Goal: Transaction & Acquisition: Obtain resource

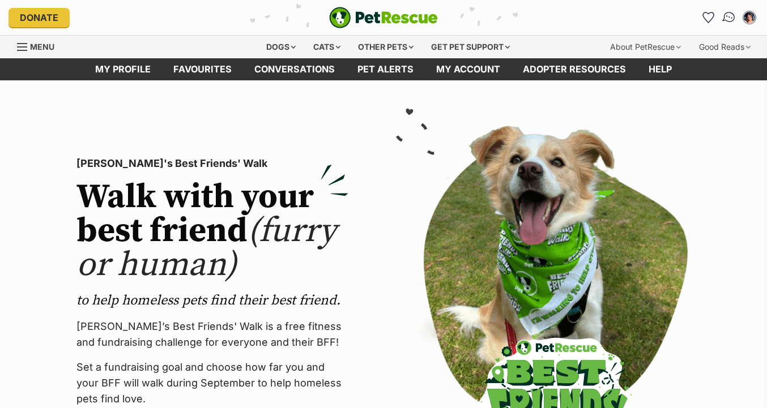
click at [735, 17] on img "Conversations" at bounding box center [729, 17] width 15 height 15
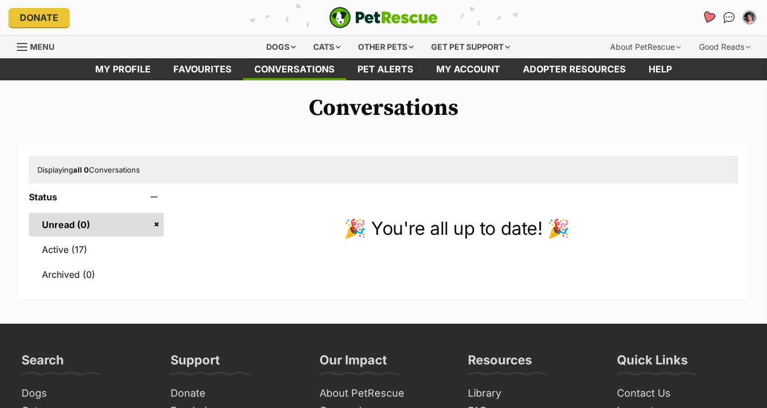
click at [706, 19] on icon "Favourites" at bounding box center [709, 17] width 14 height 13
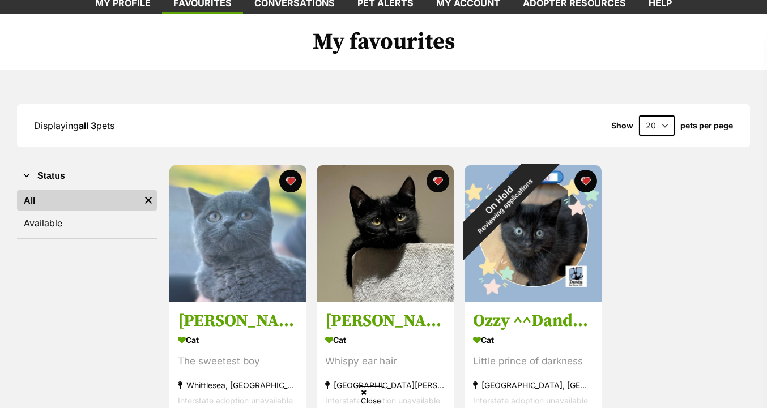
scroll to position [71, 0]
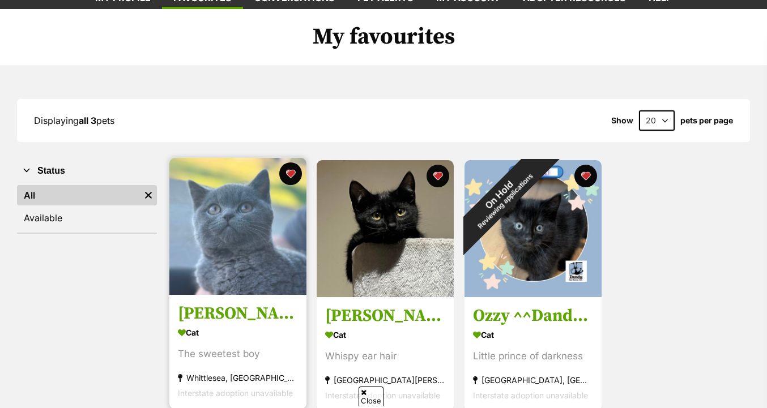
click at [250, 255] on img at bounding box center [237, 226] width 137 height 137
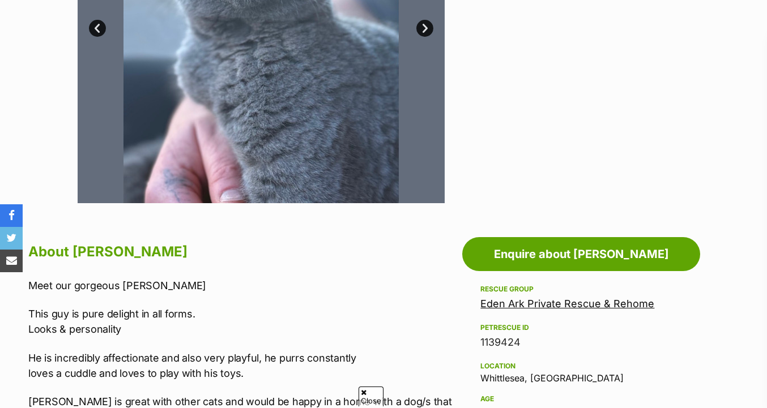
scroll to position [513, 0]
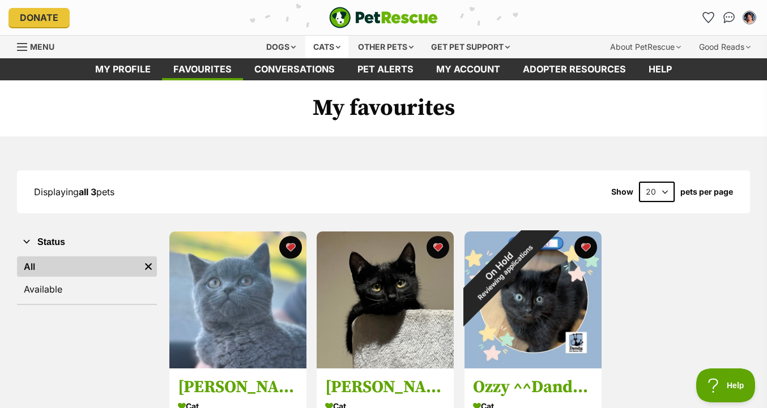
click at [324, 50] on div "Cats" at bounding box center [326, 47] width 43 height 23
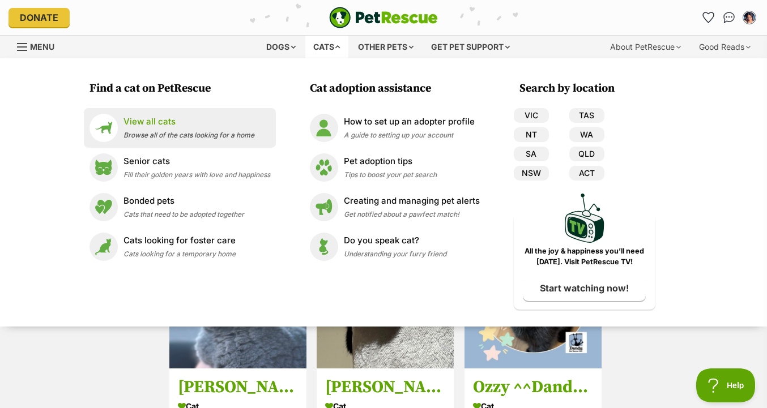
click at [229, 123] on p "View all cats" at bounding box center [188, 122] width 131 height 13
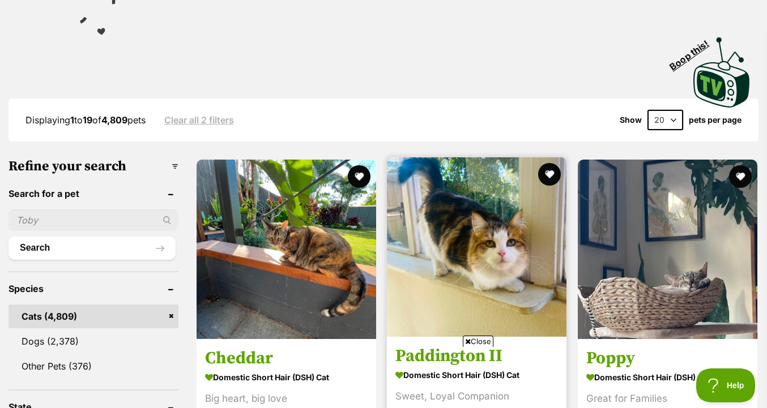
scroll to position [139, 0]
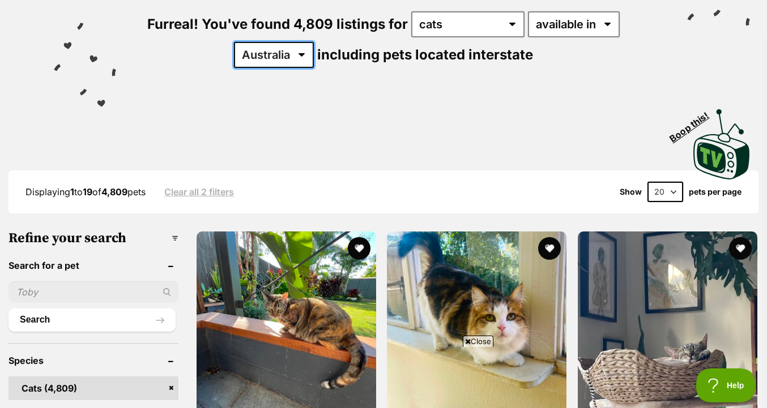
click at [286, 61] on select "Australia ACT NSW NT QLD SA TAS VIC WA" at bounding box center [274, 55] width 80 height 26
select select "VIC"
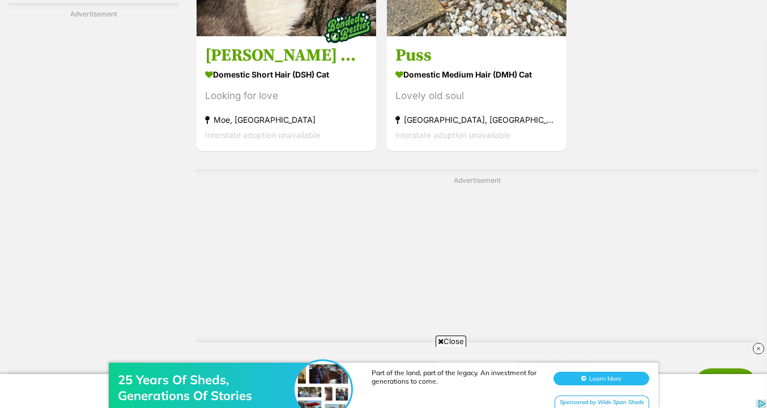
scroll to position [2779, 0]
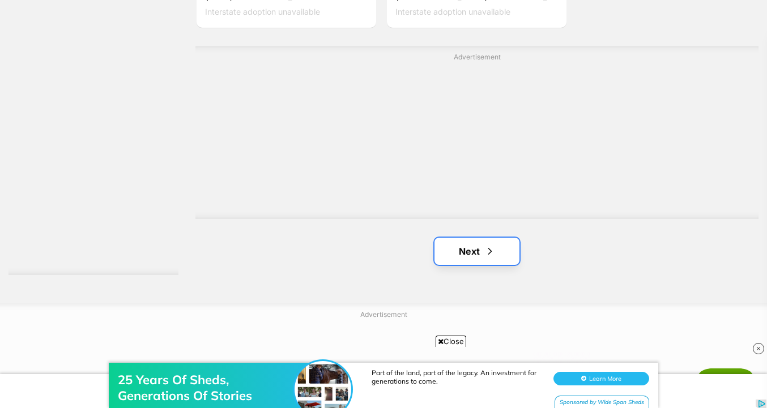
click at [483, 252] on link "Next" at bounding box center [477, 251] width 85 height 27
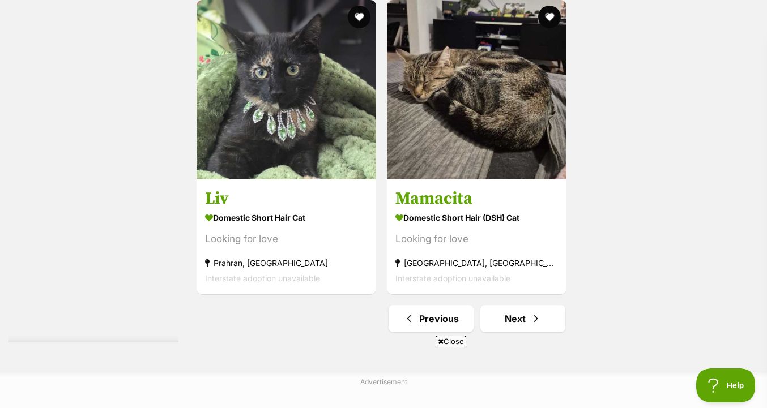
scroll to position [2724, 0]
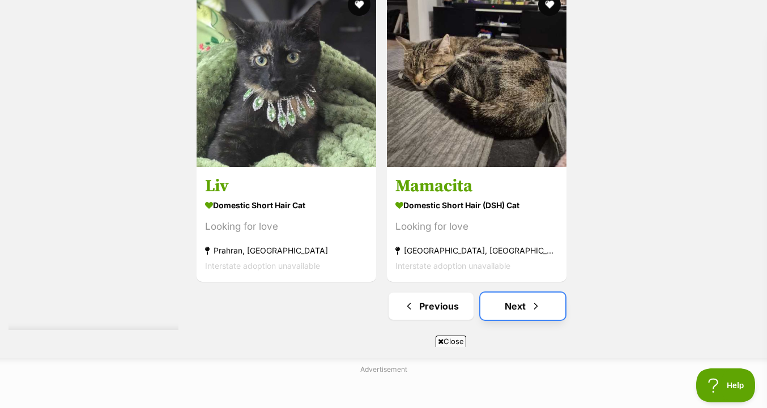
click at [520, 313] on link "Next" at bounding box center [522, 306] width 85 height 27
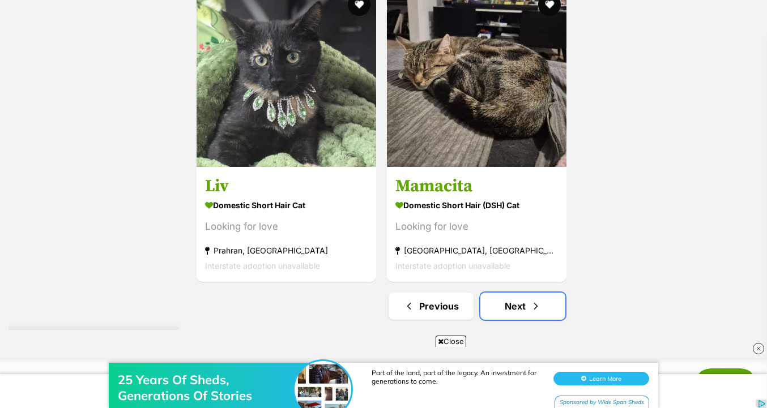
scroll to position [2723, 0]
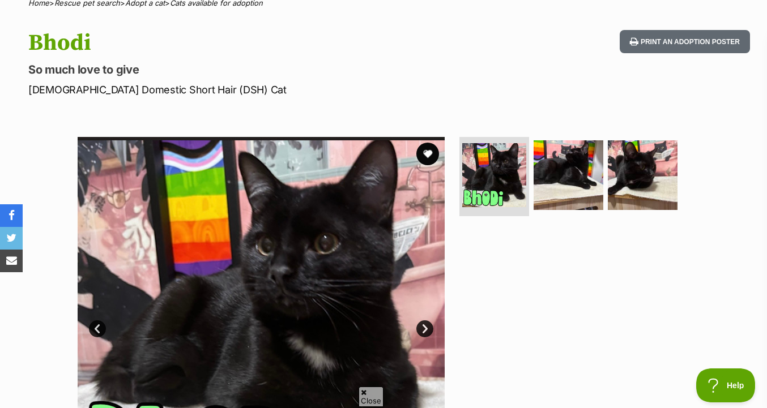
scroll to position [164, 0]
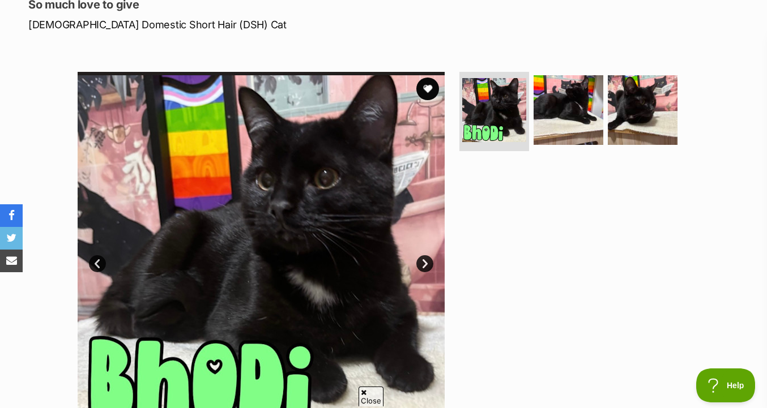
click at [600, 95] on img at bounding box center [569, 110] width 70 height 70
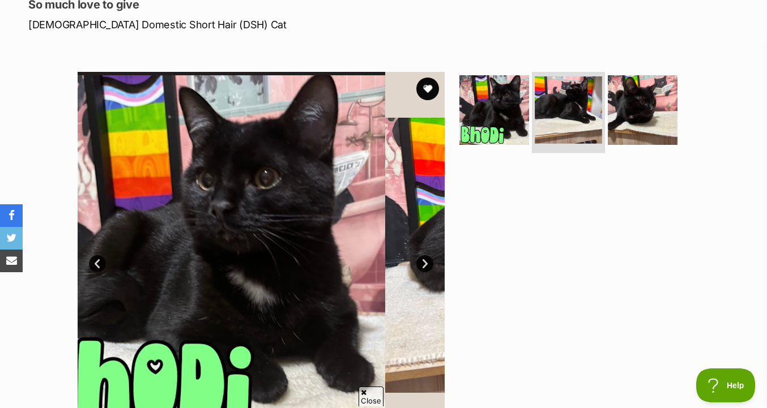
scroll to position [0, 0]
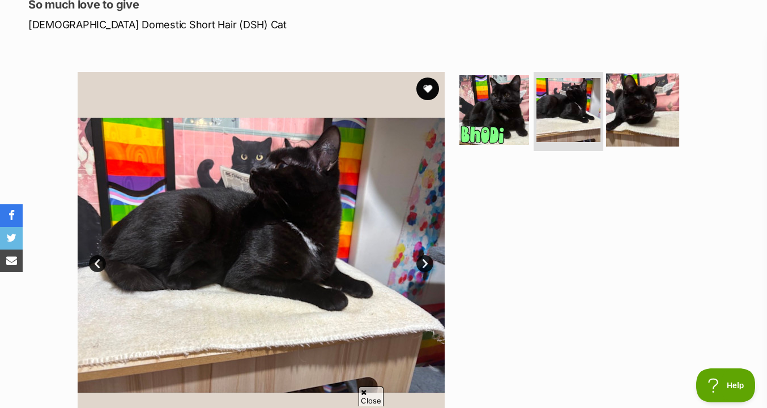
click at [617, 118] on img at bounding box center [642, 110] width 73 height 73
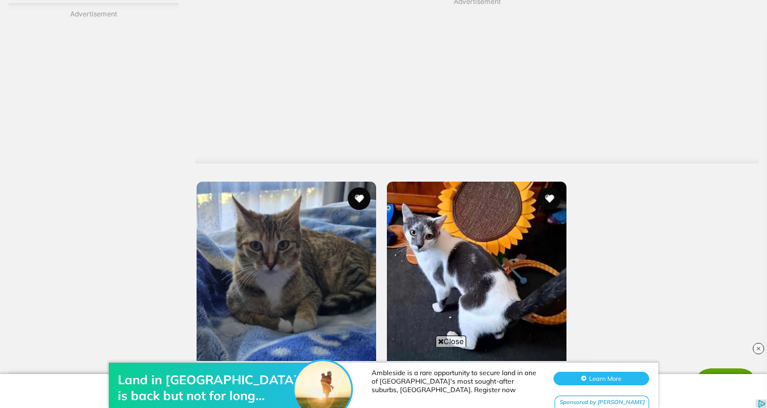
scroll to position [2771, 0]
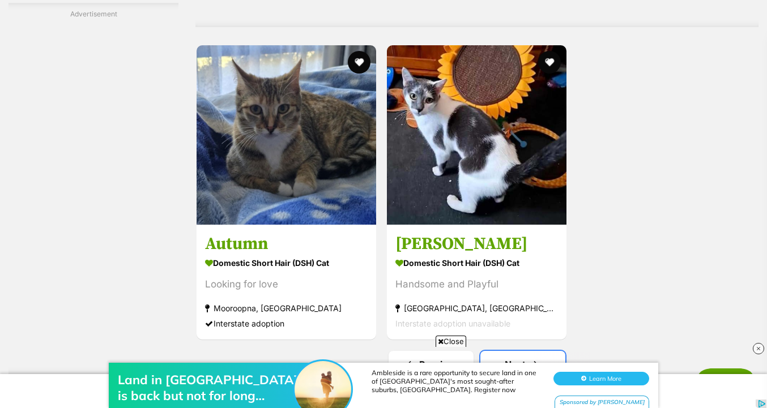
click at [526, 351] on link "Next" at bounding box center [522, 364] width 85 height 27
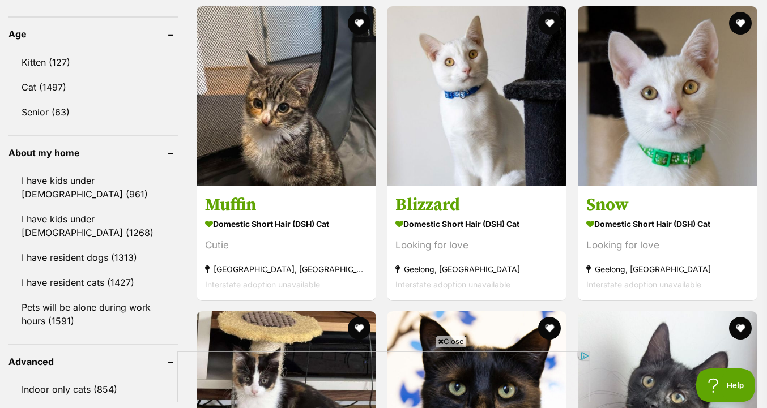
scroll to position [1166, 0]
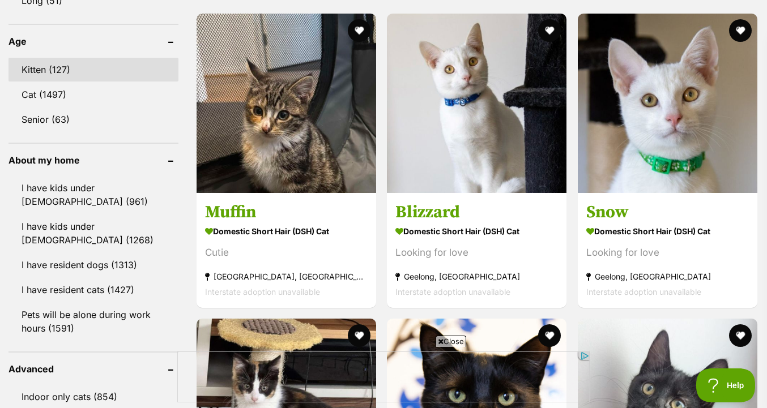
click at [102, 81] on link "Kitten (127)" at bounding box center [93, 70] width 170 height 24
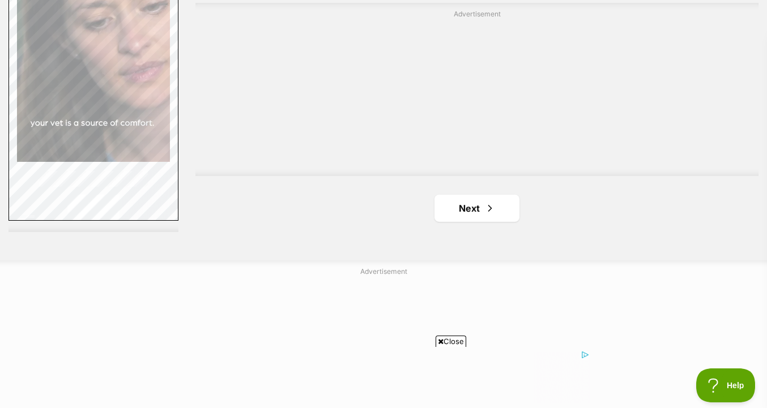
scroll to position [2928, 0]
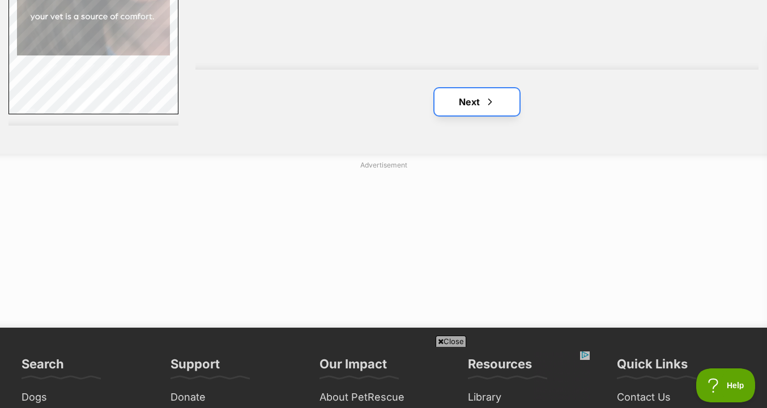
click at [504, 113] on link "Next" at bounding box center [477, 101] width 85 height 27
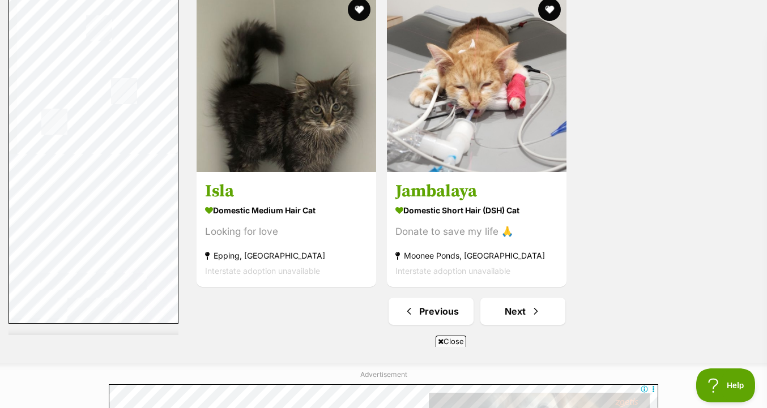
scroll to position [2720, 0]
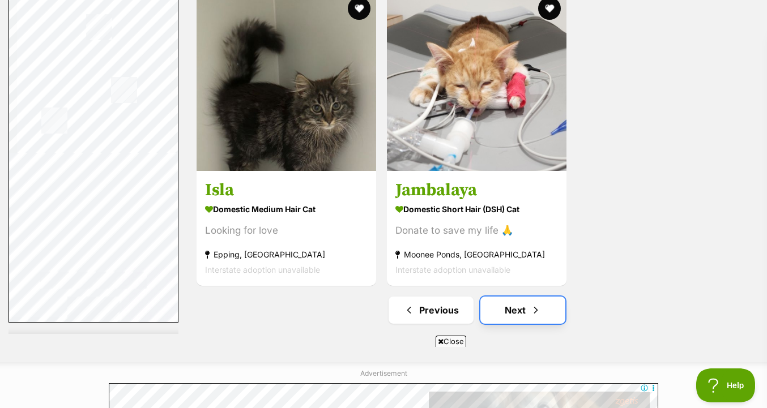
click at [529, 307] on link "Next" at bounding box center [522, 310] width 85 height 27
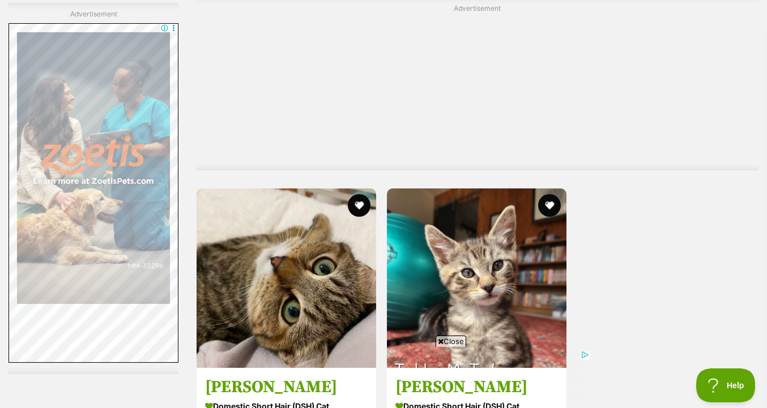
scroll to position [2817, 0]
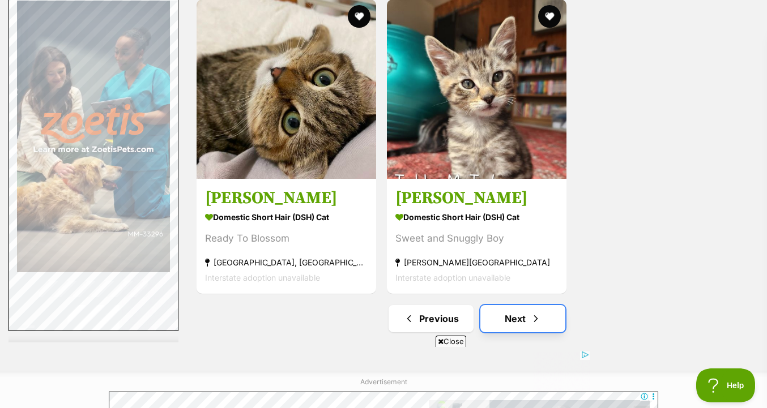
click at [560, 305] on link "Next" at bounding box center [522, 318] width 85 height 27
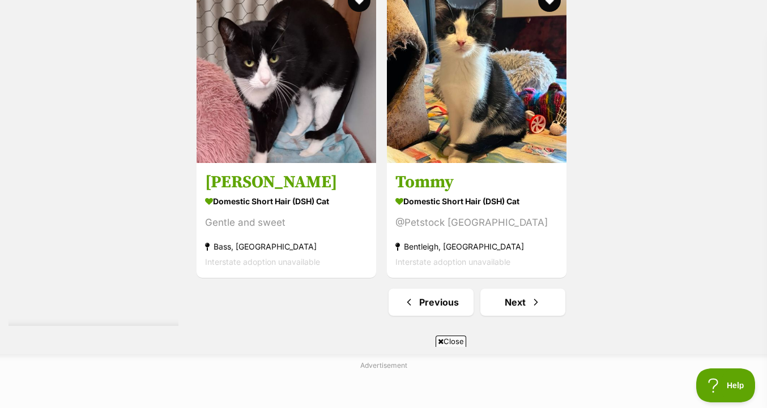
scroll to position [2734, 0]
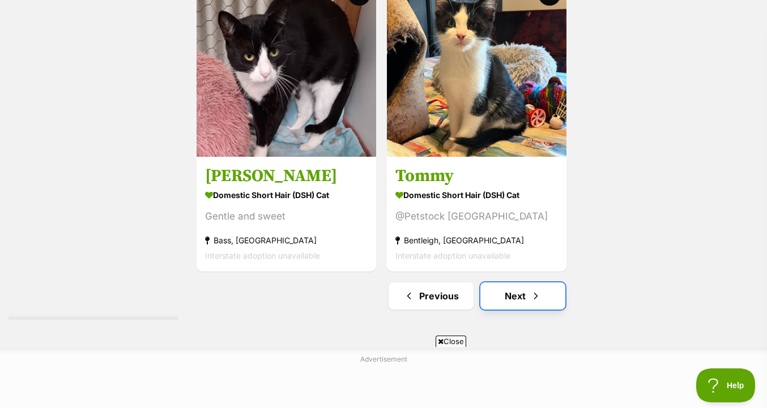
click at [531, 301] on span "Next page" at bounding box center [535, 296] width 11 height 14
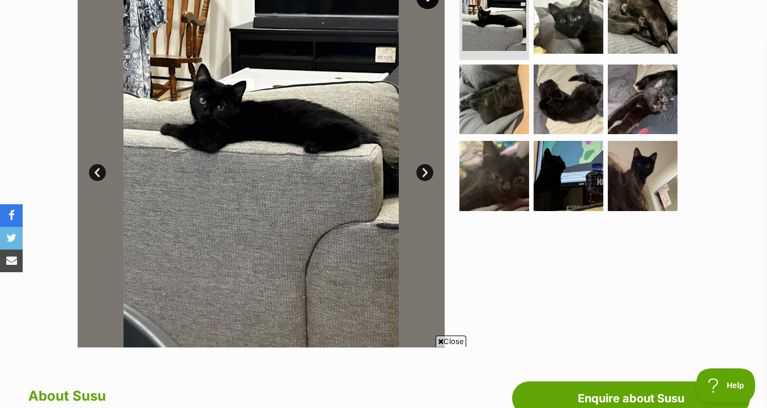
scroll to position [257, 0]
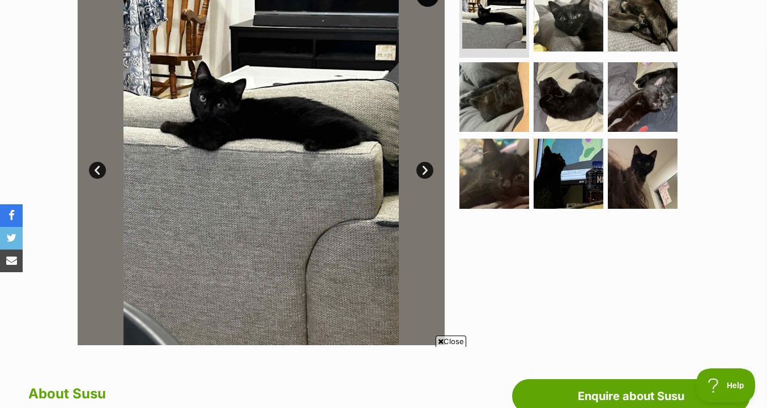
click at [566, 162] on img at bounding box center [569, 174] width 70 height 70
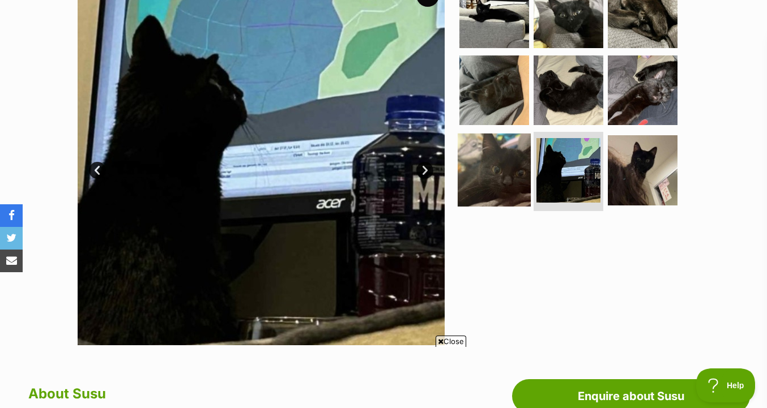
click at [516, 170] on img at bounding box center [494, 170] width 73 height 73
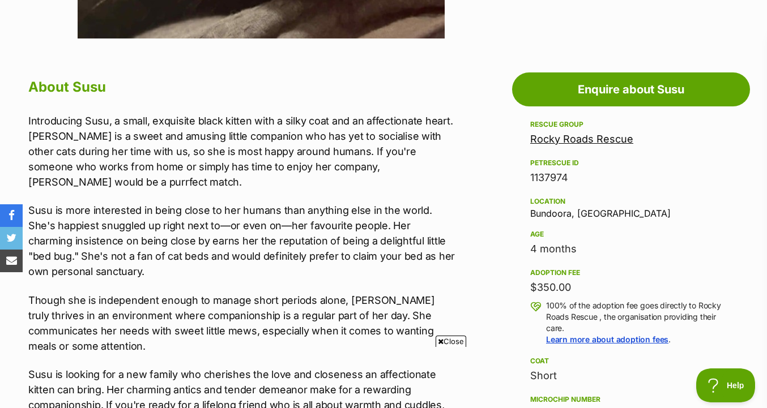
scroll to position [573, 0]
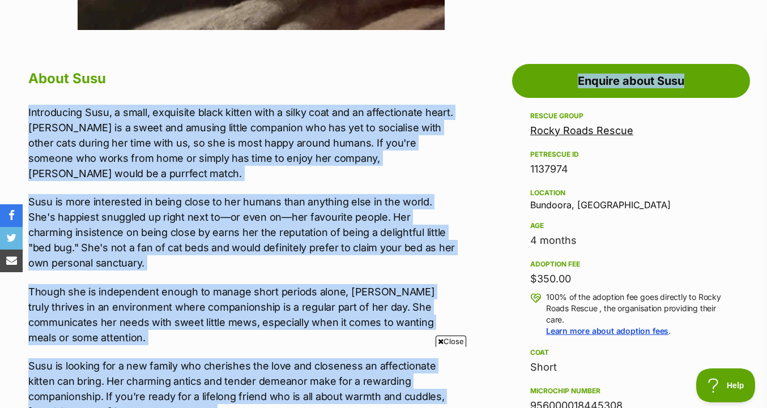
drag, startPoint x: 482, startPoint y: 93, endPoint x: 470, endPoint y: 92, distance: 12.0
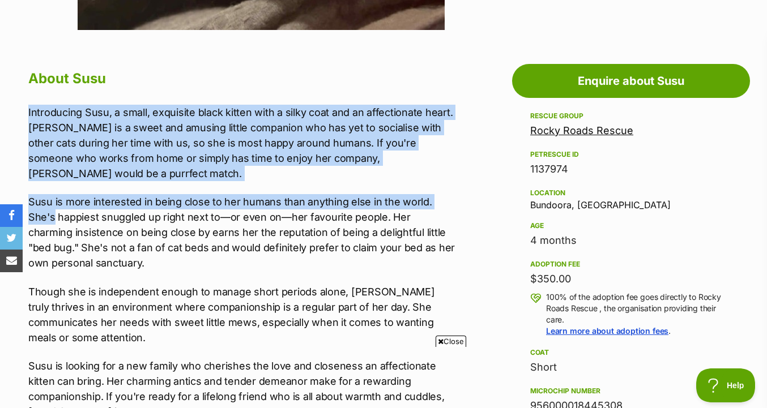
drag, startPoint x: 459, startPoint y: 96, endPoint x: 461, endPoint y: 209, distance: 113.3
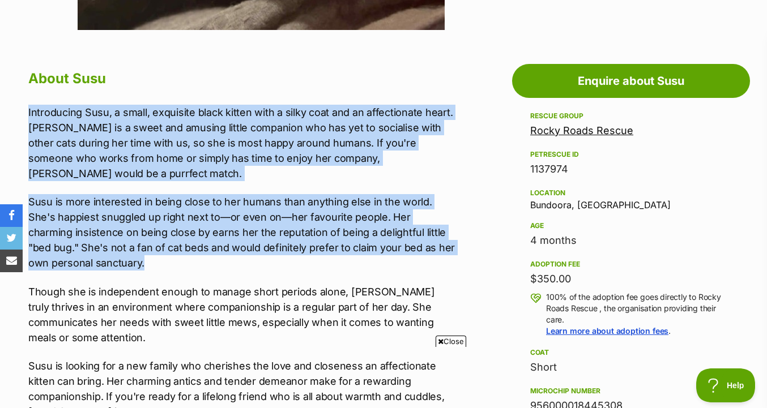
drag, startPoint x: 464, startPoint y: 256, endPoint x: 457, endPoint y: 87, distance: 169.0
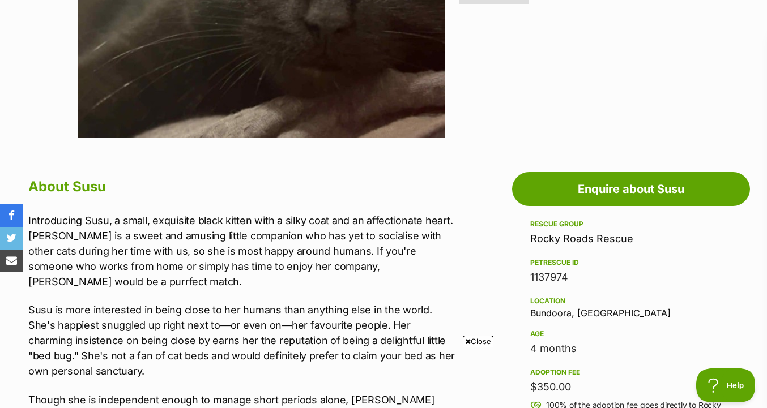
scroll to position [487, 0]
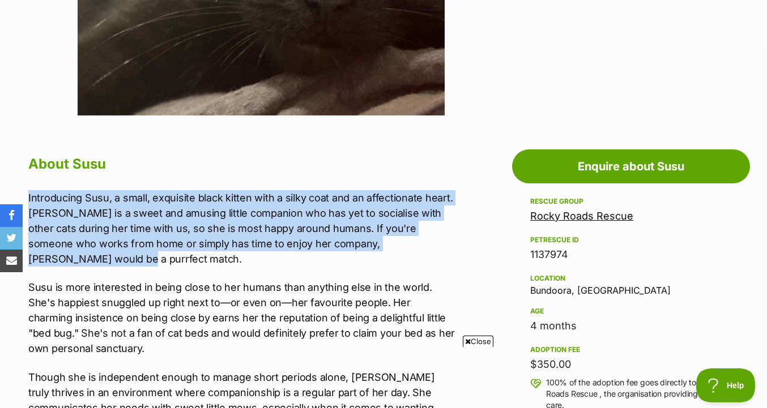
drag, startPoint x: 309, startPoint y: 181, endPoint x: 308, endPoint y: 258, distance: 77.6
click at [308, 258] on p "Introducing Susu, a small, exquisite black kitten with a silky coat and an affe…" at bounding box center [242, 228] width 428 height 76
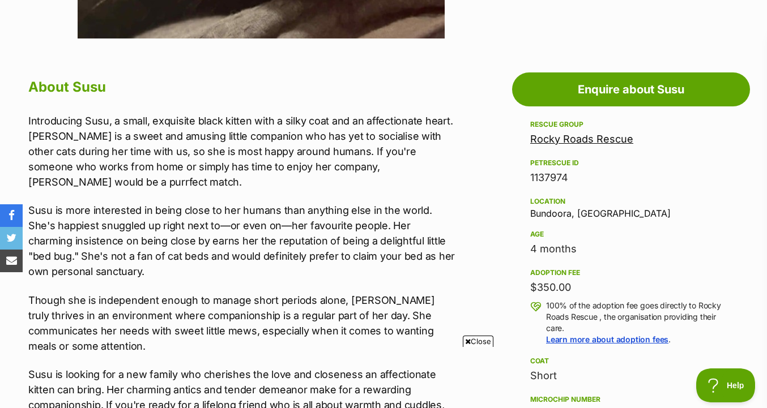
scroll to position [576, 0]
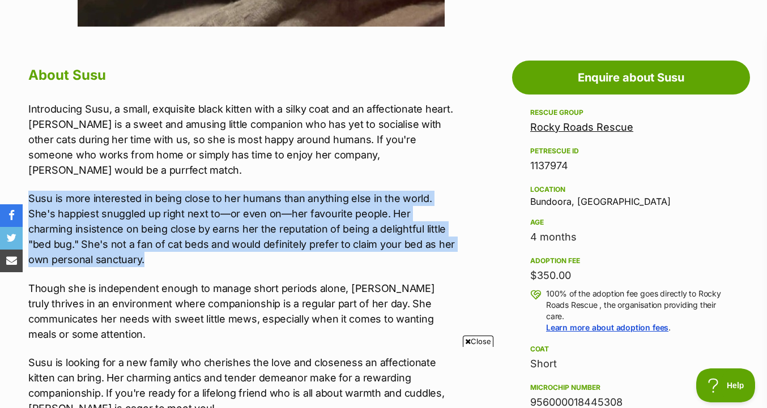
drag, startPoint x: 306, startPoint y: 266, endPoint x: 310, endPoint y: 184, distance: 82.2
click at [310, 184] on div "Introducing Susu, a small, exquisite black kitten with a silky coat and an affe…" at bounding box center [242, 258] width 428 height 315
drag, startPoint x: 310, startPoint y: 184, endPoint x: 309, endPoint y: 262, distance: 78.2
click at [309, 262] on div "Introducing Susu, a small, exquisite black kitten with a silky coat and an affe…" at bounding box center [242, 258] width 428 height 315
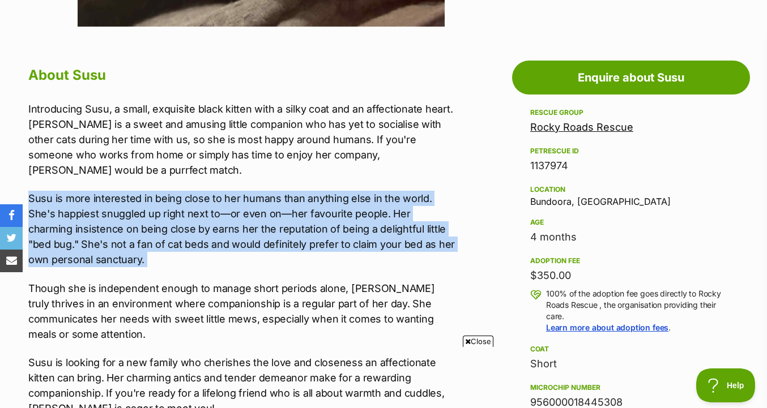
click at [309, 262] on p "Susu is more interested in being close to her humans than anything else in the …" at bounding box center [242, 229] width 428 height 76
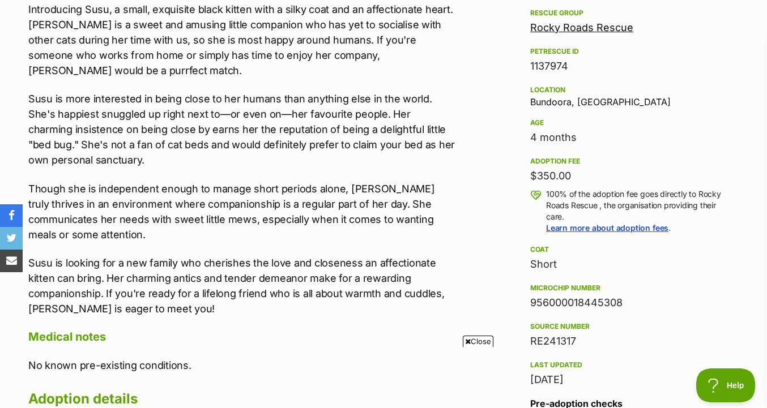
scroll to position [676, 0]
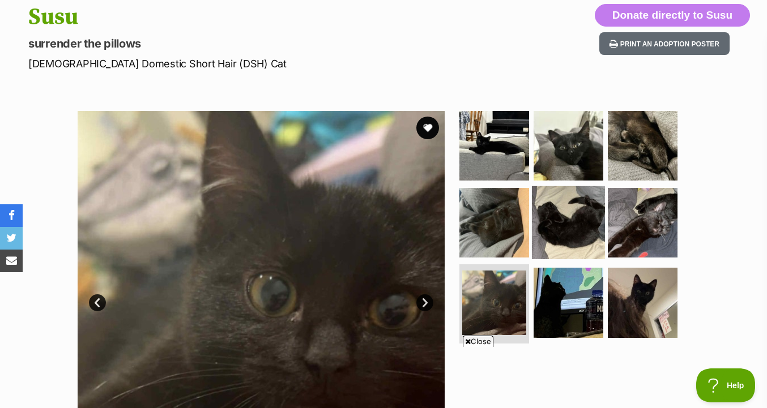
click at [581, 193] on img at bounding box center [568, 222] width 73 height 73
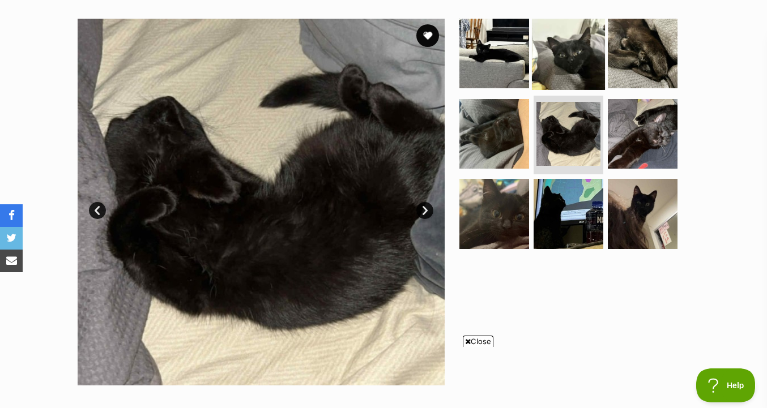
scroll to position [203, 0]
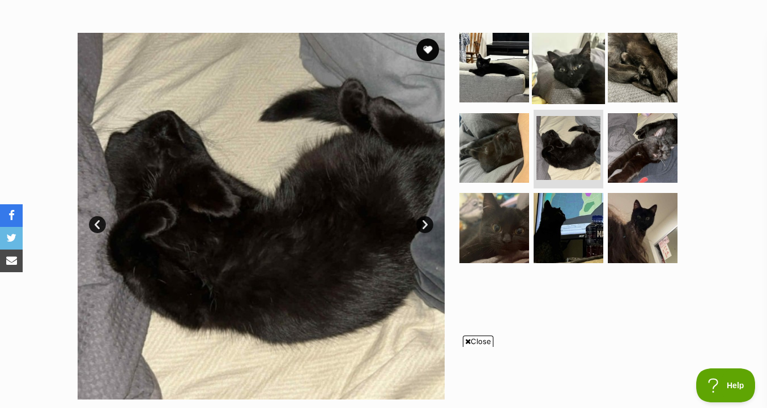
click at [587, 84] on img at bounding box center [568, 67] width 73 height 73
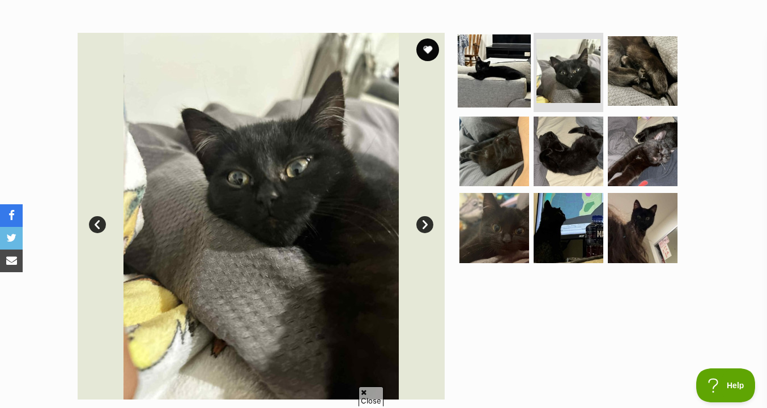
click at [516, 76] on img at bounding box center [494, 71] width 73 height 73
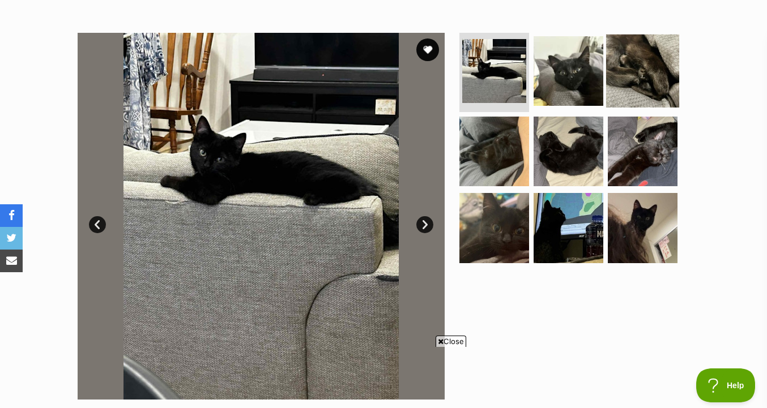
click at [607, 90] on img at bounding box center [642, 71] width 73 height 73
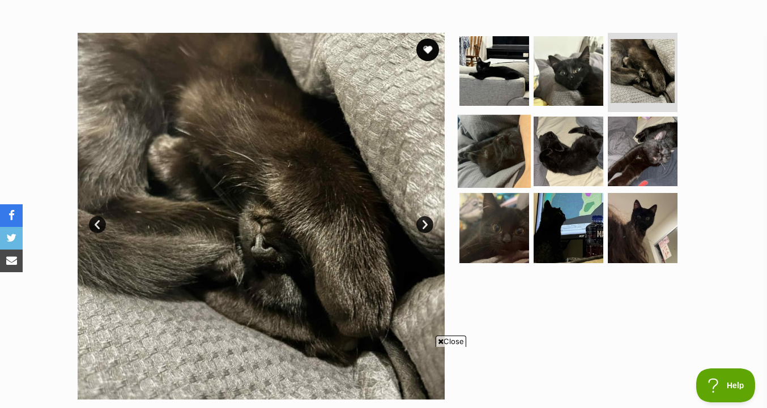
click at [481, 157] on img at bounding box center [494, 150] width 73 height 73
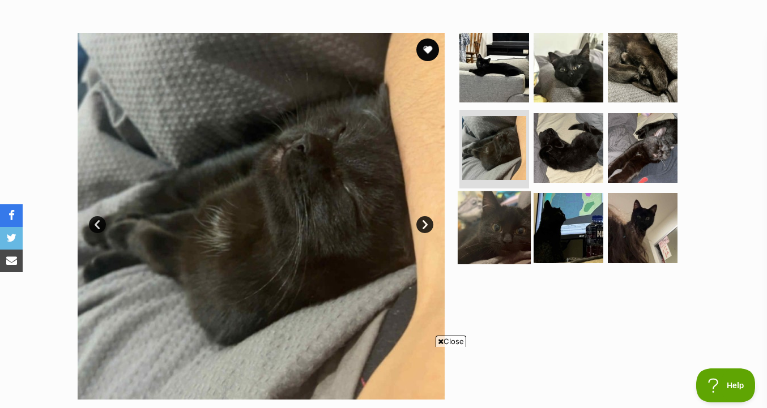
click at [508, 208] on img at bounding box center [494, 227] width 73 height 73
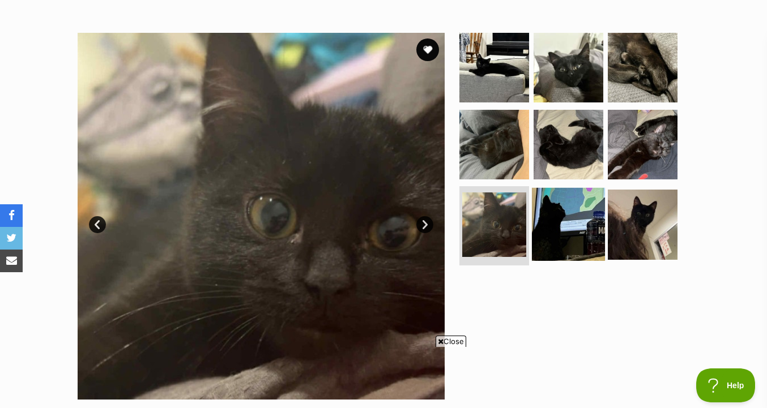
click at [563, 208] on img at bounding box center [568, 224] width 73 height 73
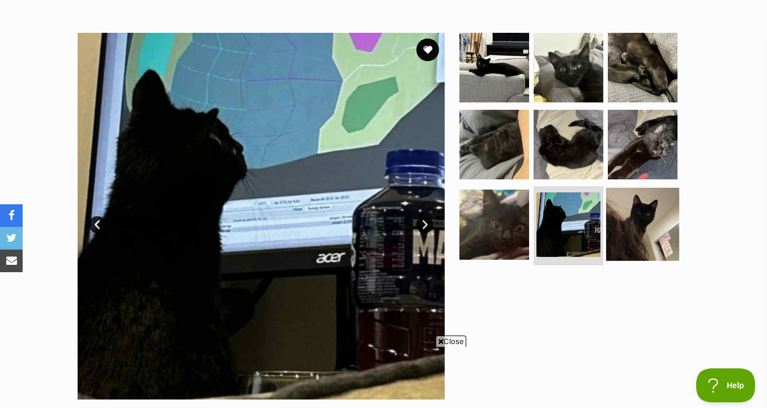
click at [648, 209] on img at bounding box center [642, 224] width 73 height 73
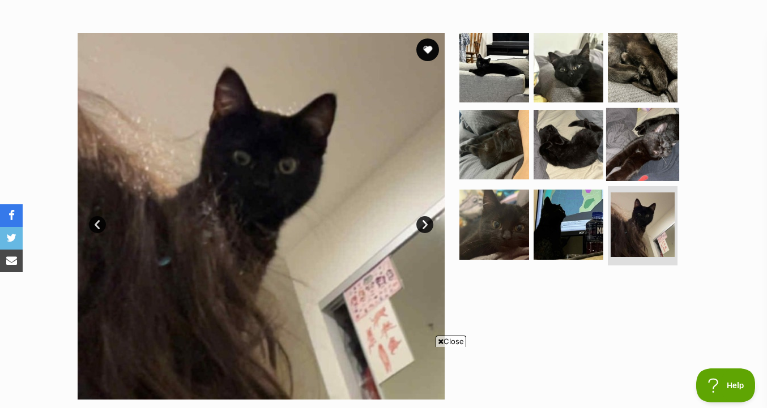
click at [654, 152] on img at bounding box center [642, 144] width 73 height 73
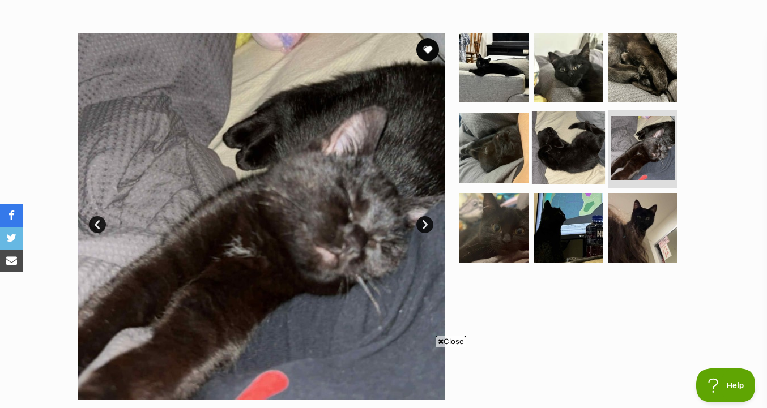
click at [570, 155] on img at bounding box center [568, 147] width 73 height 73
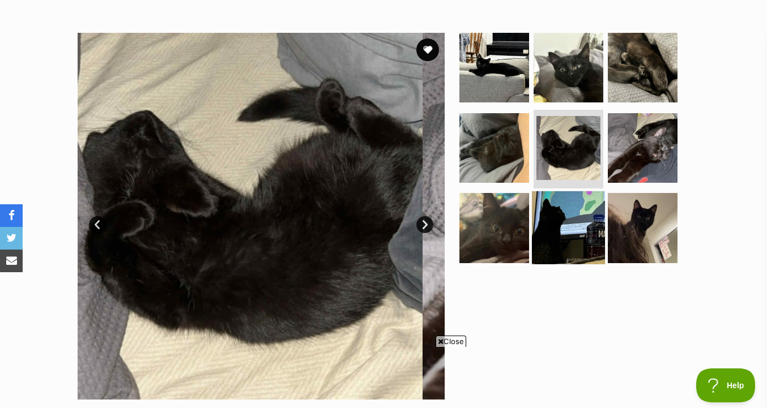
click at [560, 221] on img at bounding box center [568, 227] width 73 height 73
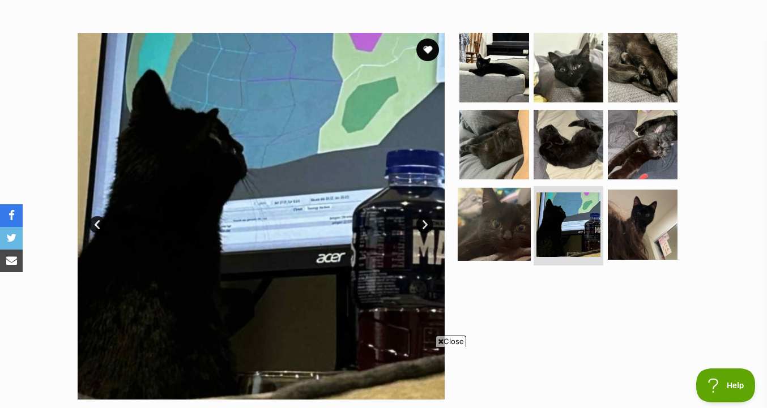
click at [509, 222] on img at bounding box center [494, 224] width 73 height 73
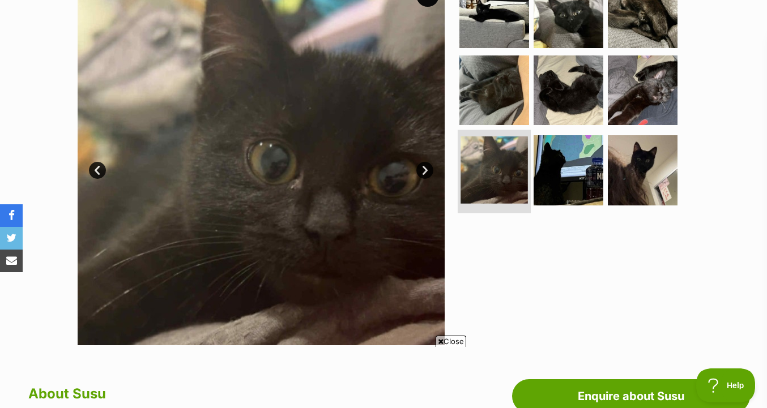
scroll to position [232, 0]
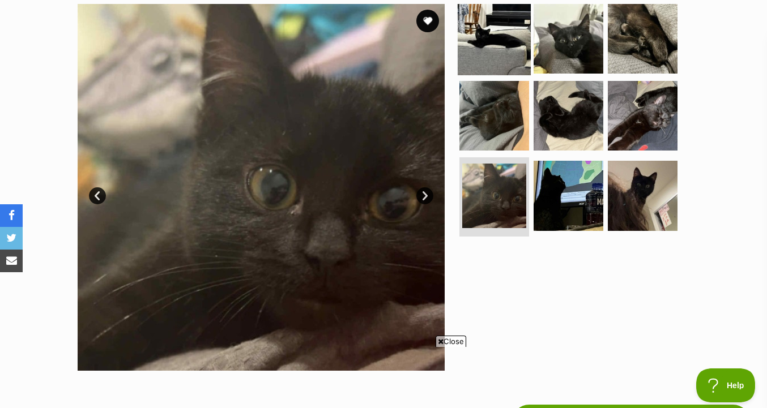
click at [505, 33] on img at bounding box center [494, 38] width 73 height 73
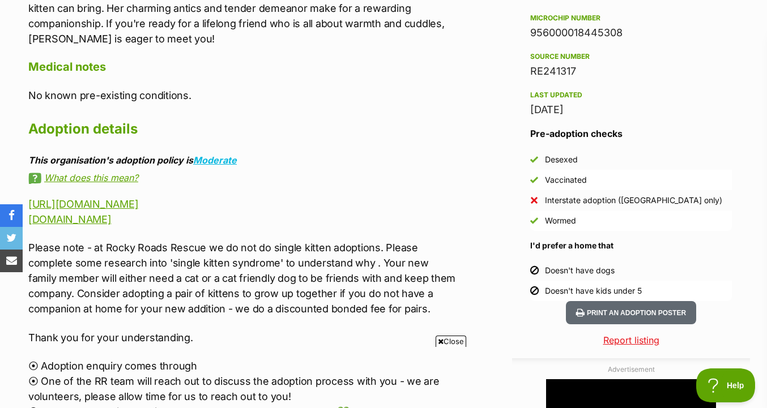
scroll to position [952, 0]
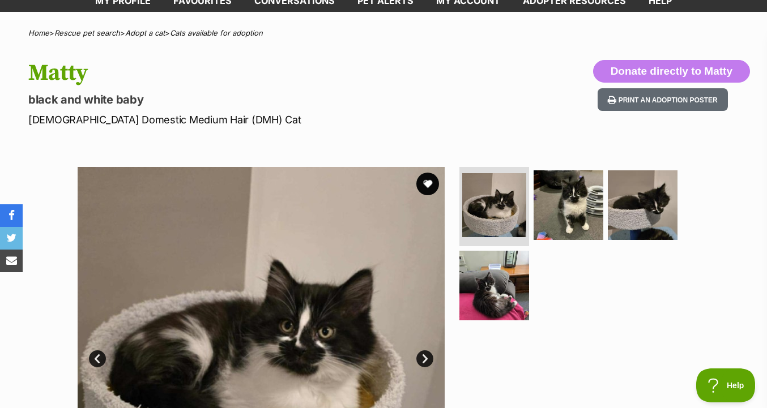
scroll to position [137, 0]
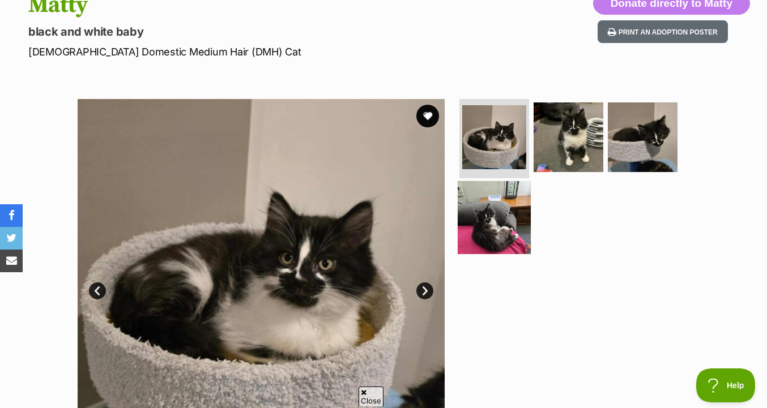
click at [523, 216] on img at bounding box center [494, 217] width 73 height 73
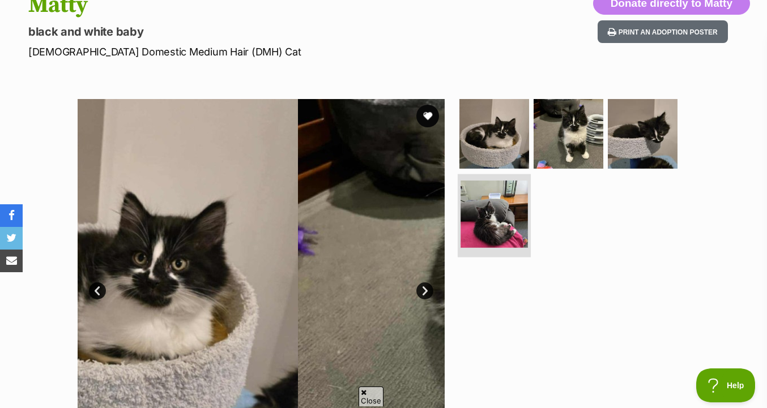
scroll to position [0, 0]
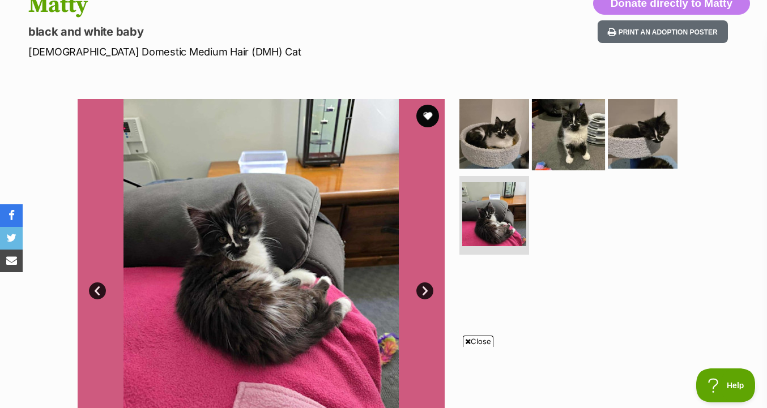
click at [566, 162] on img at bounding box center [568, 133] width 73 height 73
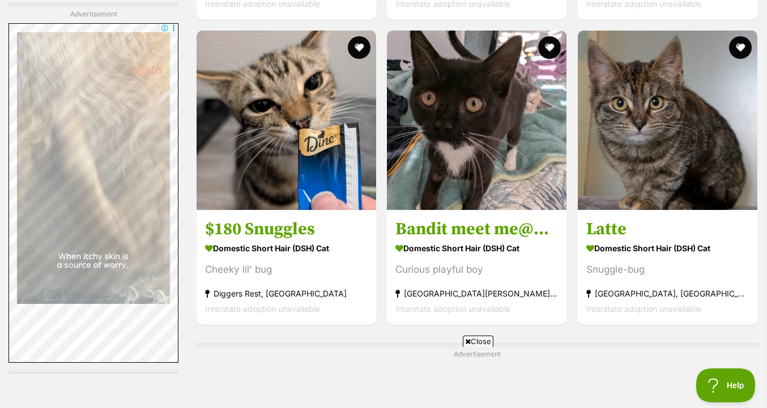
scroll to position [2176, 0]
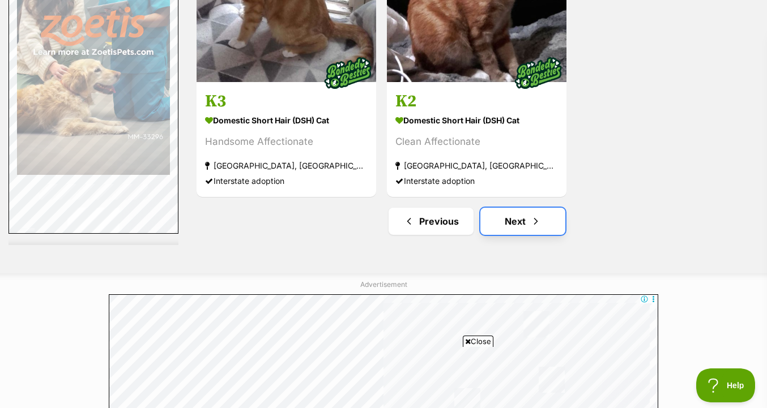
click at [538, 228] on span "Next page" at bounding box center [535, 222] width 11 height 14
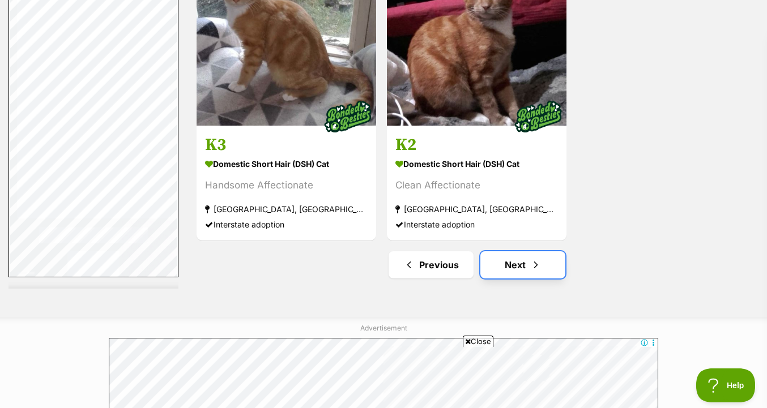
scroll to position [2686, 0]
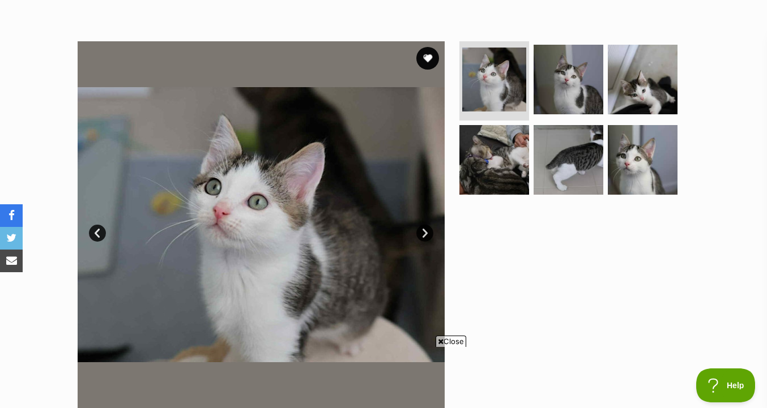
scroll to position [241, 0]
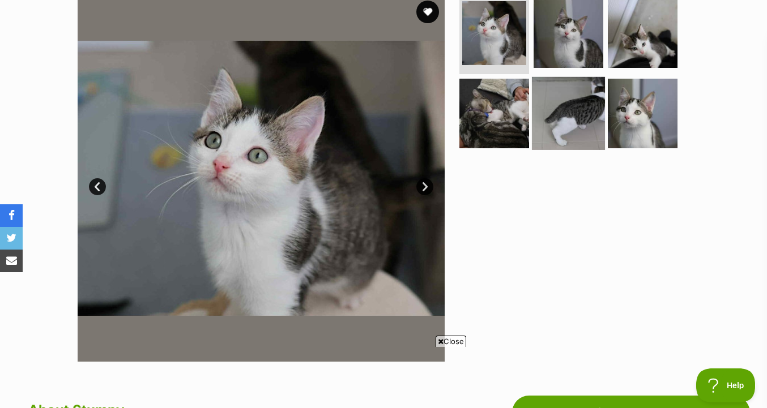
click at [576, 96] on img at bounding box center [568, 112] width 73 height 73
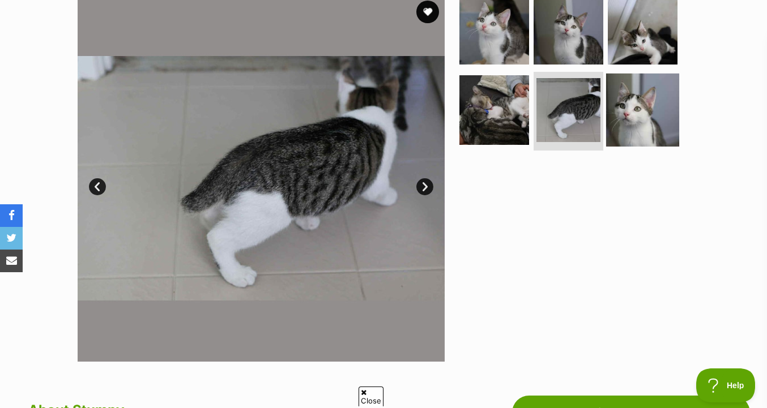
click at [641, 112] on img at bounding box center [642, 109] width 73 height 73
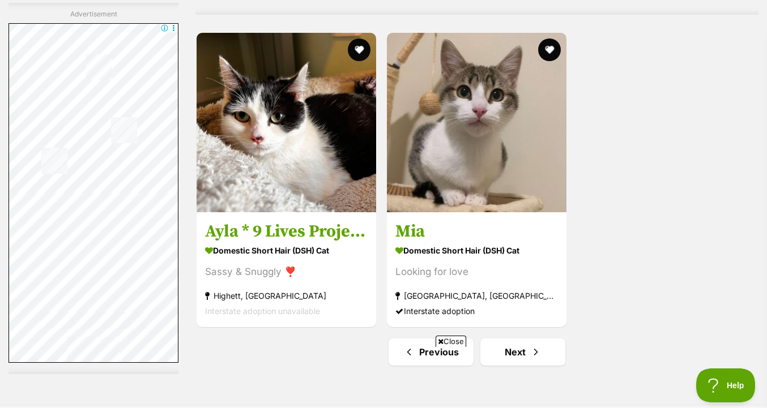
scroll to position [2795, 0]
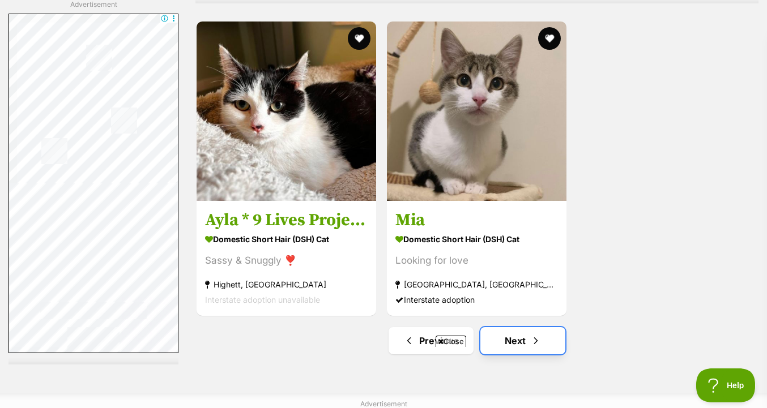
click at [530, 334] on span "Next page" at bounding box center [535, 341] width 11 height 14
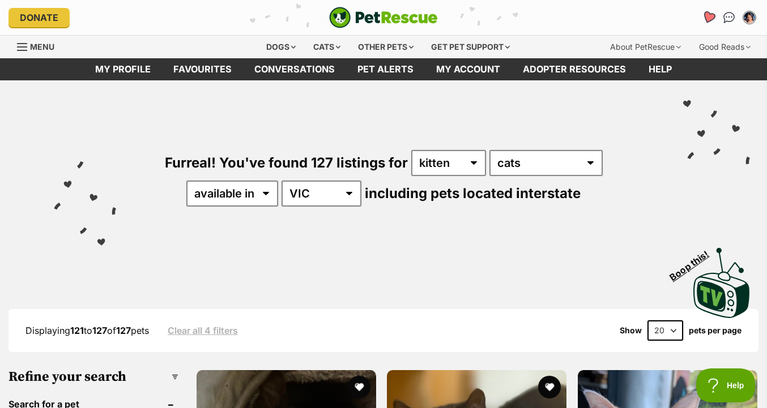
click at [713, 19] on icon "Favourites" at bounding box center [708, 17] width 15 height 15
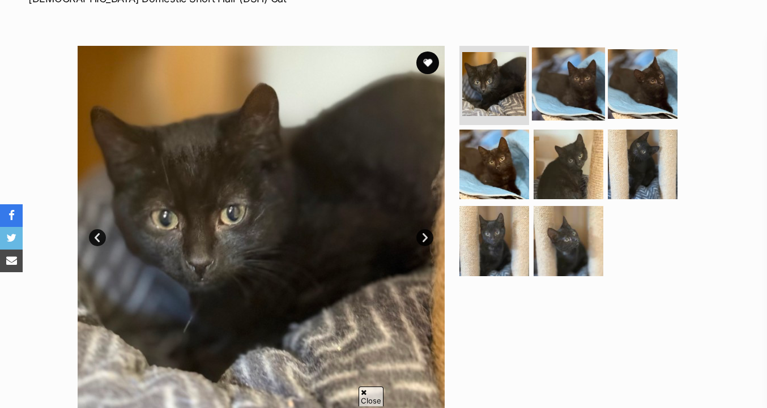
click at [579, 100] on img at bounding box center [568, 84] width 73 height 73
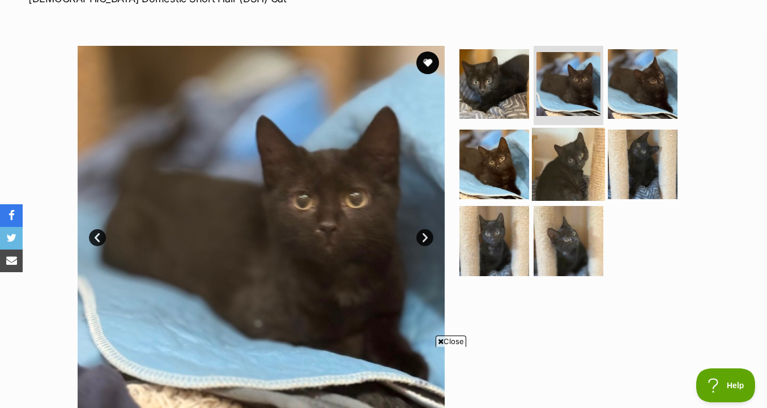
click at [578, 160] on img at bounding box center [568, 163] width 73 height 73
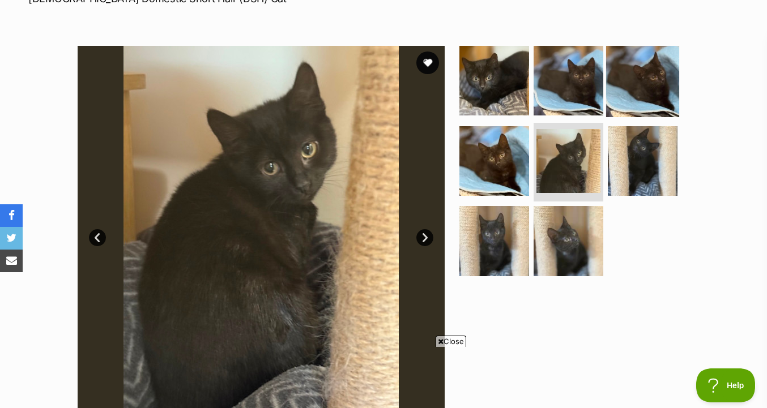
click at [644, 100] on img at bounding box center [642, 80] width 73 height 73
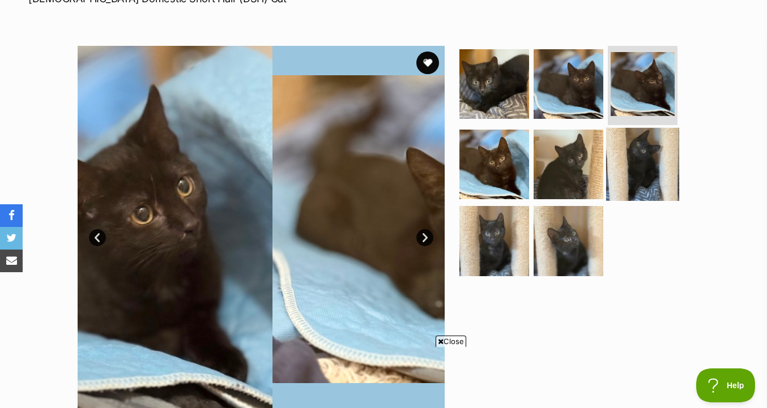
click at [627, 185] on img at bounding box center [642, 163] width 73 height 73
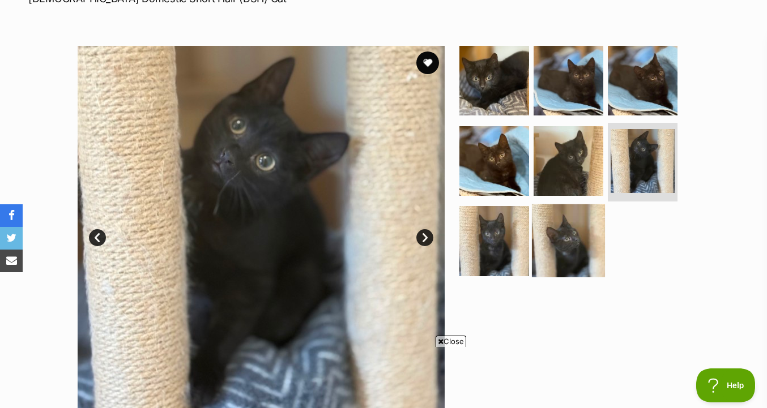
click at [551, 246] on img at bounding box center [568, 241] width 73 height 73
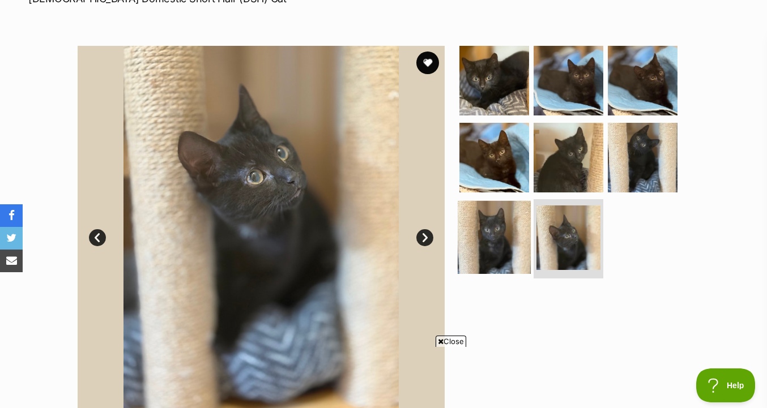
click at [481, 223] on img at bounding box center [494, 237] width 73 height 73
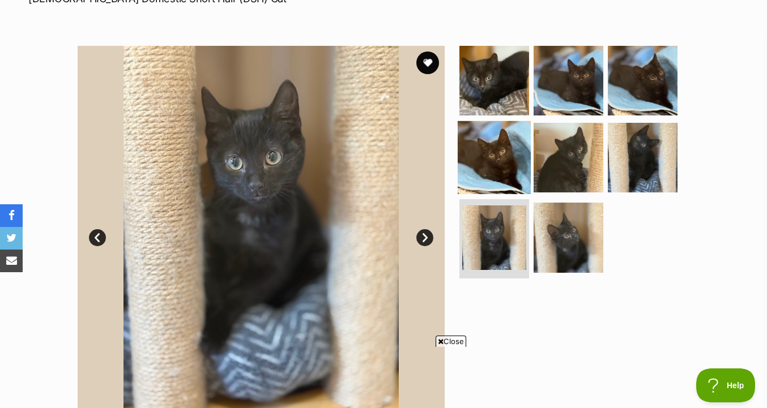
click at [484, 163] on img at bounding box center [494, 157] width 73 height 73
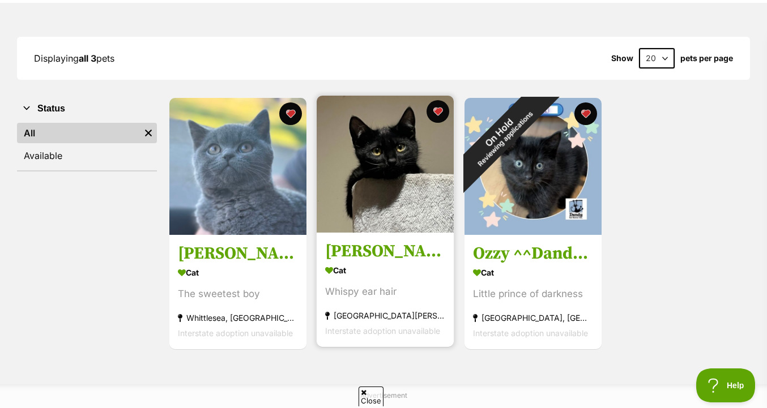
click at [327, 187] on img at bounding box center [385, 164] width 137 height 137
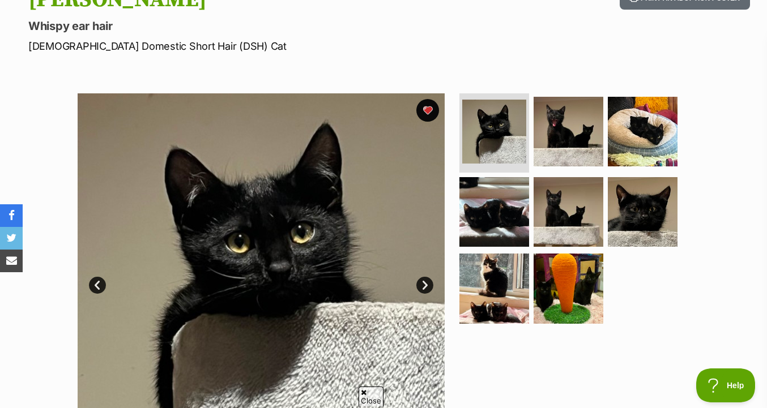
scroll to position [137, 0]
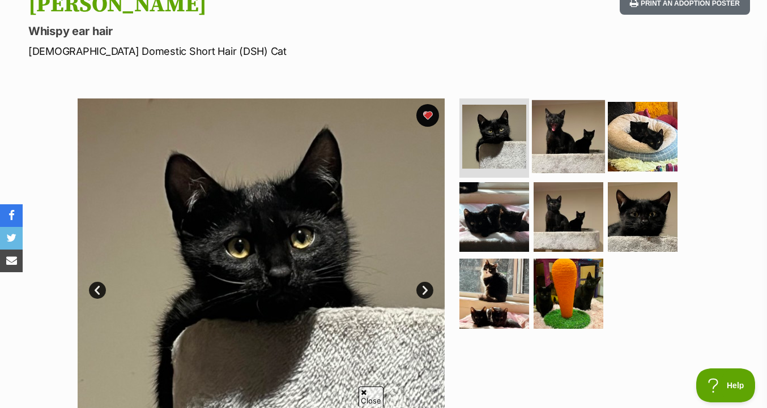
click at [534, 163] on img at bounding box center [568, 136] width 73 height 73
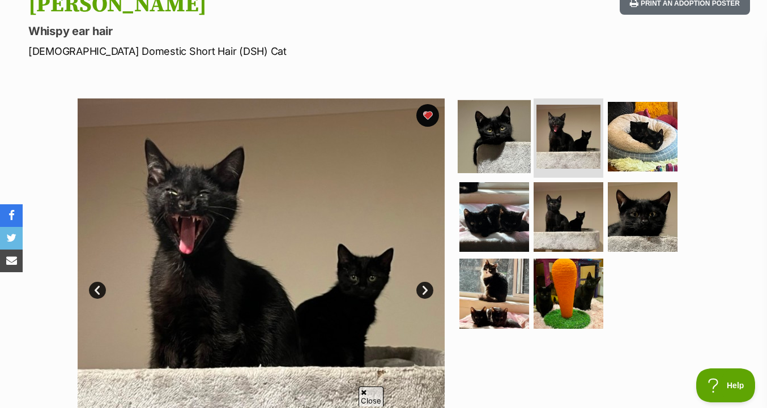
click at [501, 152] on img at bounding box center [494, 136] width 73 height 73
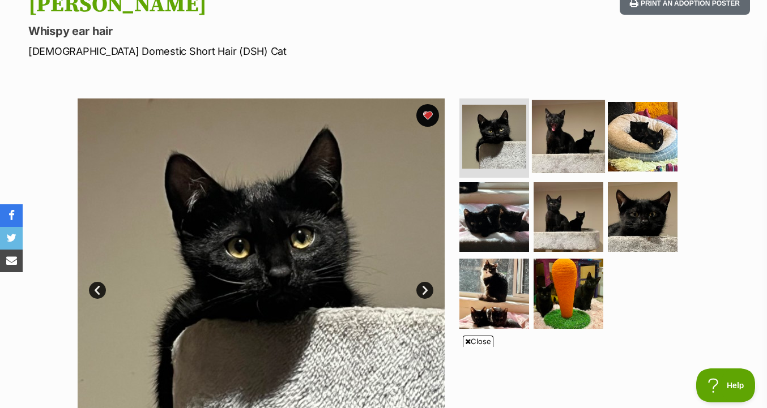
scroll to position [0, 0]
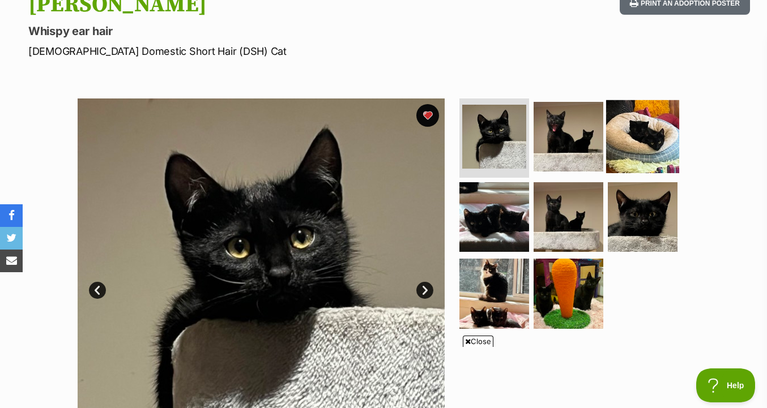
click at [630, 160] on img at bounding box center [642, 136] width 73 height 73
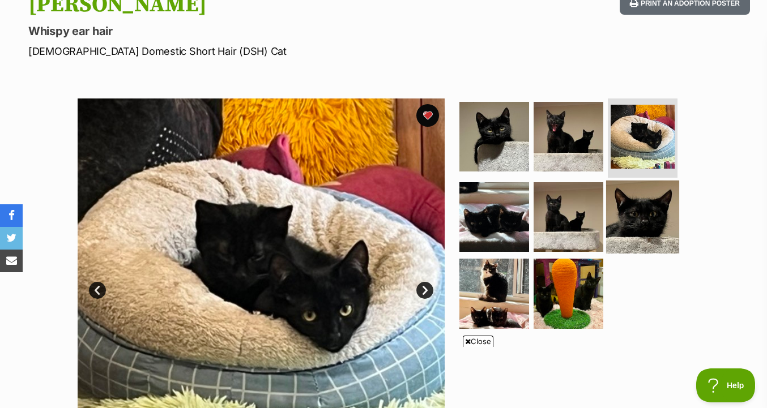
click at [657, 210] on img at bounding box center [642, 216] width 73 height 73
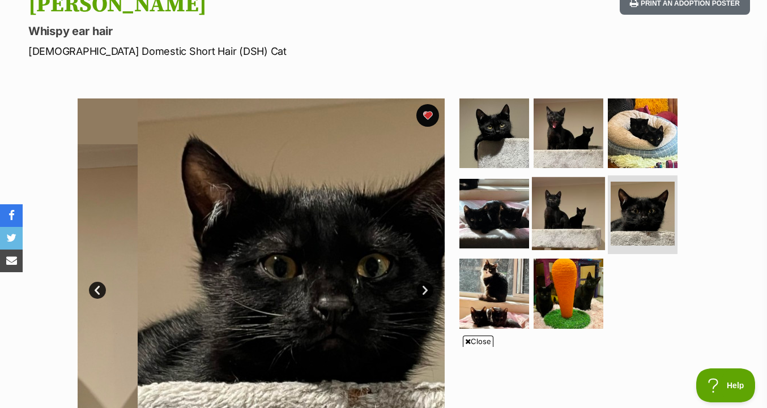
click at [584, 203] on img at bounding box center [568, 213] width 73 height 73
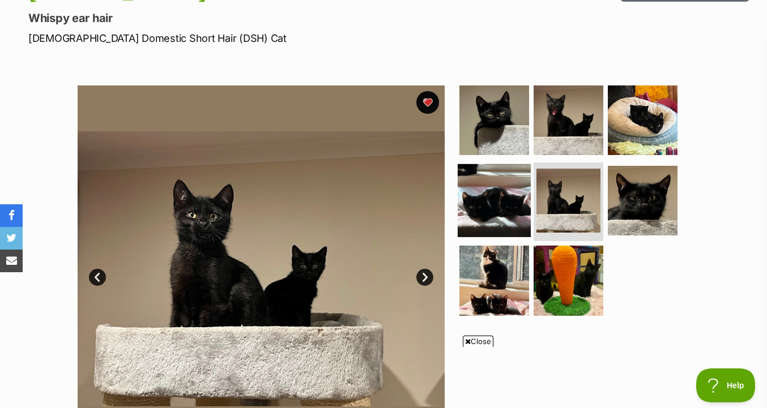
click at [504, 211] on img at bounding box center [494, 200] width 73 height 73
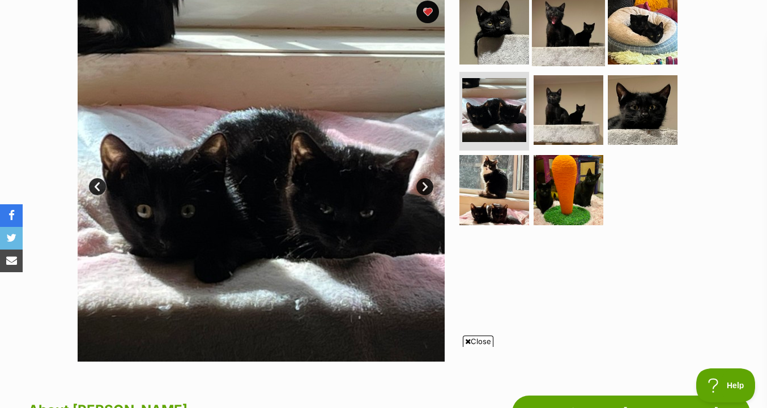
scroll to position [557, 0]
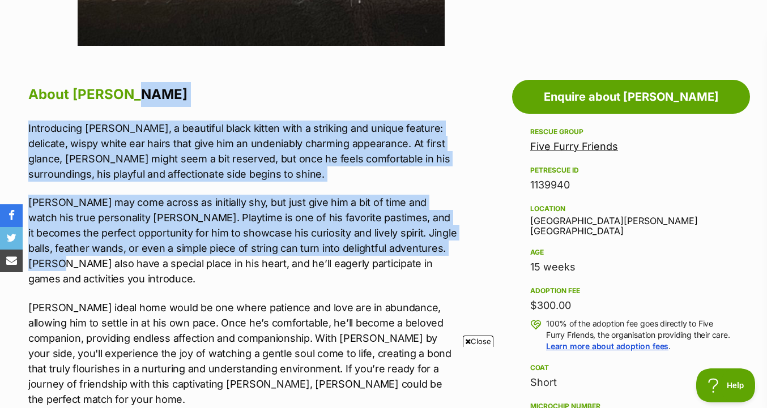
drag, startPoint x: 433, startPoint y: 91, endPoint x: 430, endPoint y: 250, distance: 159.2
click at [430, 250] on div "About Wilford Introducing Wilford, a beautiful black kitten with a striking and…" at bounding box center [242, 350] width 428 height 536
click at [430, 250] on p "Wilford may come across as initially shy, but just give him a bit of time and w…" at bounding box center [242, 241] width 428 height 92
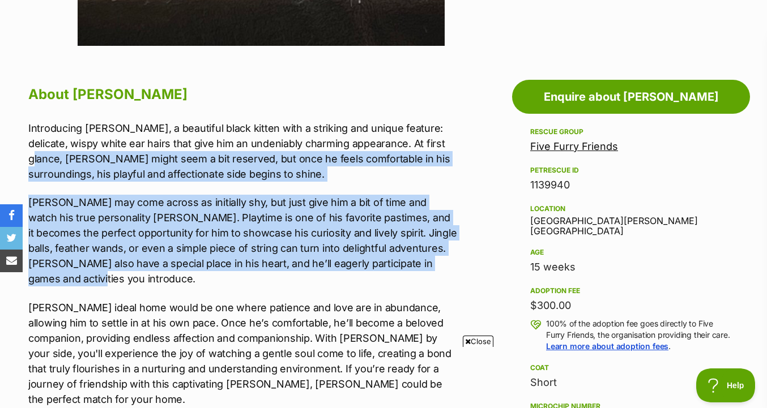
drag, startPoint x: 430, startPoint y: 278, endPoint x: 436, endPoint y: 135, distance: 142.3
click at [436, 136] on div "Introducing Wilford, a beautiful black kitten with a striking and unique featur…" at bounding box center [242, 264] width 428 height 287
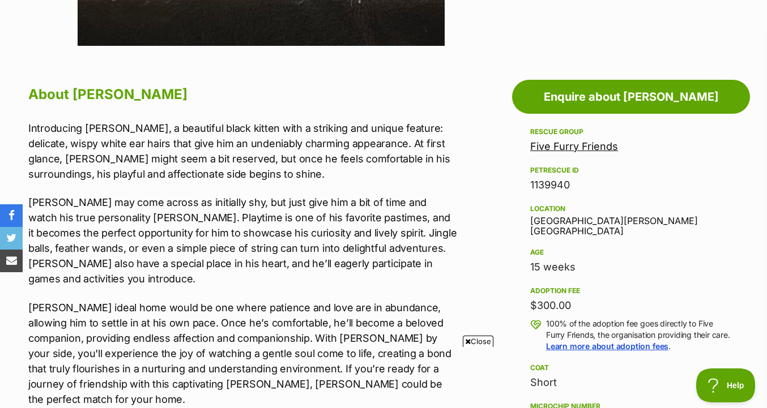
click at [436, 135] on p "Introducing Wilford, a beautiful black kitten with a striking and unique featur…" at bounding box center [242, 151] width 428 height 61
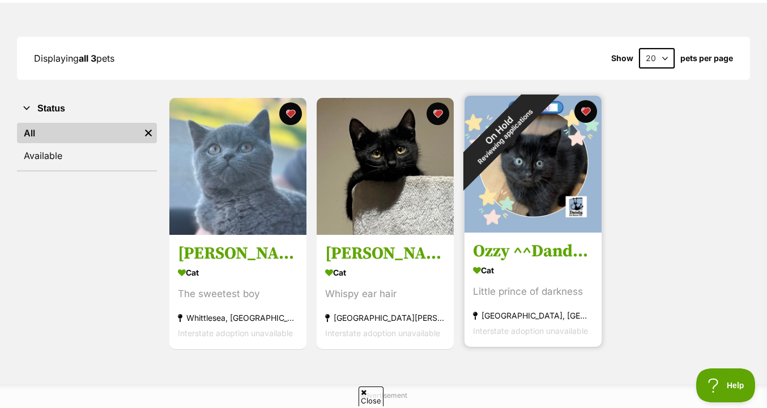
click at [559, 177] on img at bounding box center [533, 164] width 137 height 137
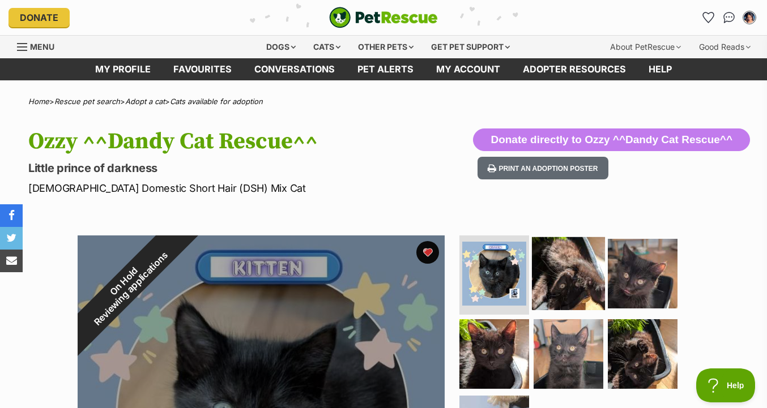
click at [561, 261] on img at bounding box center [568, 273] width 73 height 73
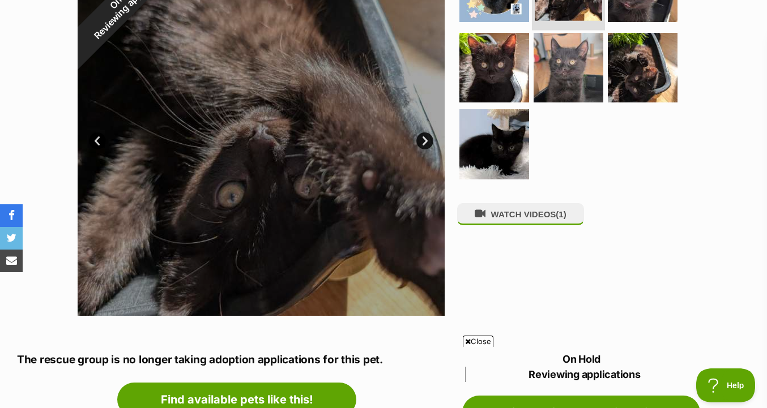
scroll to position [237, 0]
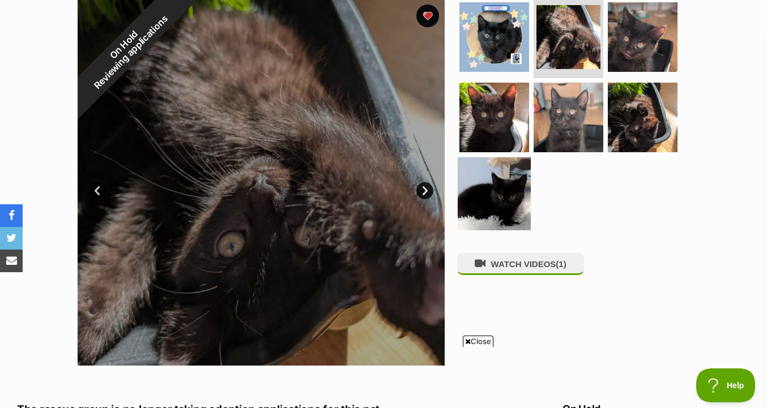
click at [512, 204] on img at bounding box center [494, 193] width 73 height 73
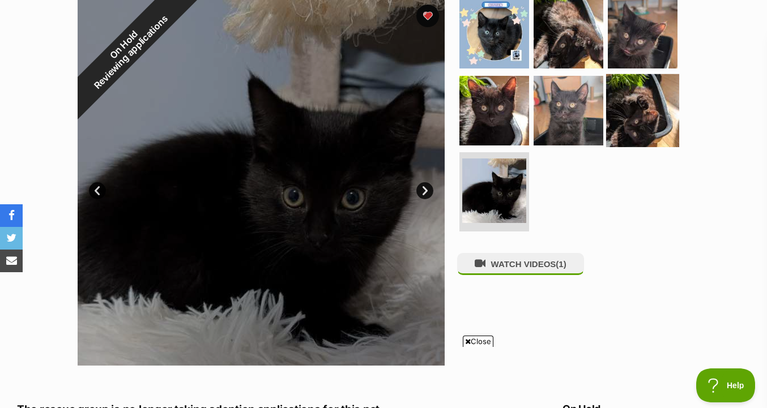
scroll to position [0, 0]
click at [644, 110] on img at bounding box center [642, 110] width 73 height 73
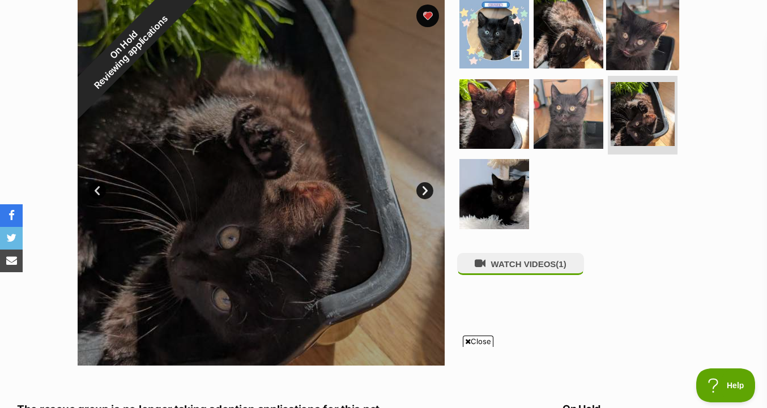
click at [648, 54] on img at bounding box center [642, 33] width 73 height 73
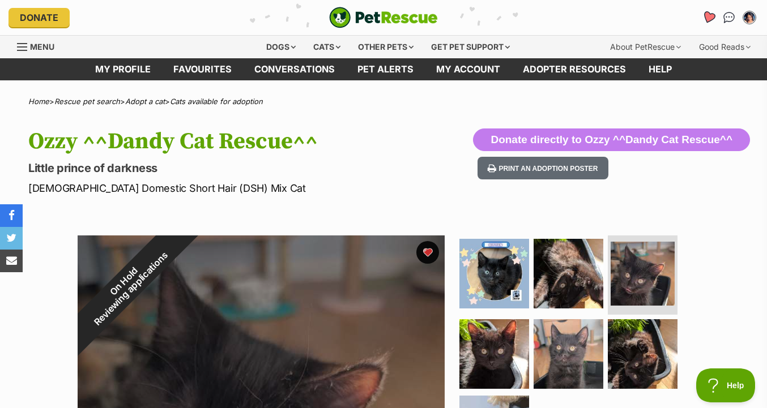
click at [712, 24] on link "Favourites" at bounding box center [708, 17] width 23 height 23
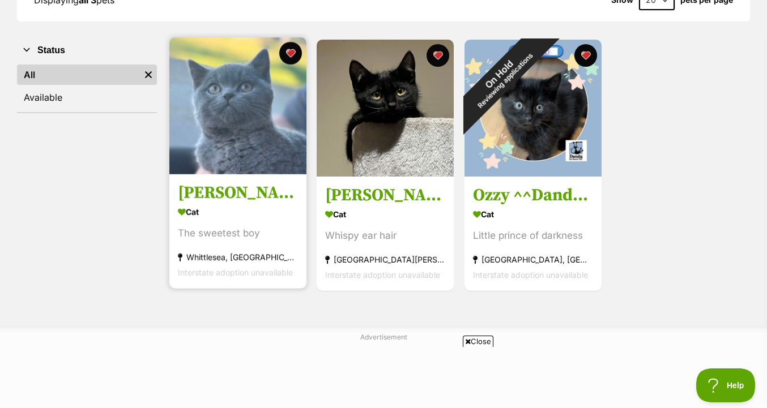
click at [184, 133] on img at bounding box center [237, 105] width 137 height 137
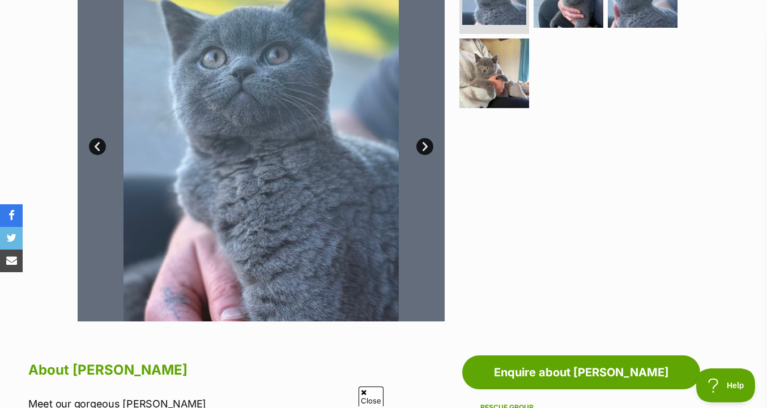
scroll to position [269, 0]
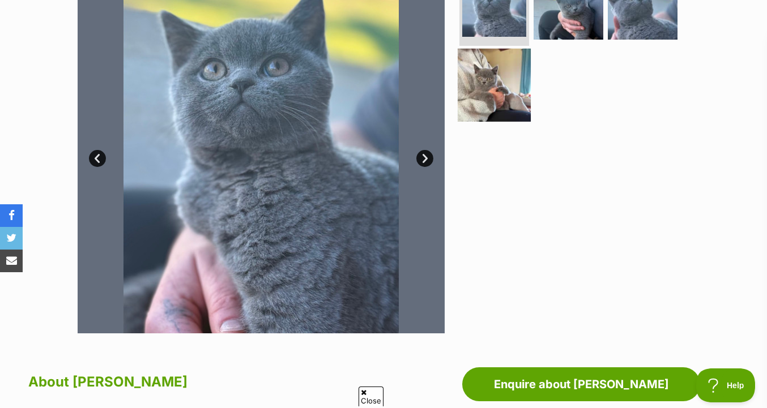
click at [495, 91] on img at bounding box center [494, 84] width 73 height 73
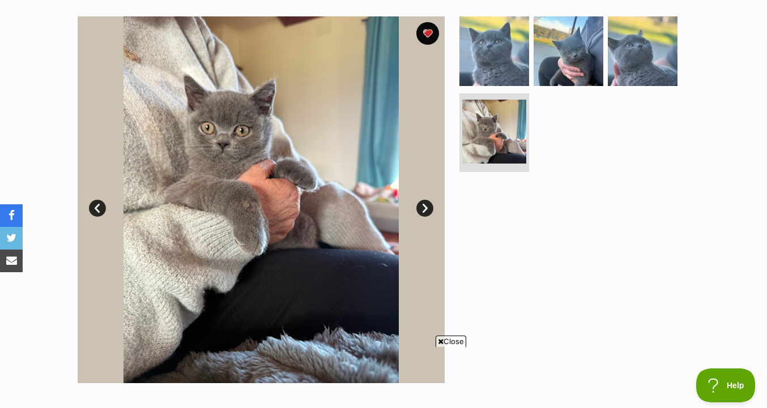
scroll to position [208, 0]
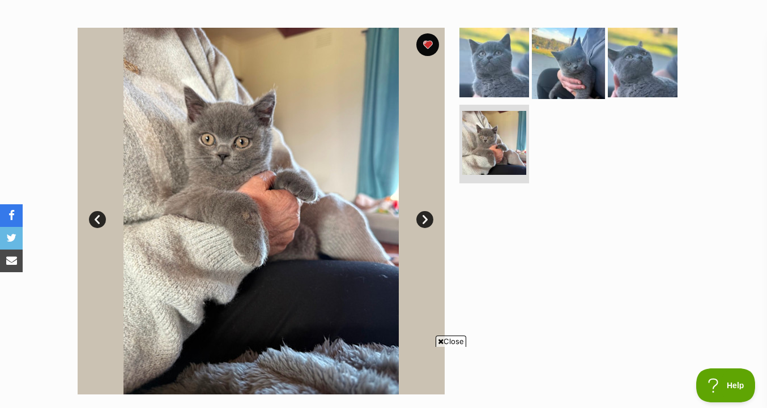
click at [571, 67] on img at bounding box center [568, 62] width 73 height 73
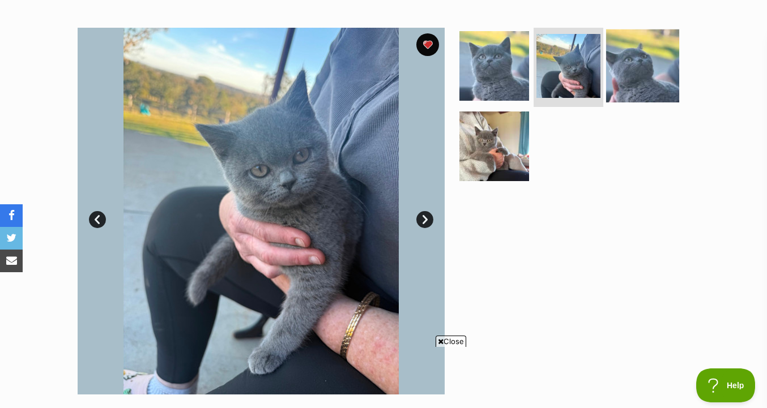
click at [624, 70] on img at bounding box center [642, 65] width 73 height 73
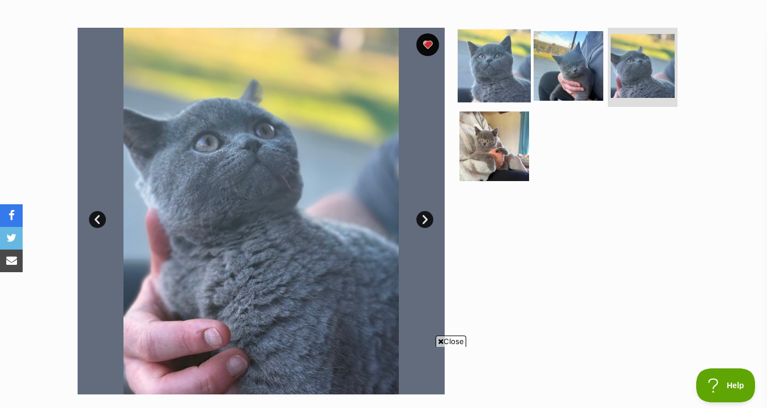
click at [512, 74] on img at bounding box center [494, 65] width 73 height 73
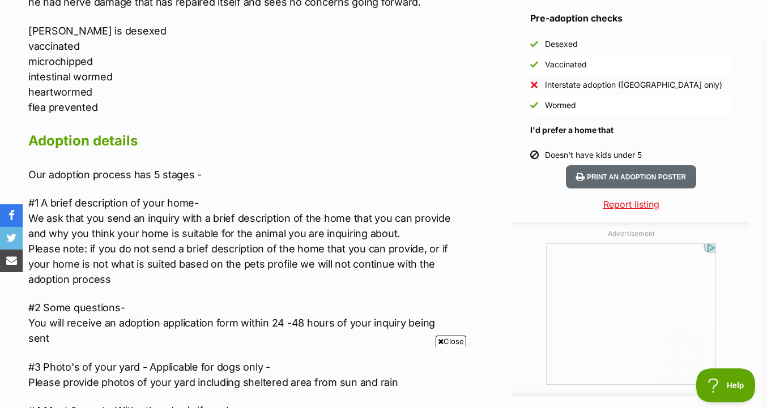
scroll to position [0, 0]
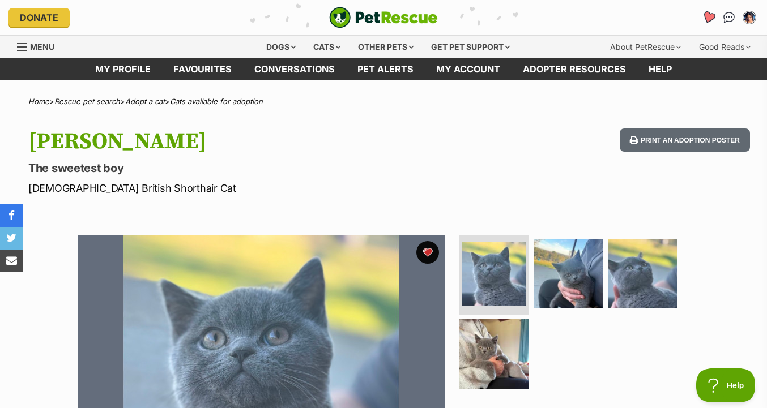
click at [709, 19] on icon "Favourites" at bounding box center [709, 17] width 14 height 13
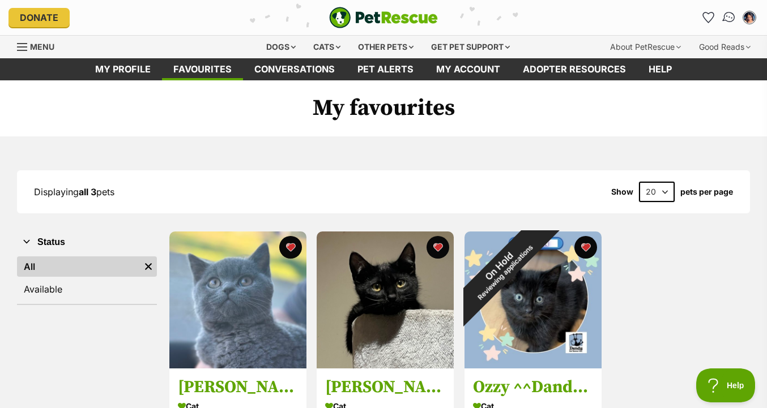
click at [725, 24] on link "Conversations" at bounding box center [728, 17] width 23 height 23
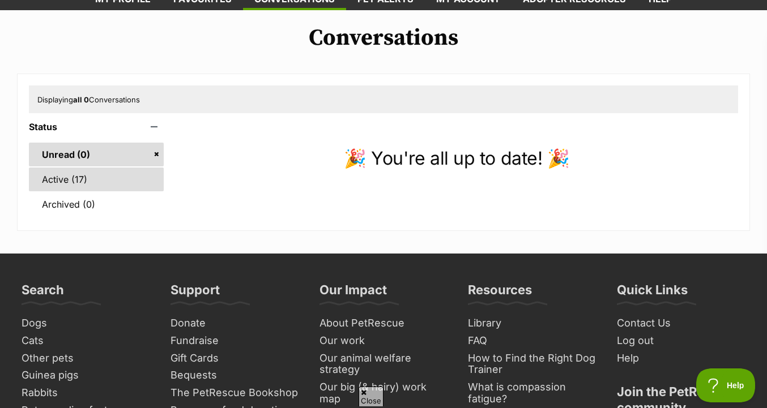
click at [118, 182] on link "Active (17)" at bounding box center [96, 180] width 135 height 24
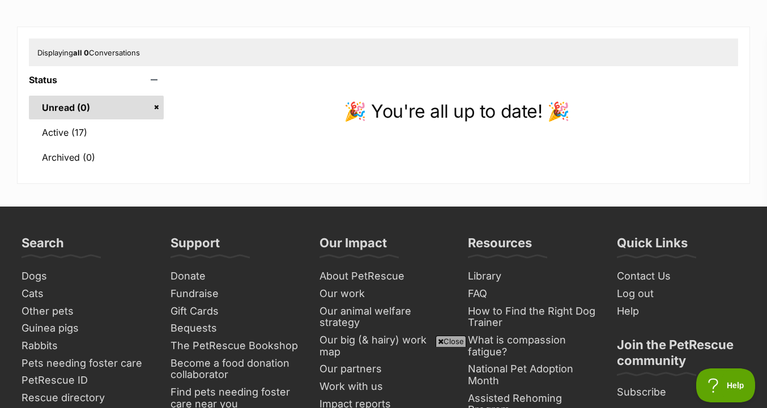
scroll to position [123, 0]
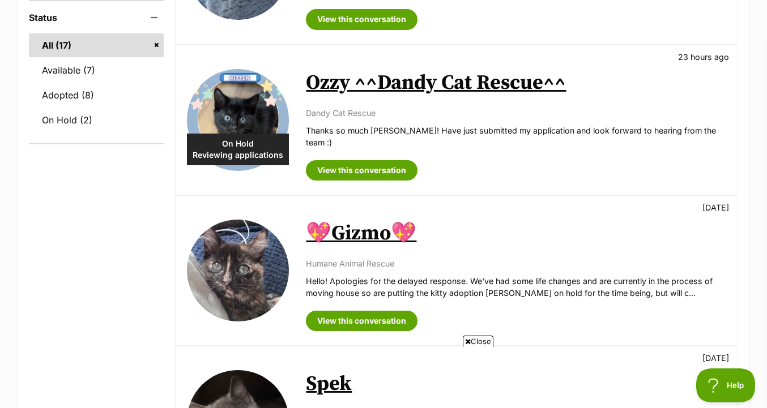
scroll to position [191, 0]
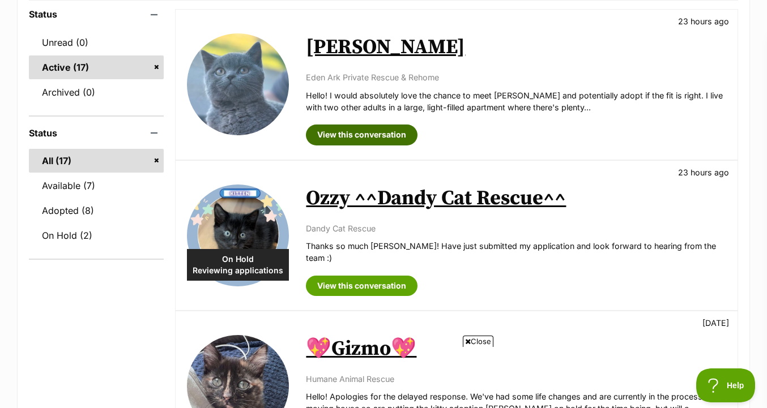
click at [376, 141] on link "View this conversation" at bounding box center [362, 135] width 112 height 20
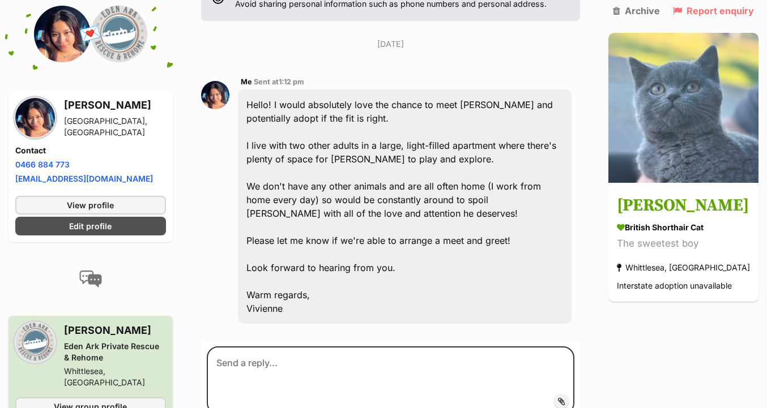
scroll to position [252, 0]
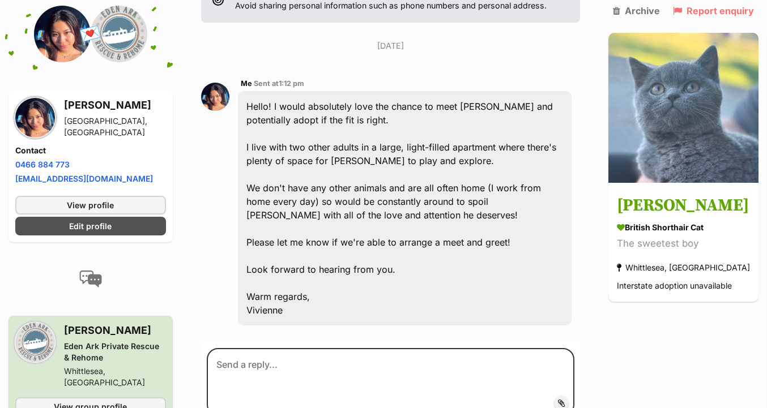
click at [222, 216] on div "Me Sent at 1:12 pm Hello! I would absolutely love the chance to meet gorgeous T…" at bounding box center [390, 202] width 379 height 266
click at [91, 401] on span "View group profile" at bounding box center [90, 407] width 73 height 12
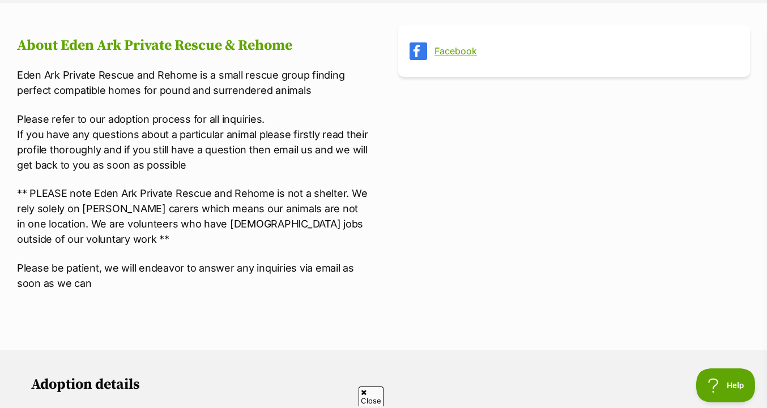
scroll to position [420, 0]
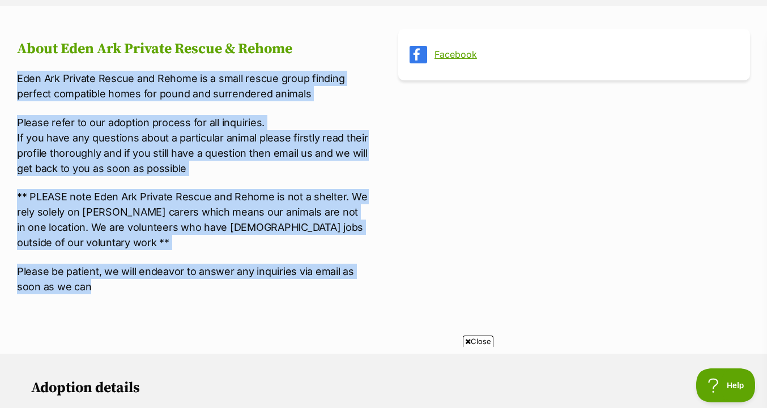
drag, startPoint x: 291, startPoint y: 280, endPoint x: 314, endPoint y: 63, distance: 218.2
click at [314, 63] on article "About Eden Ark Private Rescue & Rehome Eden Ark Private Rescue and Rehome is a …" at bounding box center [193, 174] width 352 height 291
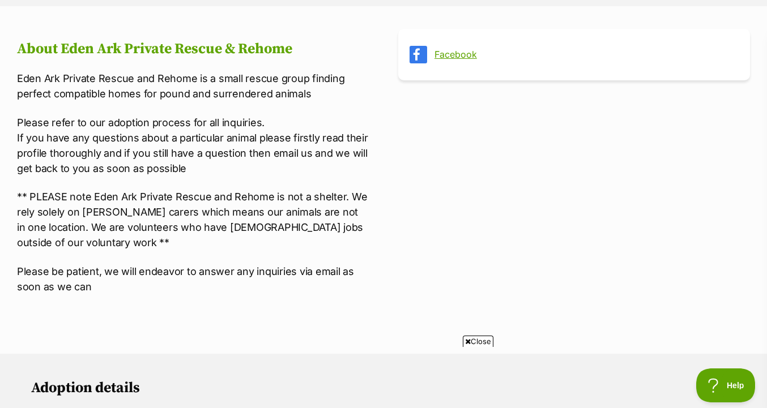
click at [450, 59] on link "Facebook" at bounding box center [585, 54] width 300 height 10
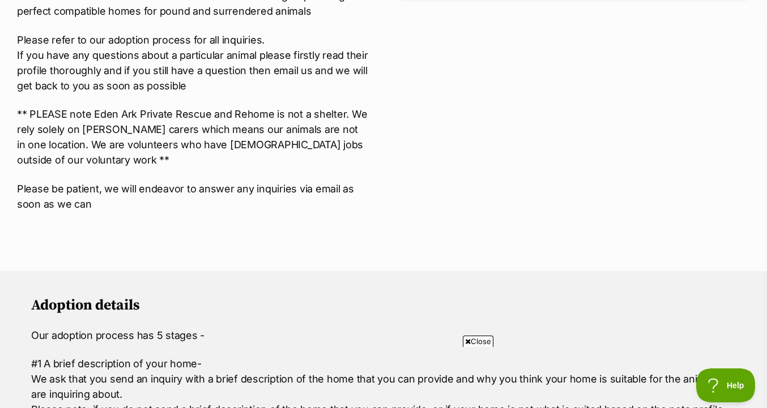
scroll to position [733, 0]
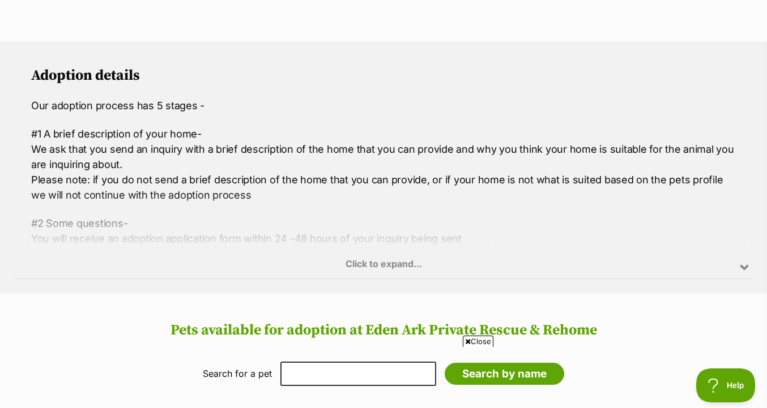
click at [373, 261] on div "Click to expand..." at bounding box center [383, 235] width 739 height 88
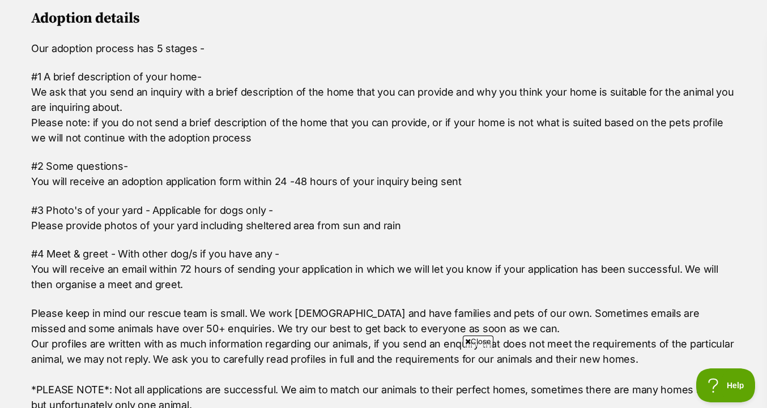
scroll to position [850, 0]
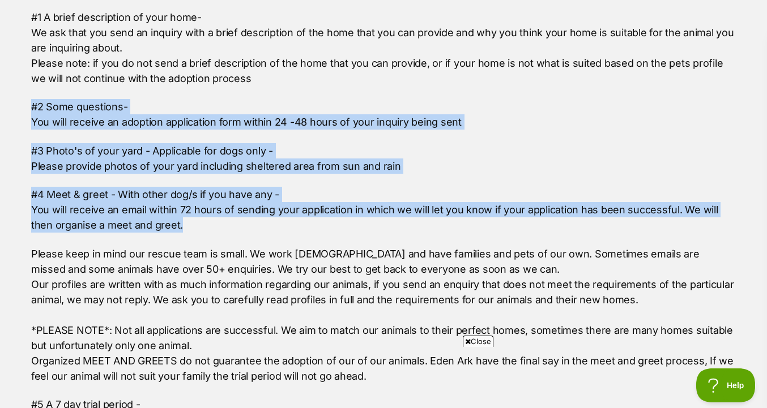
drag, startPoint x: 441, startPoint y: 101, endPoint x: 437, endPoint y: 223, distance: 121.8
click at [437, 223] on div "Our adoption process has 5 stages - #1 A brief description of your home- We ask…" at bounding box center [383, 257] width 705 height 552
click at [437, 223] on p "#4 Meet & greet - With other dog/s if you have any - You will receive an email …" at bounding box center [383, 210] width 705 height 46
drag, startPoint x: 437, startPoint y: 221, endPoint x: 445, endPoint y: 91, distance: 130.5
click at [445, 91] on div "Our adoption process has 5 stages - #1 A brief description of your home- We ask…" at bounding box center [383, 257] width 705 height 552
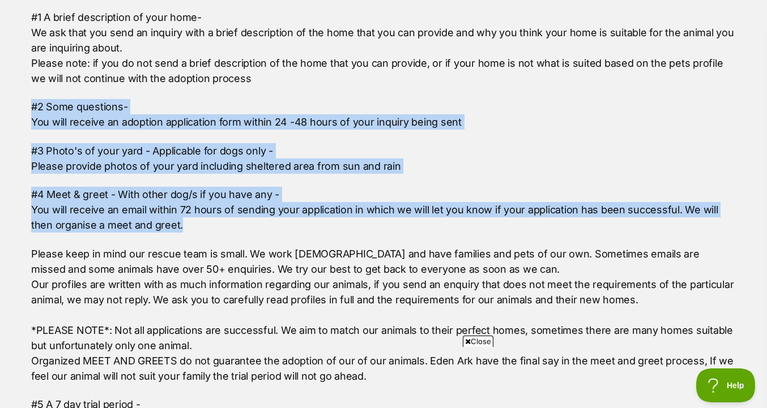
click at [445, 91] on div "Our adoption process has 5 stages - #1 A brief description of your home- We ask…" at bounding box center [383, 257] width 705 height 552
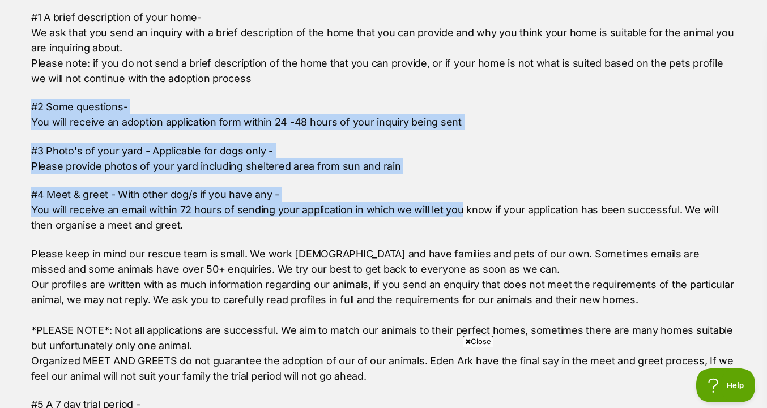
drag, startPoint x: 445, startPoint y: 91, endPoint x: 445, endPoint y: 208, distance: 117.3
click at [445, 208] on div "Our adoption process has 5 stages - #1 A brief description of your home- We ask…" at bounding box center [383, 257] width 705 height 552
click at [445, 208] on p "#4 Meet & greet - With other dog/s if you have any - You will receive an email …" at bounding box center [383, 210] width 705 height 46
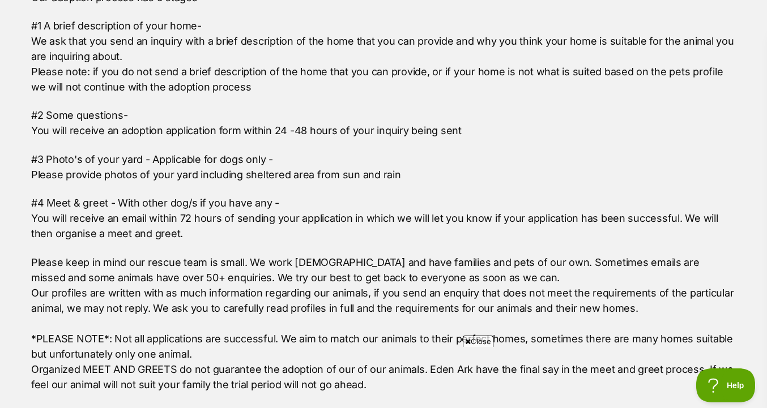
scroll to position [832, 0]
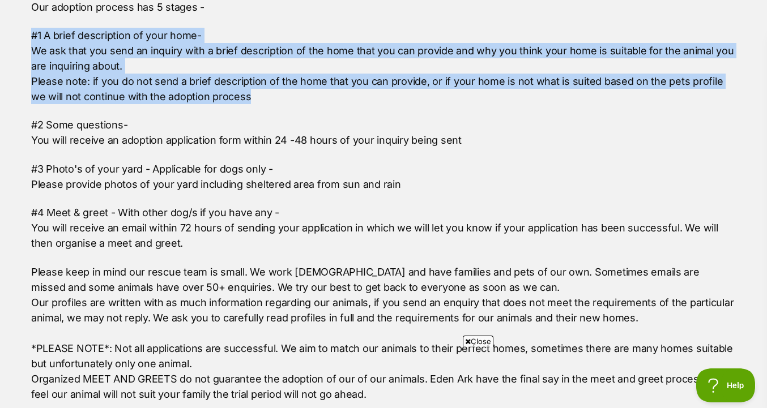
drag, startPoint x: 501, startPoint y: 100, endPoint x: 509, endPoint y: 24, distance: 76.9
click at [509, 24] on div "Our adoption process has 5 stages - #1 A brief description of your home- We ask…" at bounding box center [383, 275] width 705 height 552
drag, startPoint x: 509, startPoint y: 27, endPoint x: 506, endPoint y: 98, distance: 71.5
click at [506, 98] on div "Our adoption process has 5 stages - #1 A brief description of your home- We ask…" at bounding box center [383, 275] width 705 height 552
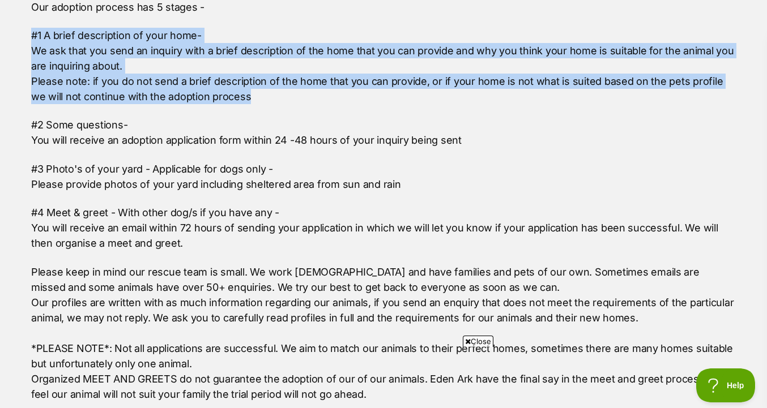
click at [506, 98] on p "#1 A brief description of your home- We ask that you send an inquiry with a bri…" at bounding box center [383, 66] width 705 height 76
drag, startPoint x: 506, startPoint y: 98, endPoint x: 506, endPoint y: 71, distance: 26.6
click at [506, 71] on p "#1 A brief description of your home- We ask that you send an inquiry with a bri…" at bounding box center [383, 66] width 705 height 76
drag, startPoint x: 506, startPoint y: 71, endPoint x: 506, endPoint y: 95, distance: 23.2
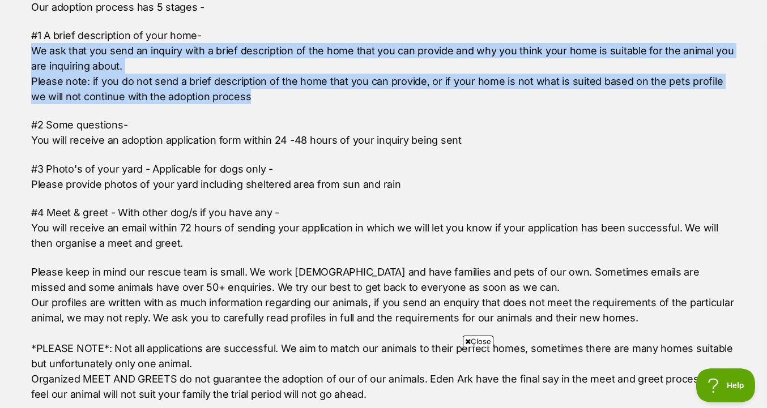
click at [506, 95] on p "#1 A brief description of your home- We ask that you send an inquiry with a bri…" at bounding box center [383, 66] width 705 height 76
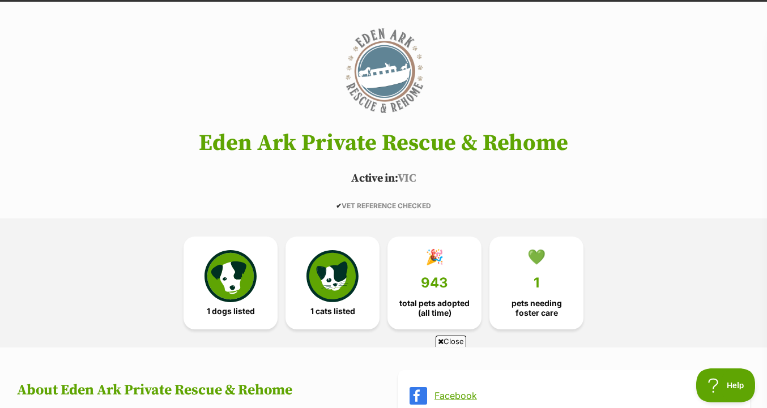
scroll to position [0, 0]
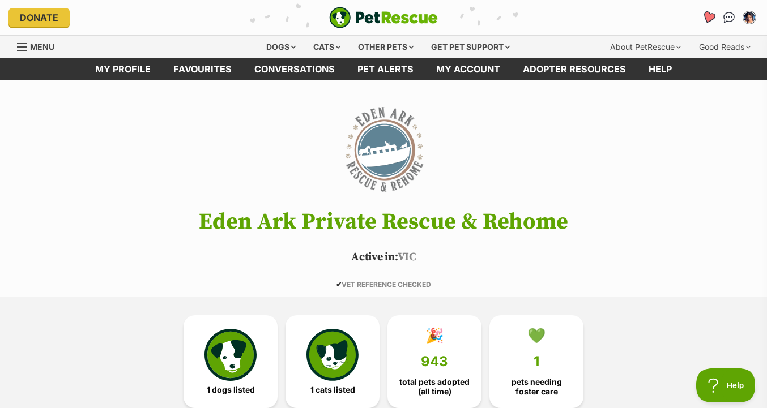
click at [710, 16] on icon "Favourites" at bounding box center [709, 17] width 14 height 13
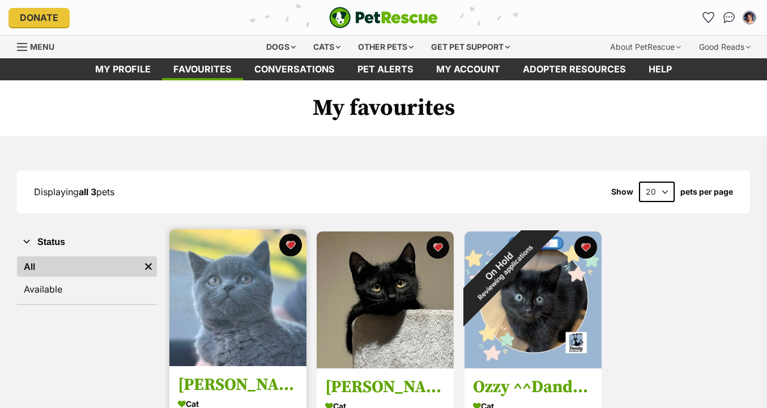
click at [283, 277] on img at bounding box center [237, 297] width 137 height 137
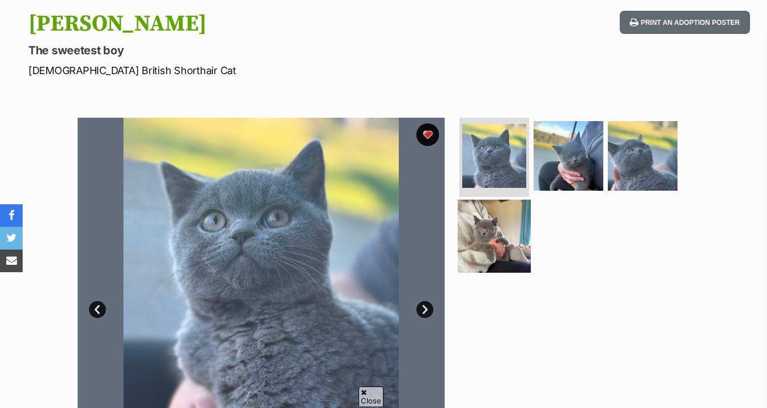
click at [522, 255] on img at bounding box center [494, 235] width 73 height 73
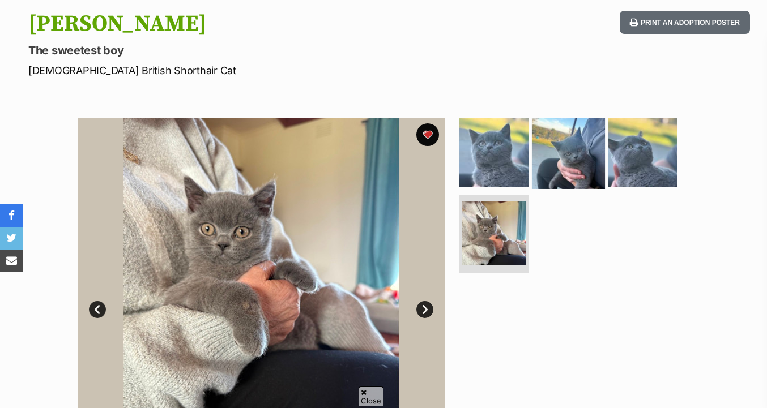
click at [590, 142] on img at bounding box center [568, 152] width 73 height 73
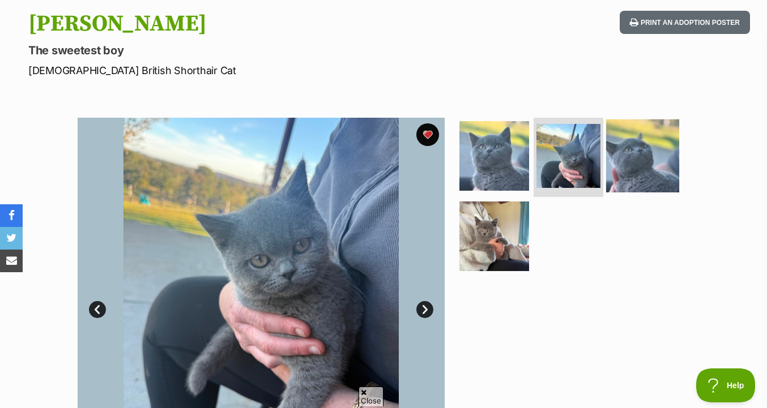
click at [630, 144] on img at bounding box center [642, 156] width 73 height 73
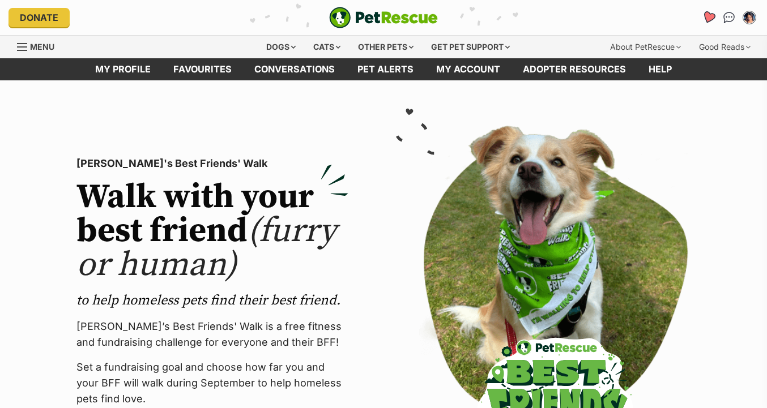
click at [701, 14] on link "Favourites" at bounding box center [708, 17] width 23 height 23
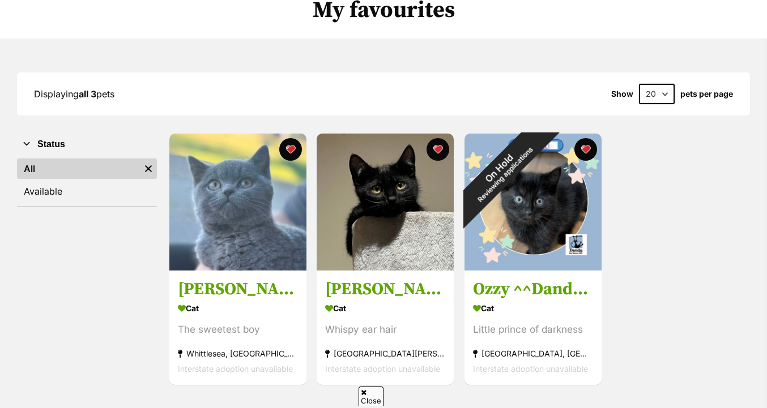
scroll to position [110, 0]
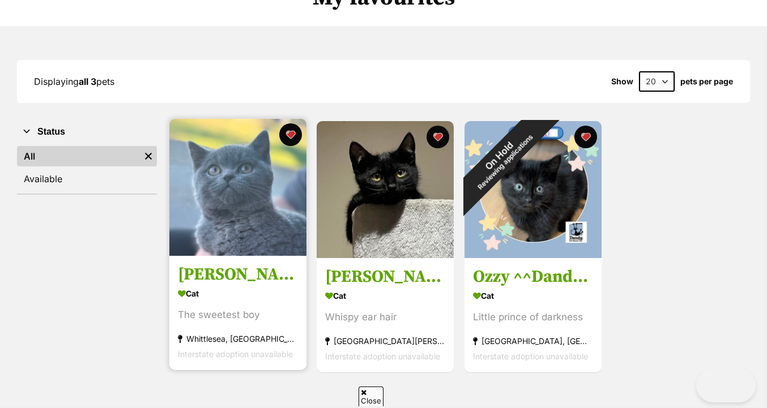
click at [240, 217] on img at bounding box center [237, 187] width 137 height 137
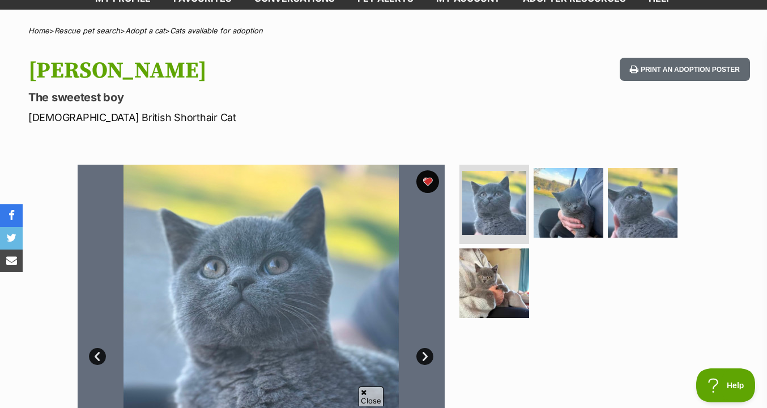
scroll to position [97, 0]
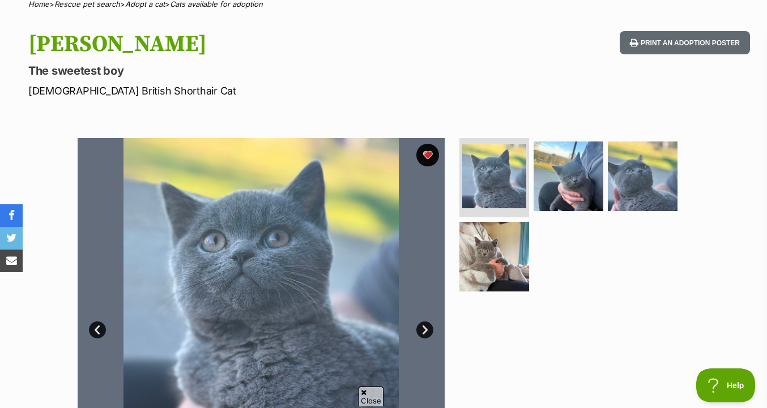
click at [502, 265] on img at bounding box center [494, 257] width 70 height 70
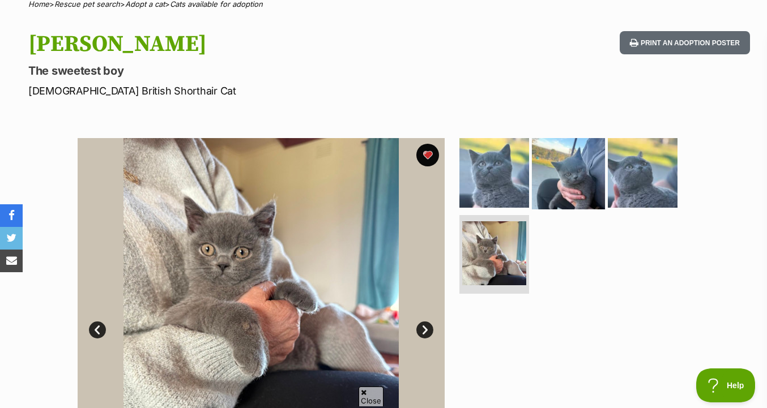
click at [567, 165] on img at bounding box center [568, 173] width 73 height 73
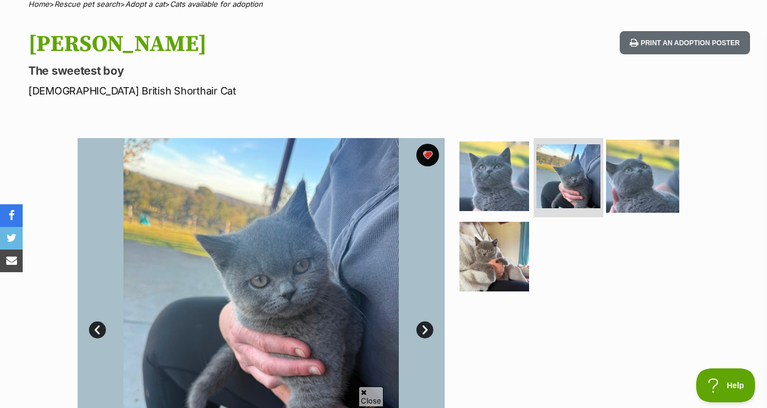
click at [612, 172] on img at bounding box center [642, 176] width 73 height 73
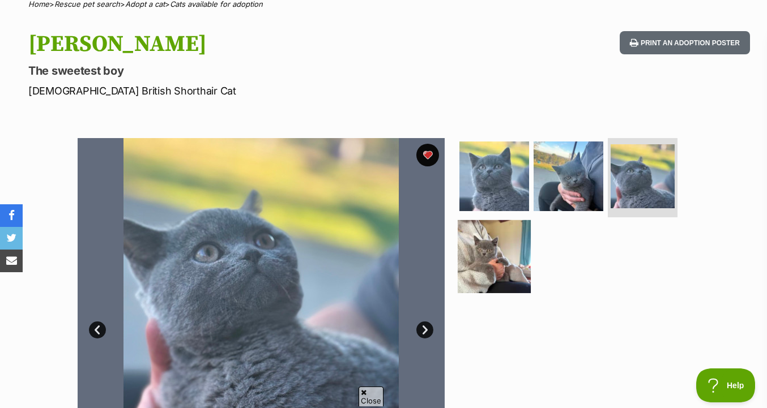
click at [484, 262] on img at bounding box center [494, 256] width 73 height 73
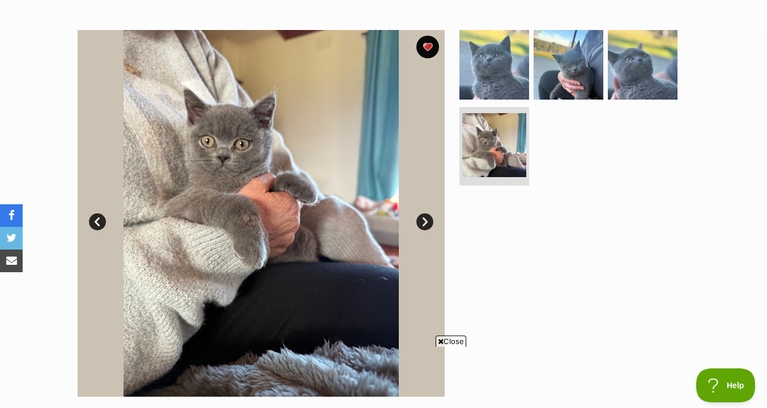
scroll to position [200, 0]
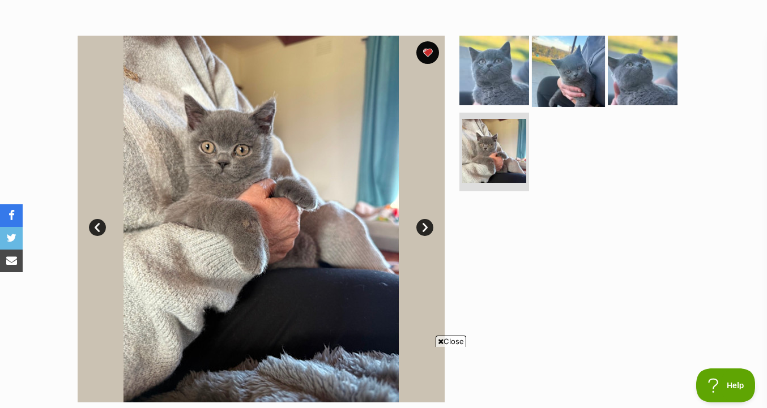
click at [563, 85] on img at bounding box center [568, 70] width 73 height 73
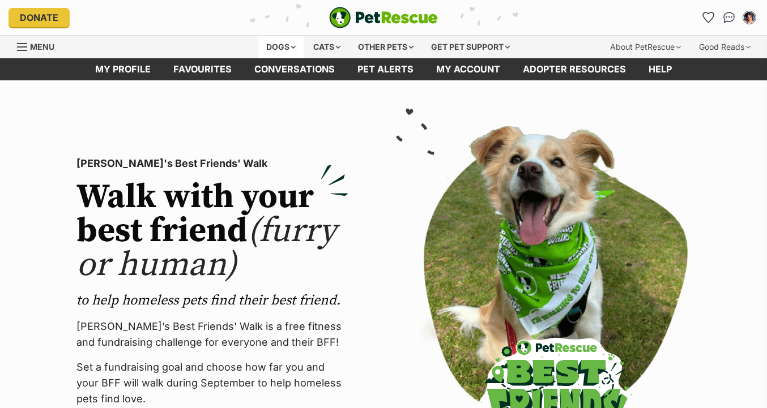
click at [284, 52] on div "Dogs" at bounding box center [280, 47] width 45 height 23
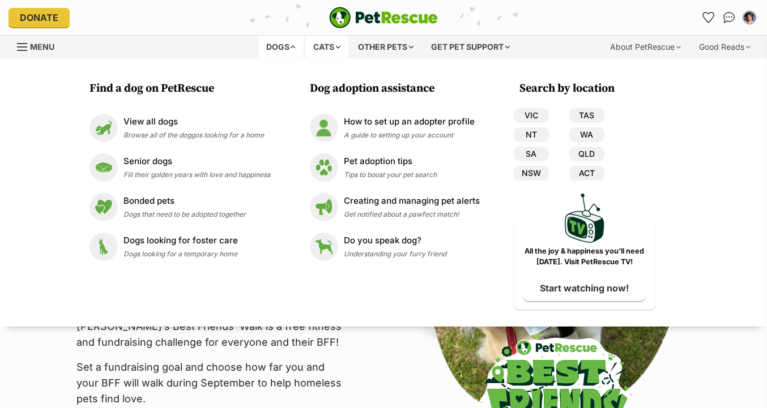
click at [330, 48] on div "Cats" at bounding box center [326, 47] width 43 height 23
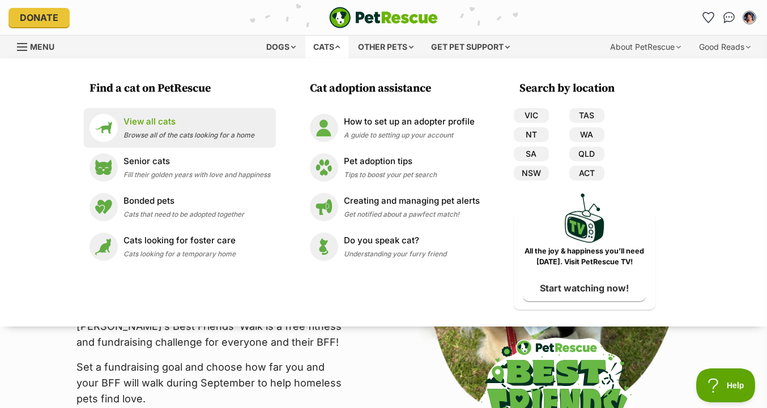
click at [205, 126] on p "View all cats" at bounding box center [188, 122] width 131 height 13
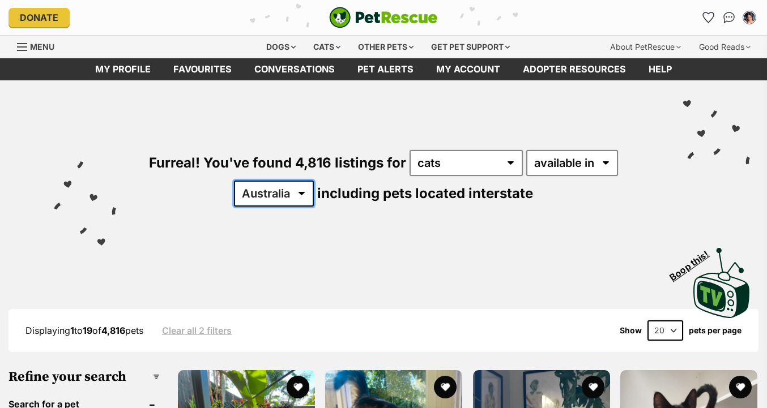
click at [275, 194] on select "[GEOGRAPHIC_DATA] [GEOGRAPHIC_DATA] [GEOGRAPHIC_DATA] [GEOGRAPHIC_DATA] [GEOGRA…" at bounding box center [274, 194] width 80 height 26
select select "VIC"
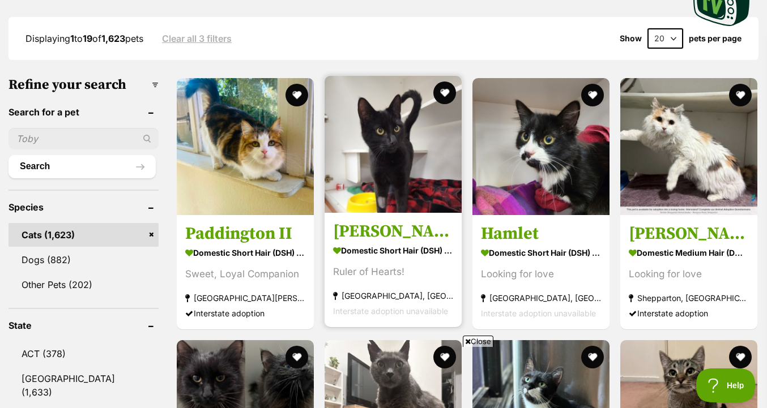
click at [395, 183] on img at bounding box center [393, 144] width 137 height 137
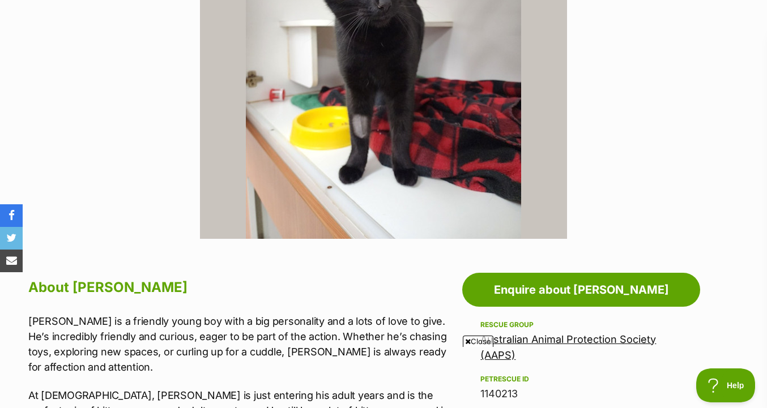
scroll to position [442, 0]
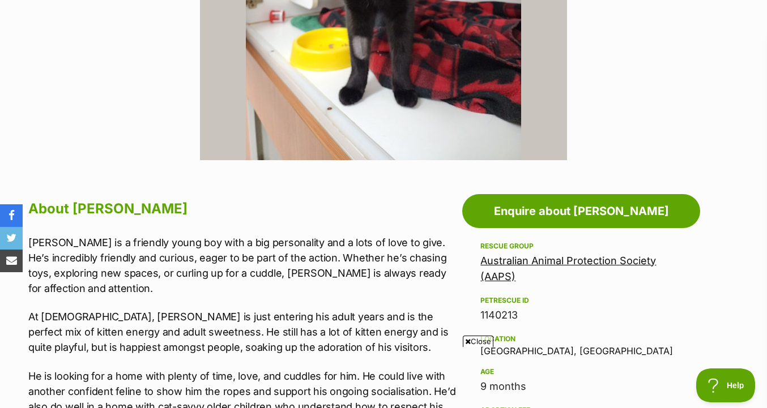
click at [491, 264] on link "Australian Animal Protection Society (AAPS)" at bounding box center [568, 269] width 176 height 28
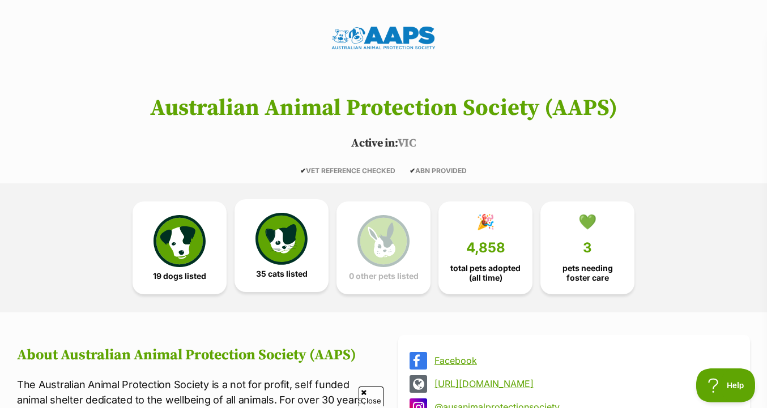
click at [282, 247] on img at bounding box center [281, 239] width 52 height 52
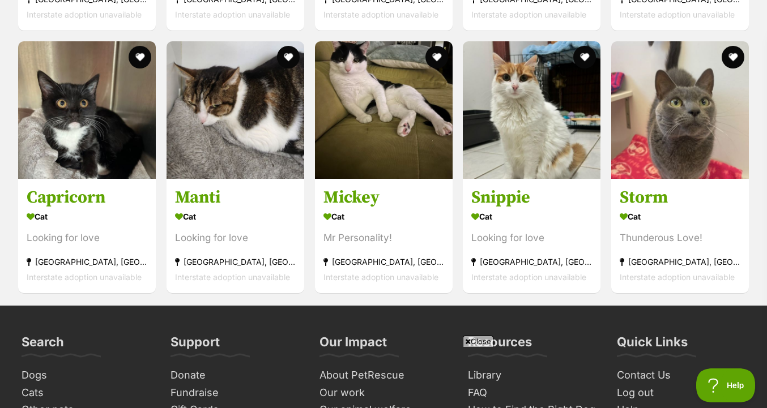
scroll to position [2600, 0]
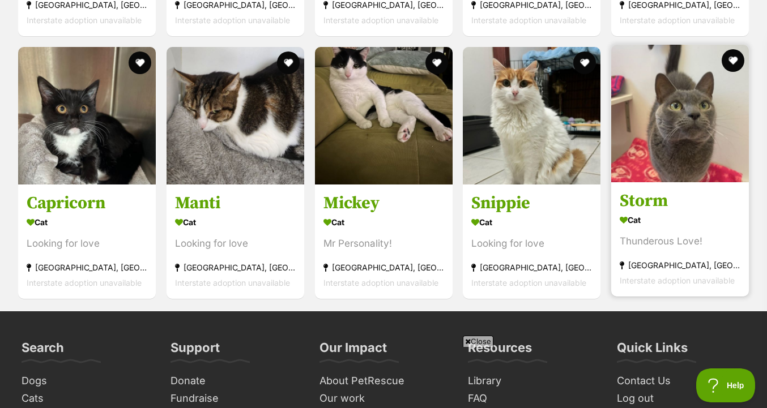
click at [744, 117] on img at bounding box center [680, 114] width 138 height 138
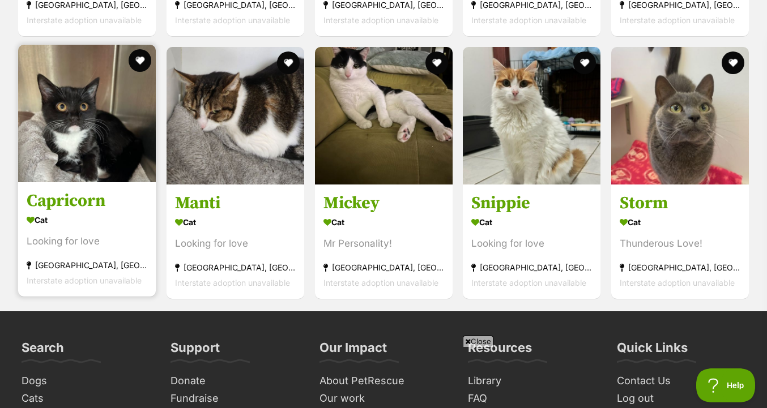
click at [67, 182] on img at bounding box center [87, 114] width 138 height 138
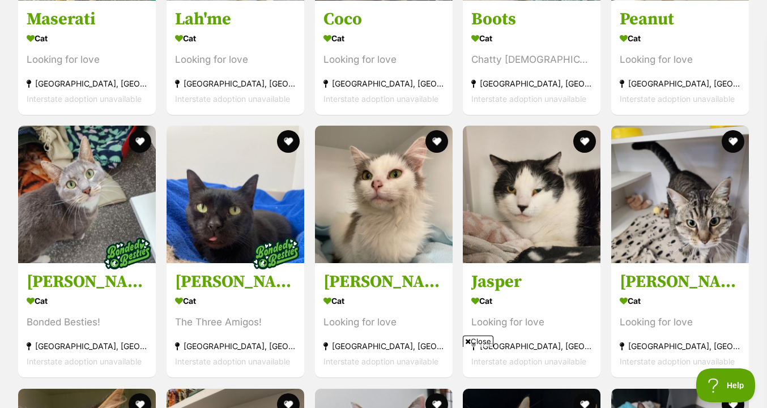
scroll to position [2021, 0]
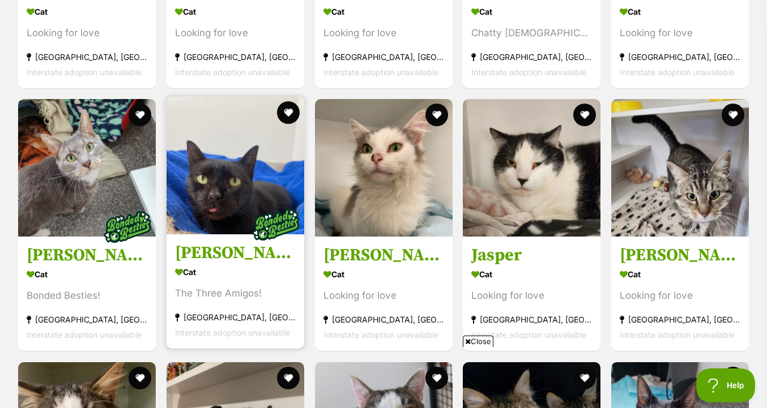
click at [199, 221] on img at bounding box center [236, 166] width 138 height 138
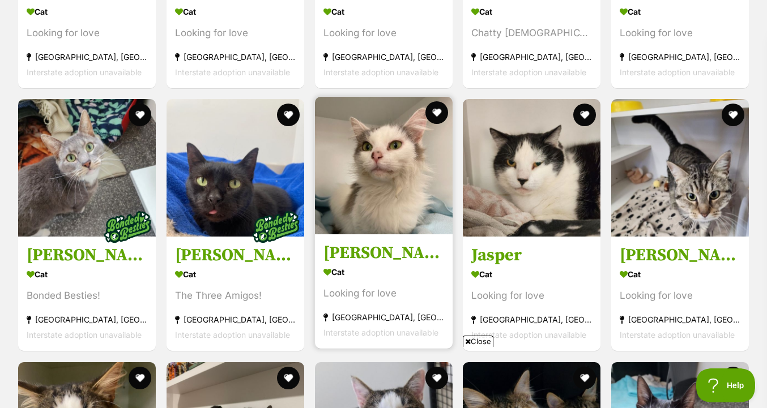
click at [436, 205] on img at bounding box center [384, 166] width 138 height 138
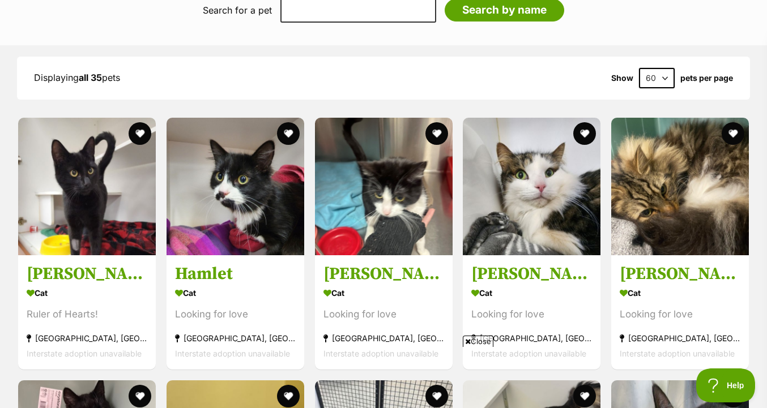
scroll to position [953, 0]
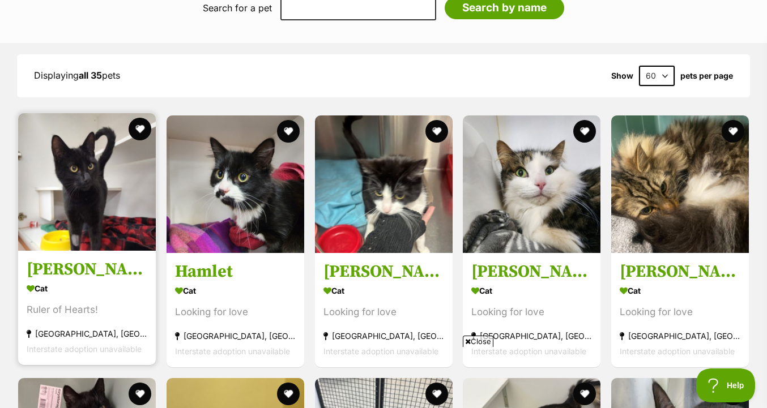
click at [100, 239] on img at bounding box center [87, 182] width 138 height 138
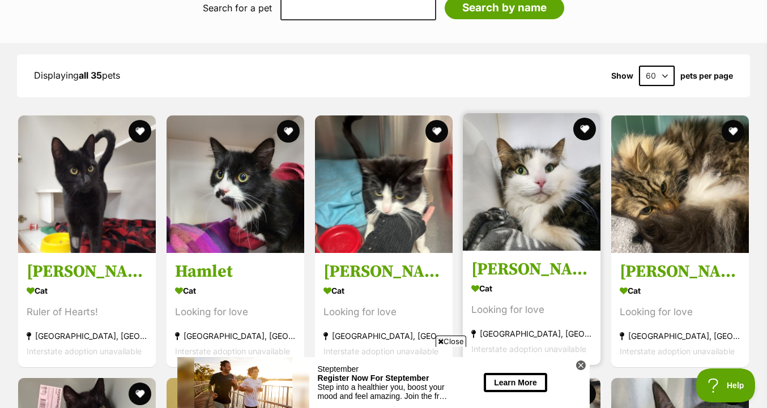
scroll to position [976, 0]
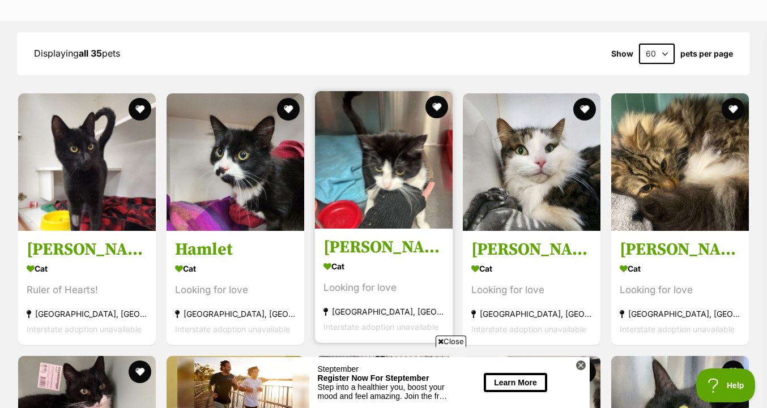
click at [415, 182] on img at bounding box center [384, 160] width 138 height 138
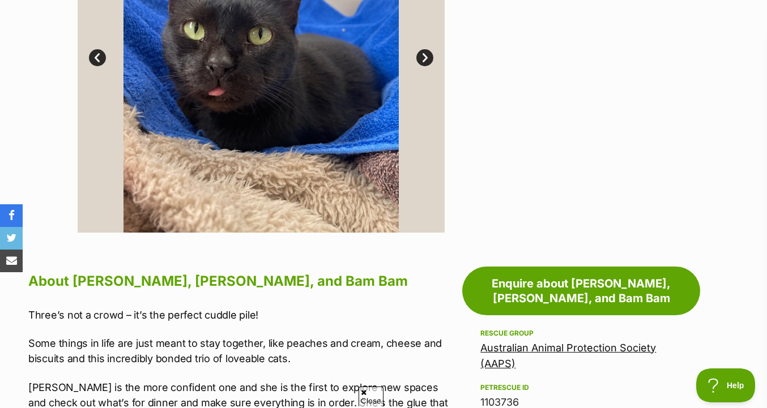
scroll to position [205, 0]
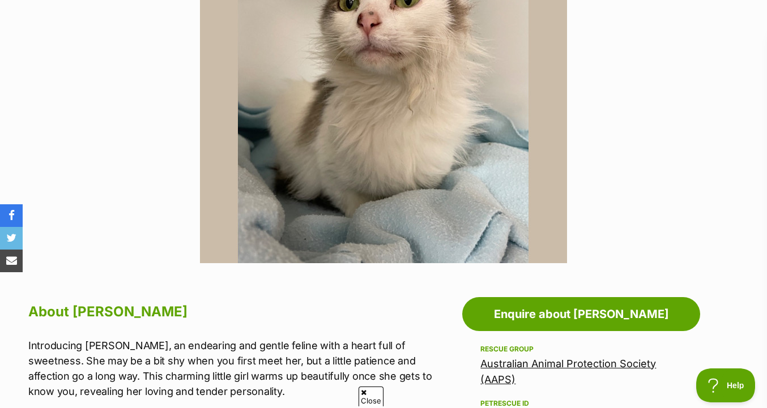
scroll to position [338, 0]
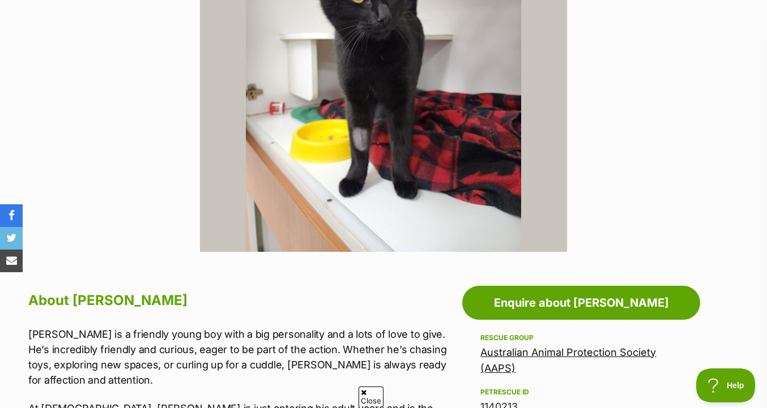
scroll to position [279, 0]
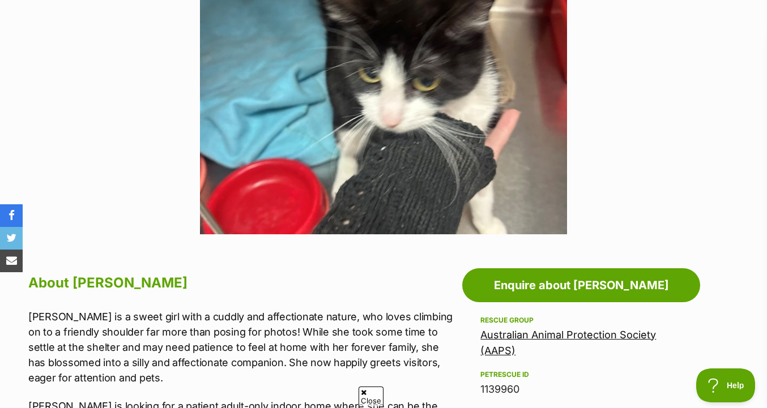
scroll to position [222, 0]
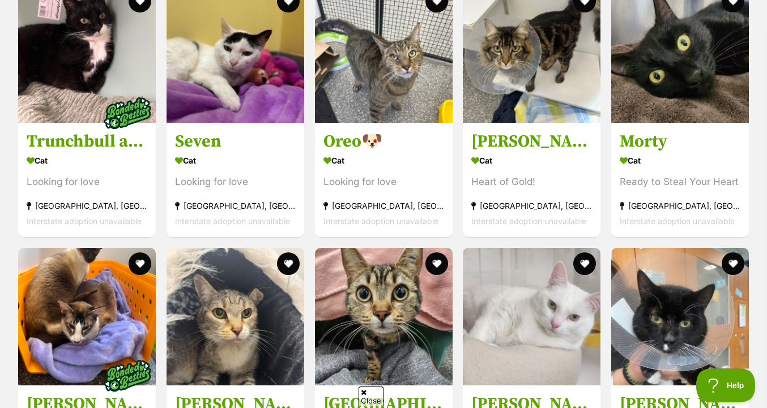
scroll to position [1332, 0]
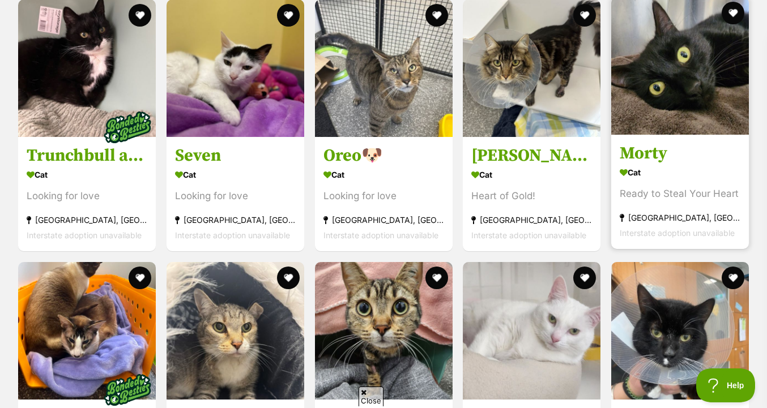
click at [655, 127] on img at bounding box center [680, 66] width 138 height 138
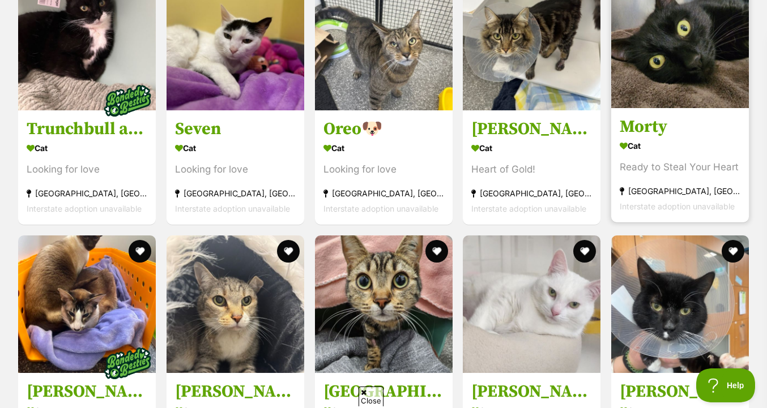
scroll to position [1346, 0]
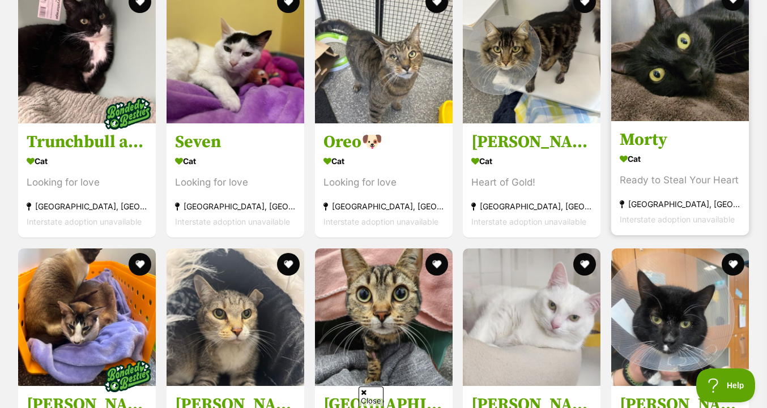
click at [655, 127] on link "Morty Cat Ready to Steal Your Heart Keysborough, VIC Interstate adoption unavai…" at bounding box center [680, 178] width 138 height 115
click at [662, 117] on img at bounding box center [680, 53] width 138 height 138
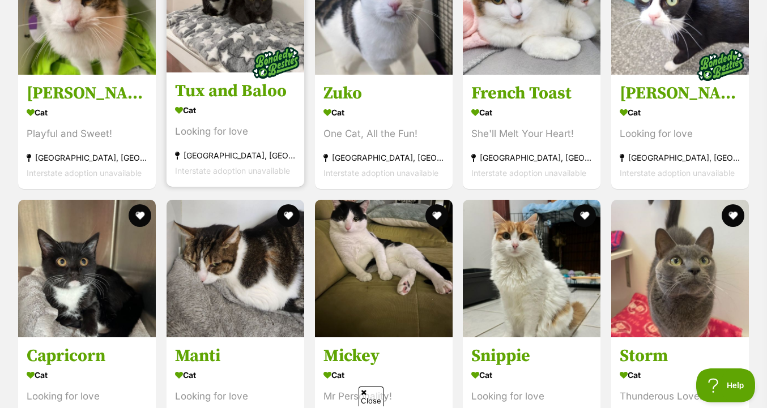
scroll to position [2614, 0]
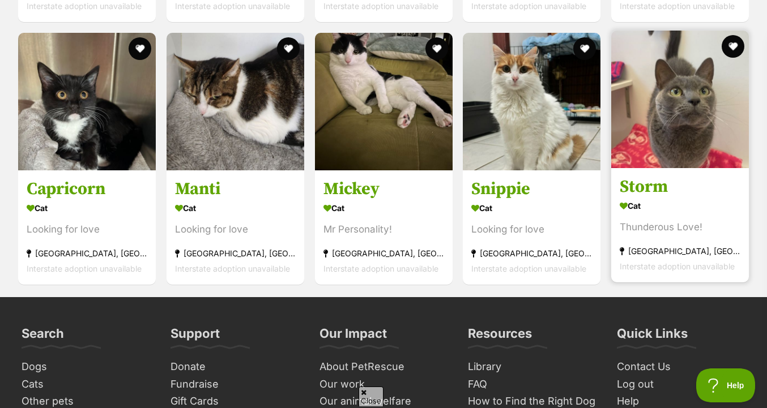
click at [691, 135] on img at bounding box center [680, 100] width 138 height 138
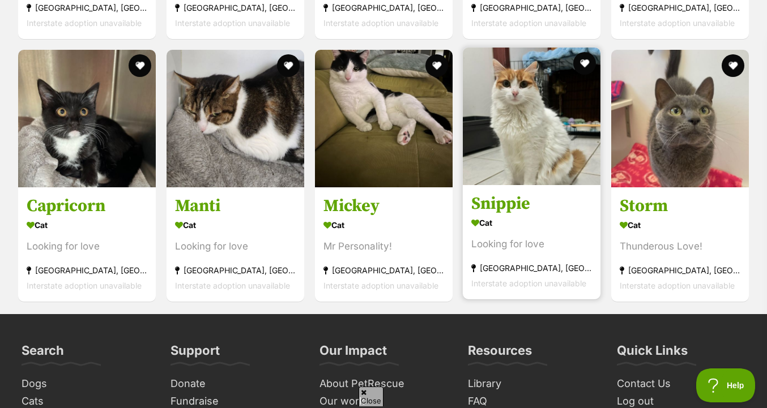
scroll to position [2596, 0]
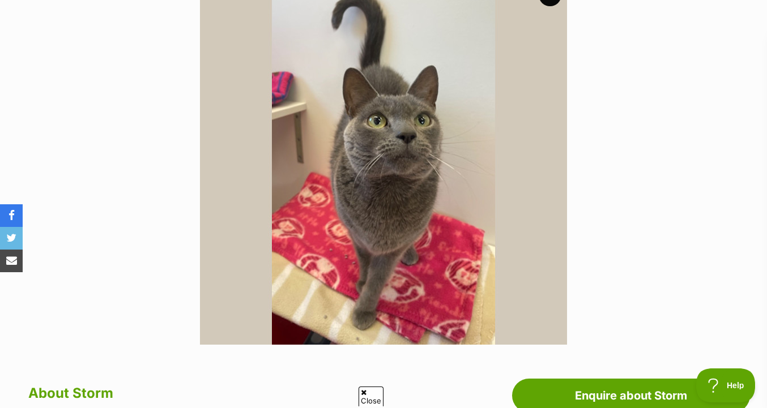
scroll to position [250, 0]
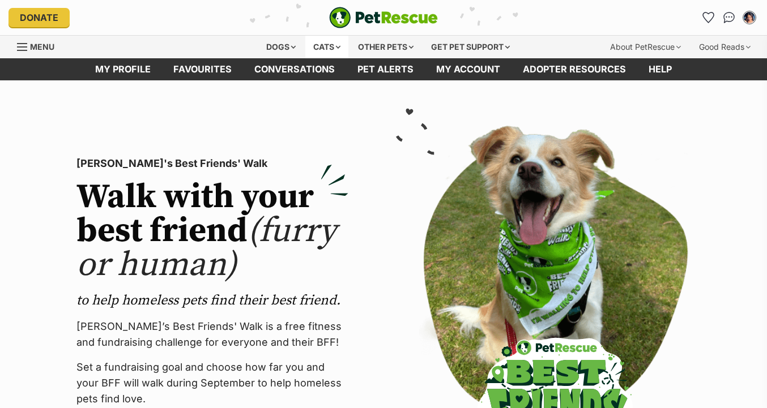
click at [317, 42] on div "Cats" at bounding box center [326, 47] width 43 height 23
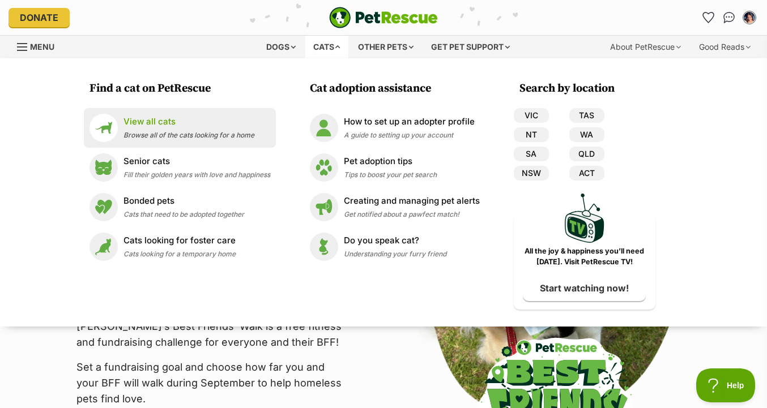
click at [202, 131] on span "Browse all of the cats looking for a home" at bounding box center [188, 135] width 131 height 8
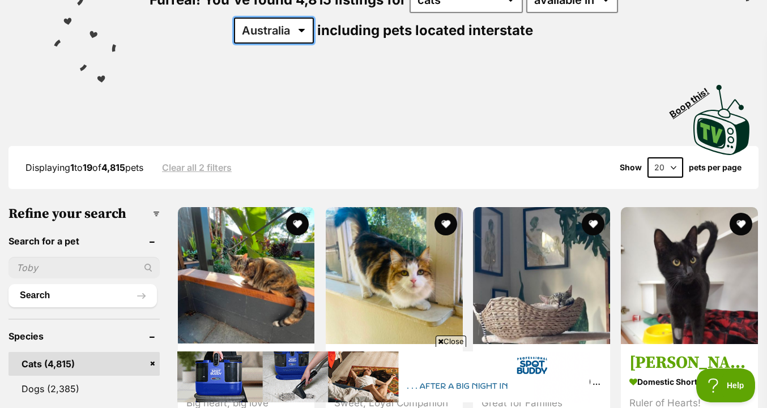
click at [300, 21] on select "Australia ACT NSW NT QLD SA TAS VIC WA" at bounding box center [274, 31] width 80 height 26
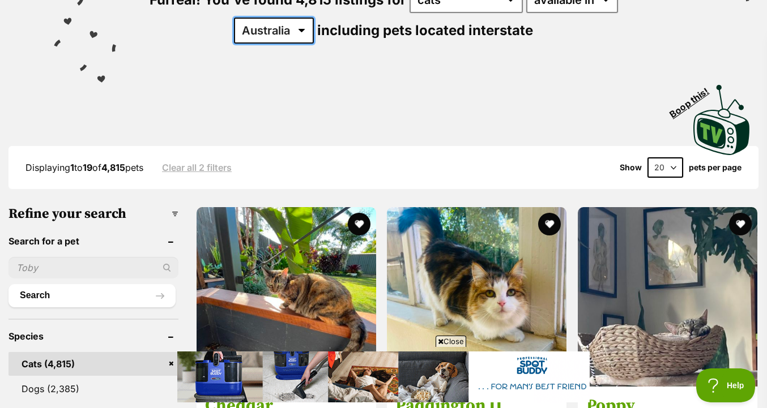
select select "VIC"
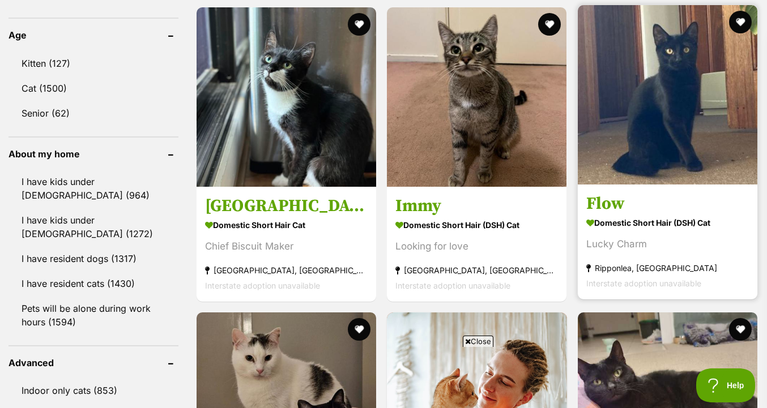
scroll to position [1173, 0]
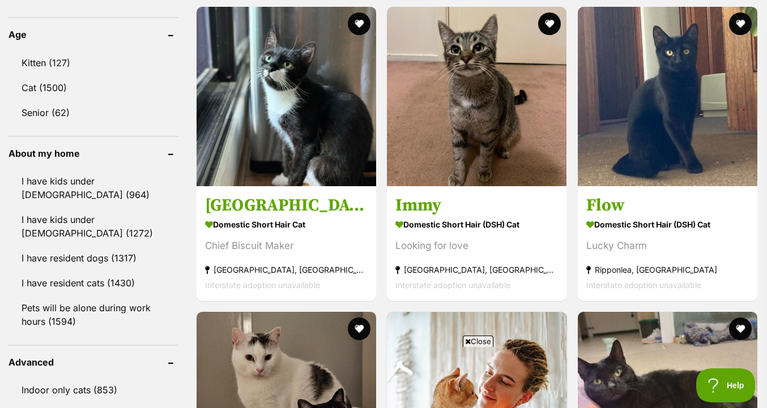
drag, startPoint x: 615, startPoint y: 167, endPoint x: 663, endPoint y: 3, distance: 171.0
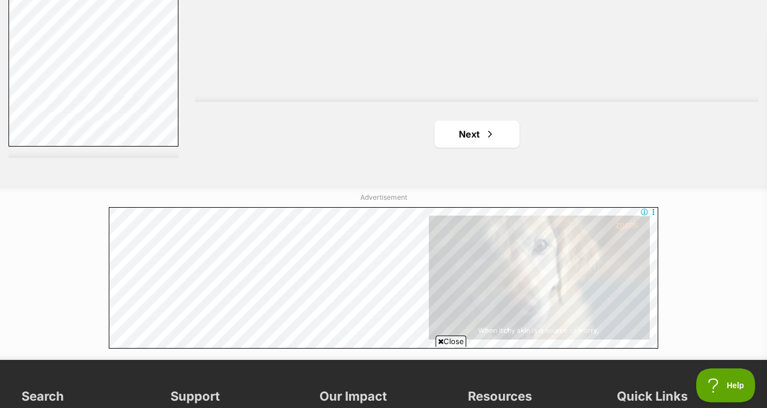
scroll to position [2893, 0]
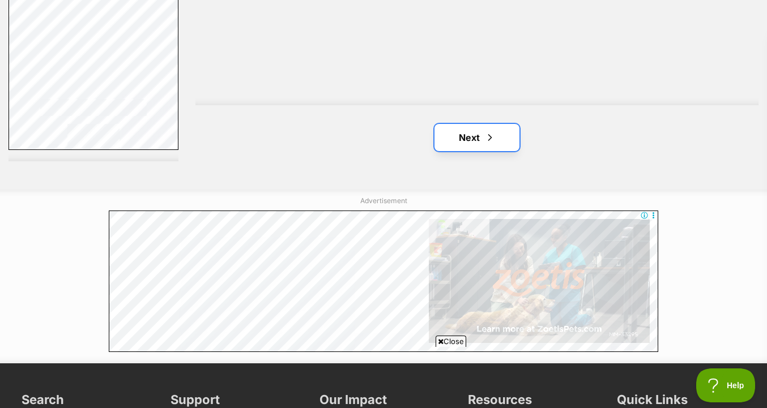
click at [489, 133] on span "Next page" at bounding box center [489, 138] width 11 height 14
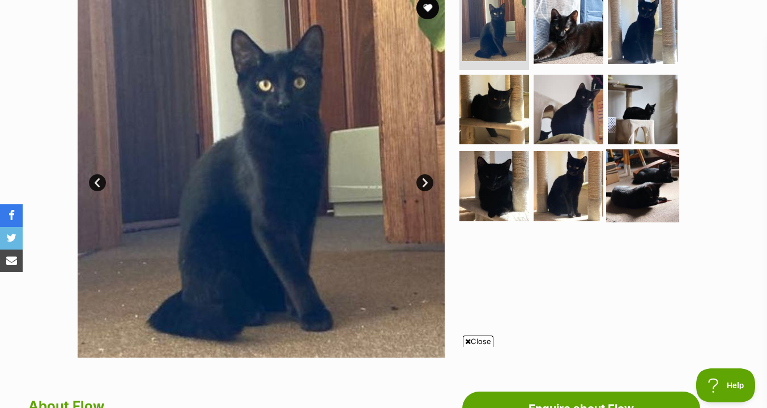
click at [619, 171] on img at bounding box center [642, 186] width 73 height 73
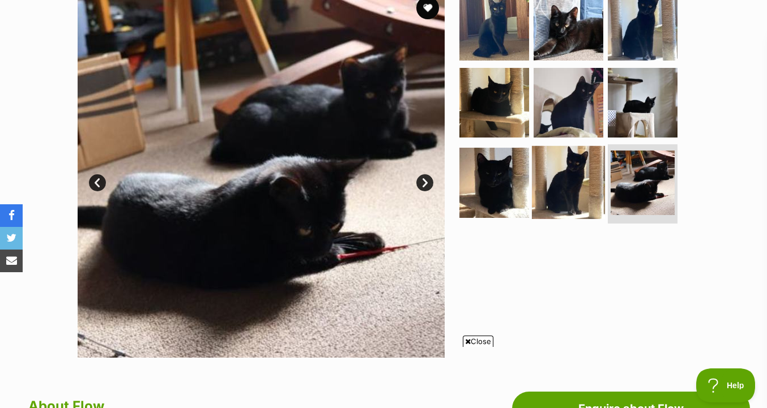
click at [577, 175] on img at bounding box center [568, 182] width 73 height 73
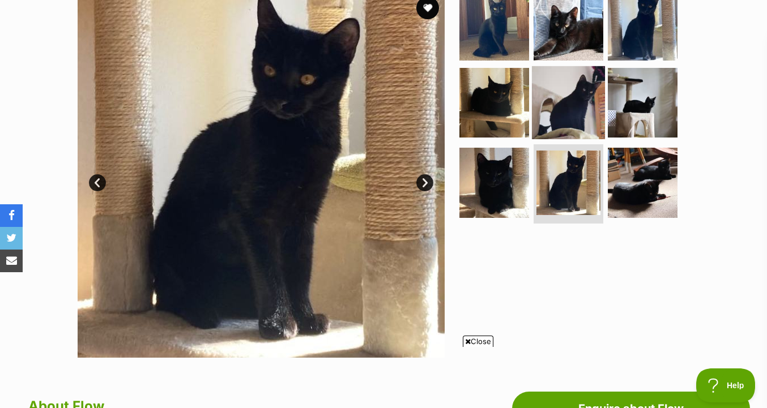
click at [560, 111] on img at bounding box center [568, 102] width 73 height 73
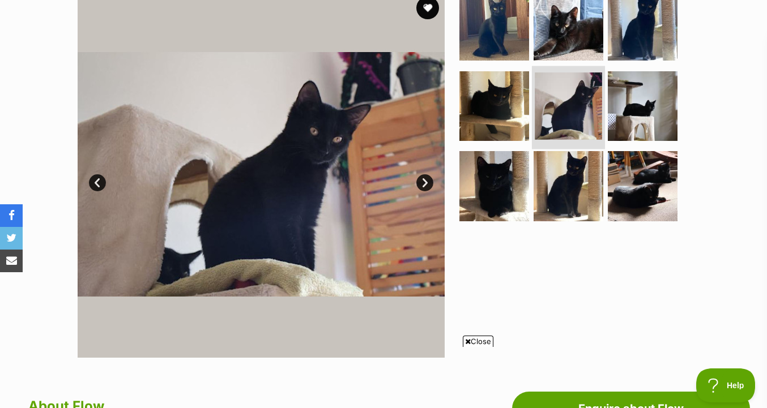
scroll to position [231, 0]
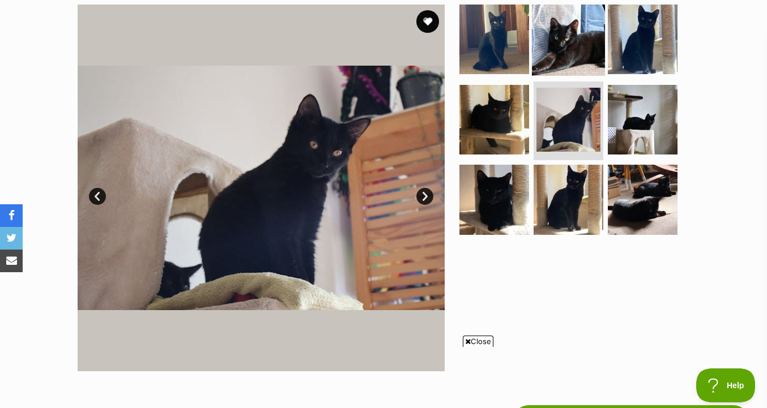
click at [552, 46] on img at bounding box center [568, 39] width 73 height 73
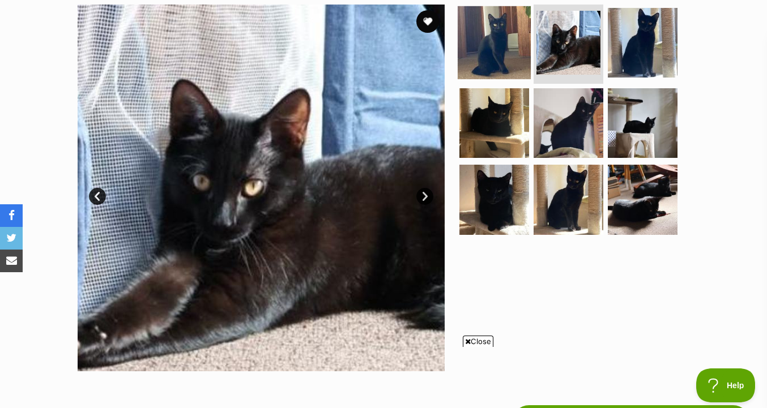
click at [507, 46] on img at bounding box center [494, 42] width 73 height 73
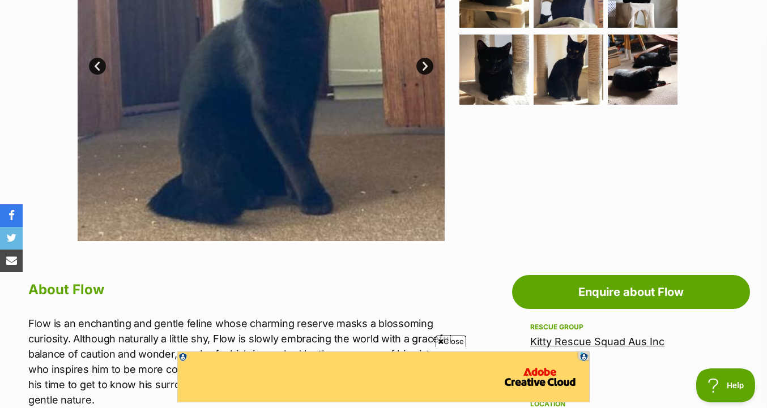
scroll to position [512, 0]
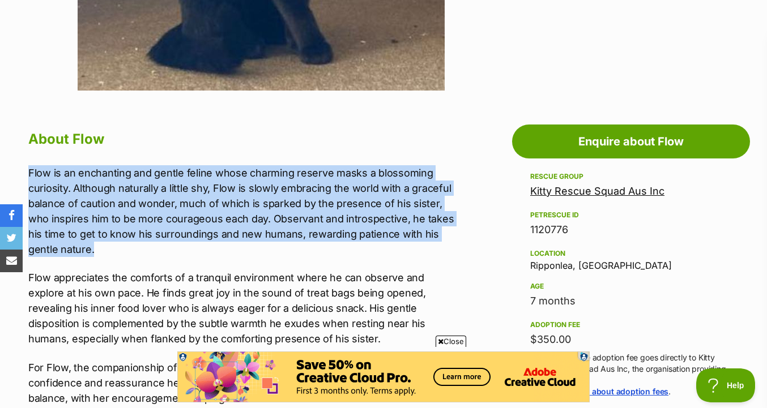
drag, startPoint x: 427, startPoint y: 148, endPoint x: 448, endPoint y: 248, distance: 102.0
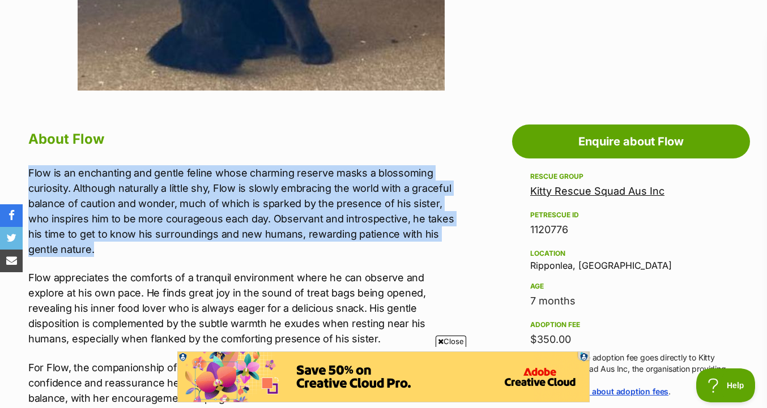
click at [448, 248] on p "Flow is an enchanting and gentle feline whose charming reserve masks a blossomi…" at bounding box center [242, 211] width 428 height 92
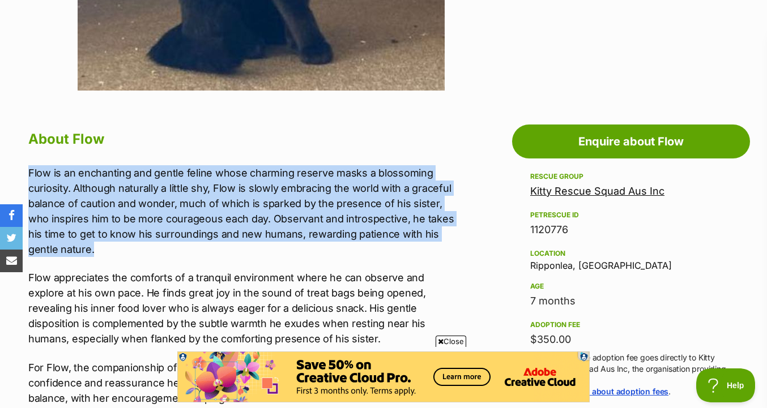
drag, startPoint x: 448, startPoint y: 248, endPoint x: 448, endPoint y: 159, distance: 88.4
drag, startPoint x: 446, startPoint y: 250, endPoint x: 442, endPoint y: 160, distance: 90.2
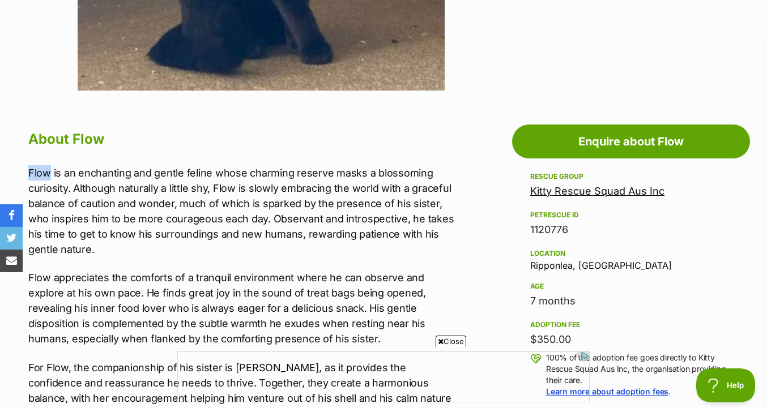
scroll to position [0, 0]
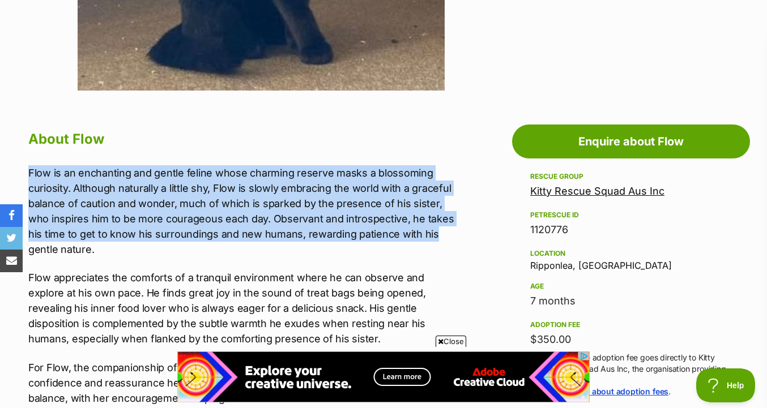
drag, startPoint x: 442, startPoint y: 160, endPoint x: 442, endPoint y: 238, distance: 77.6
click at [442, 238] on p "Flow is an enchanting and gentle feline whose charming reserve masks a blossomi…" at bounding box center [242, 211] width 428 height 92
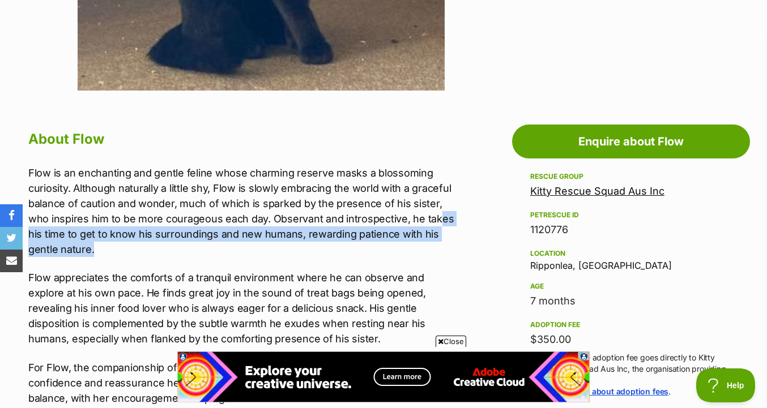
drag, startPoint x: 437, startPoint y: 253, endPoint x: 435, endPoint y: 226, distance: 27.3
click at [435, 226] on p "Flow is an enchanting and gentle feline whose charming reserve masks a blossomi…" at bounding box center [242, 211] width 428 height 92
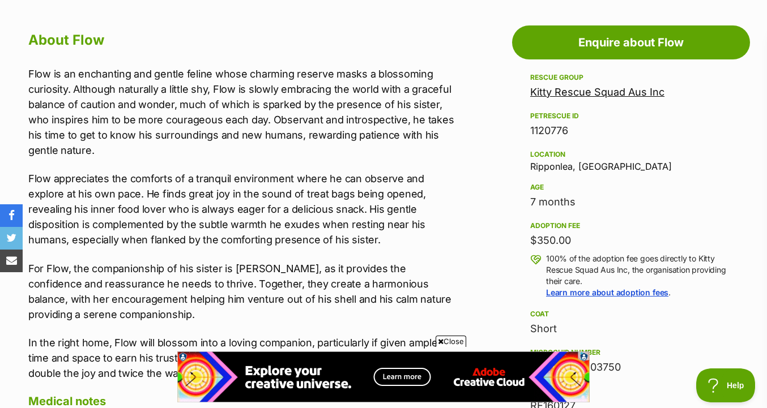
scroll to position [613, 0]
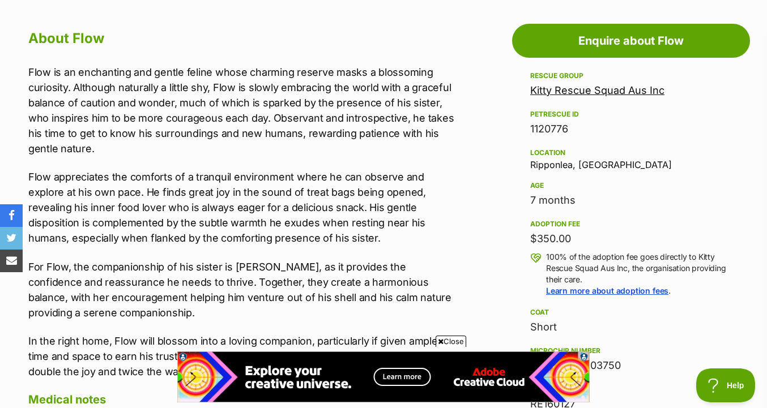
click at [435, 227] on p "Flow appreciates the comforts of a tranquil environment where he can observe an…" at bounding box center [242, 207] width 428 height 76
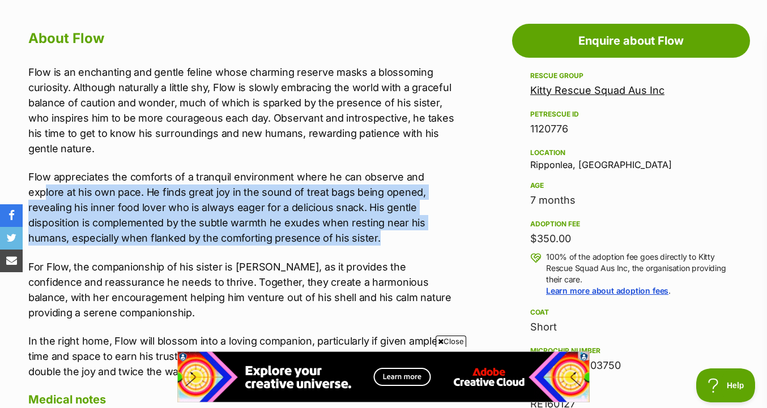
drag, startPoint x: 434, startPoint y: 241, endPoint x: 435, endPoint y: 169, distance: 71.4
click at [435, 169] on p "Flow appreciates the comforts of a tranquil environment where he can observe an…" at bounding box center [242, 207] width 428 height 76
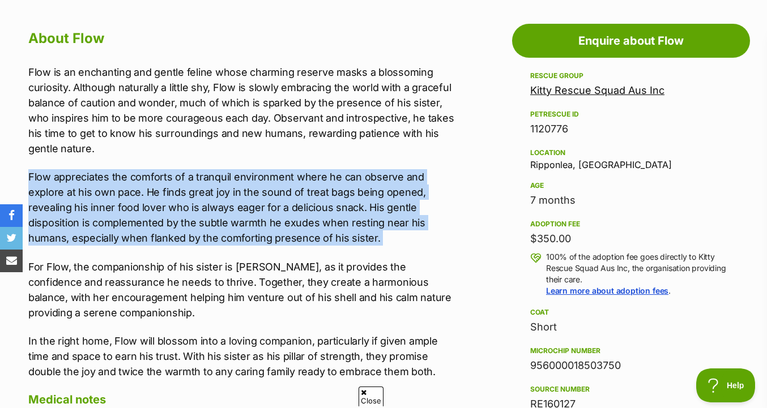
drag, startPoint x: 441, startPoint y: 155, endPoint x: 434, endPoint y: 247, distance: 92.0
click at [435, 248] on div "Flow is an enchanting and gentle feline whose charming reserve masks a blossomi…" at bounding box center [242, 222] width 428 height 315
click at [434, 247] on div "Flow is an enchanting and gentle feline whose charming reserve masks a blossomi…" at bounding box center [242, 222] width 428 height 315
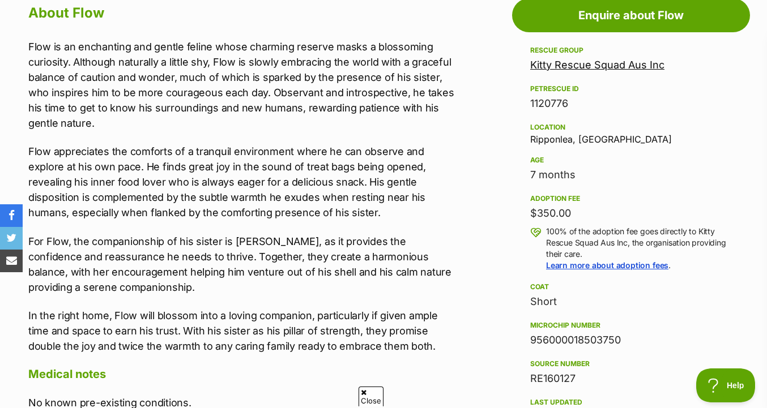
scroll to position [0, 0]
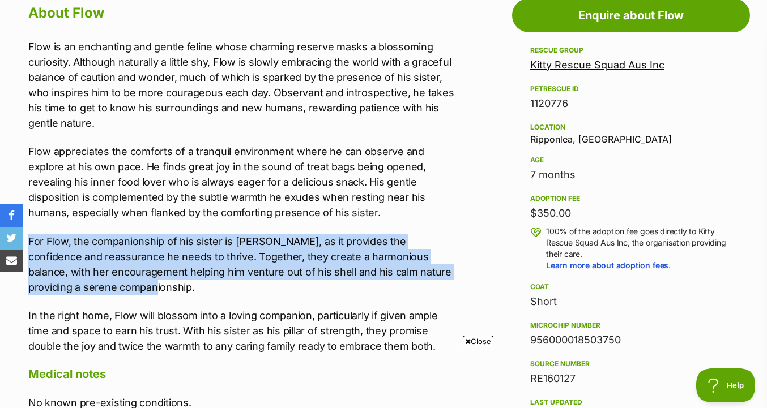
drag, startPoint x: 432, startPoint y: 286, endPoint x: 432, endPoint y: 216, distance: 69.7
click at [432, 216] on div "Flow is an enchanting and gentle feline whose charming reserve masks a blossomi…" at bounding box center [242, 196] width 428 height 315
click at [432, 216] on p "Flow appreciates the comforts of a tranquil environment where he can observe an…" at bounding box center [242, 182] width 428 height 76
drag, startPoint x: 432, startPoint y: 216, endPoint x: 432, endPoint y: 284, distance: 68.0
click at [432, 284] on div "Flow is an enchanting and gentle feline whose charming reserve masks a blossomi…" at bounding box center [242, 196] width 428 height 315
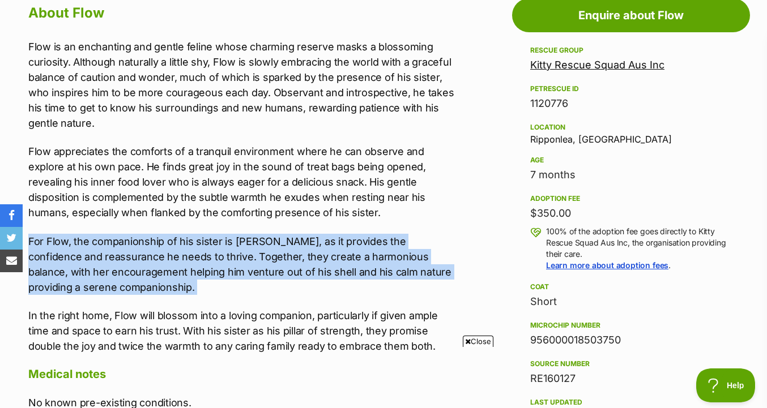
click at [432, 284] on p "For Flow, the companionship of his sister is vital, as it provides the confiden…" at bounding box center [242, 264] width 428 height 61
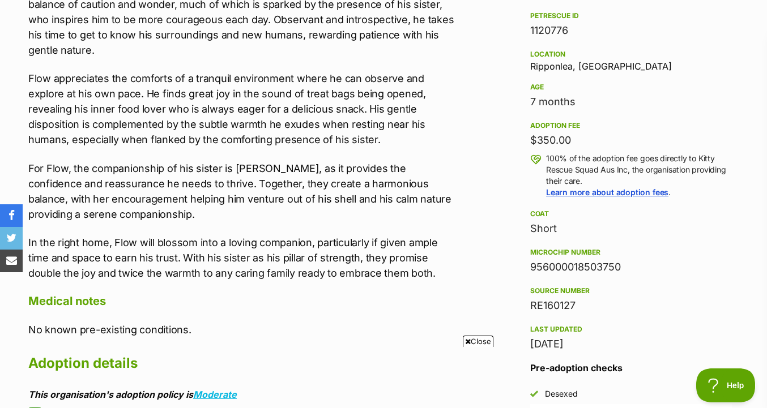
scroll to position [712, 0]
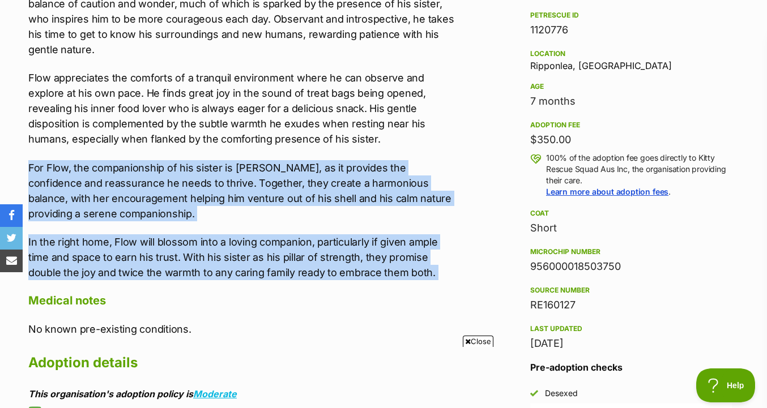
drag, startPoint x: 432, startPoint y: 284, endPoint x: 435, endPoint y: 155, distance: 129.8
click at [435, 155] on div "About Flow Flow is an enchanting and gentle feline whose charming reserve masks…" at bounding box center [242, 255] width 428 height 657
click at [435, 155] on div "Flow is an enchanting and gentle feline whose charming reserve masks a blossomi…" at bounding box center [242, 122] width 428 height 315
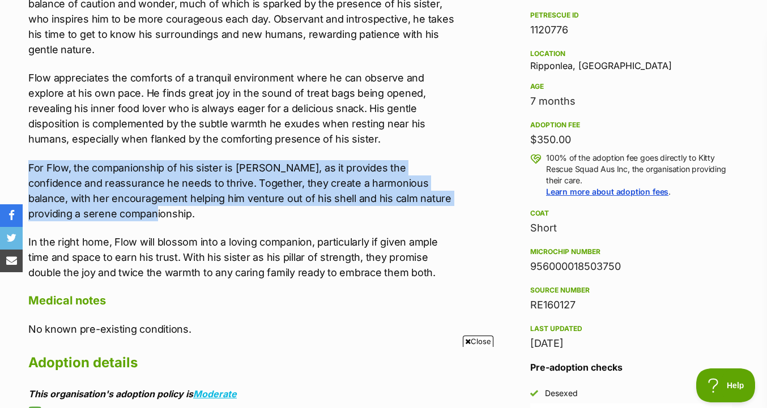
drag, startPoint x: 435, startPoint y: 155, endPoint x: 432, endPoint y: 212, distance: 57.3
click at [432, 212] on div "Flow is an enchanting and gentle feline whose charming reserve masks a blossomi…" at bounding box center [242, 122] width 428 height 315
click at [432, 212] on p "For Flow, the companionship of his sister is vital, as it provides the confiden…" at bounding box center [242, 190] width 428 height 61
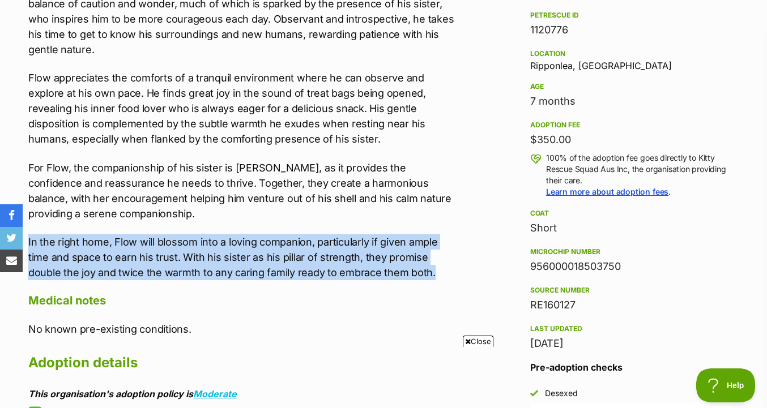
drag, startPoint x: 433, startPoint y: 232, endPoint x: 433, endPoint y: 275, distance: 43.6
click at [433, 275] on div "Flow is an enchanting and gentle feline whose charming reserve masks a blossomi…" at bounding box center [242, 122] width 428 height 315
click at [433, 275] on p "In the right home, Flow will blossom into a loving companion, particularly if g…" at bounding box center [242, 258] width 428 height 46
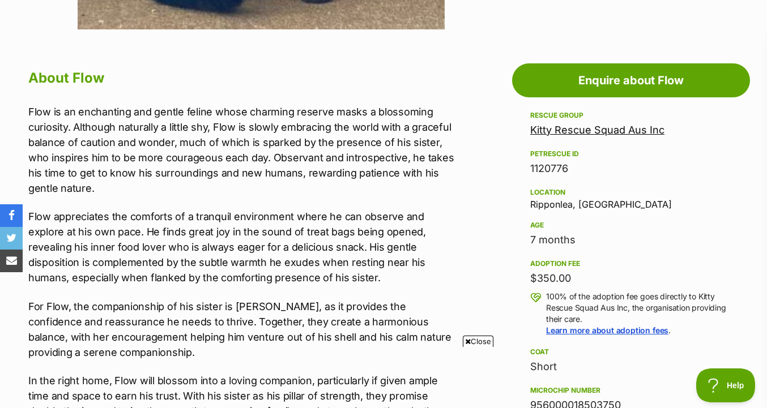
scroll to position [458, 0]
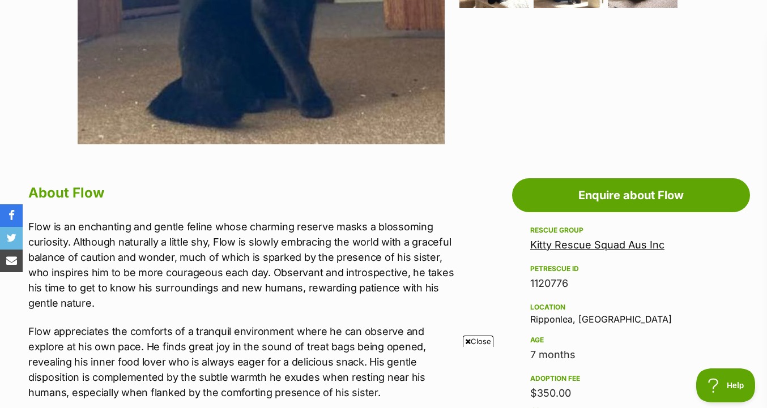
click at [537, 250] on link "Kitty Rescue Squad Aus Inc" at bounding box center [597, 245] width 134 height 12
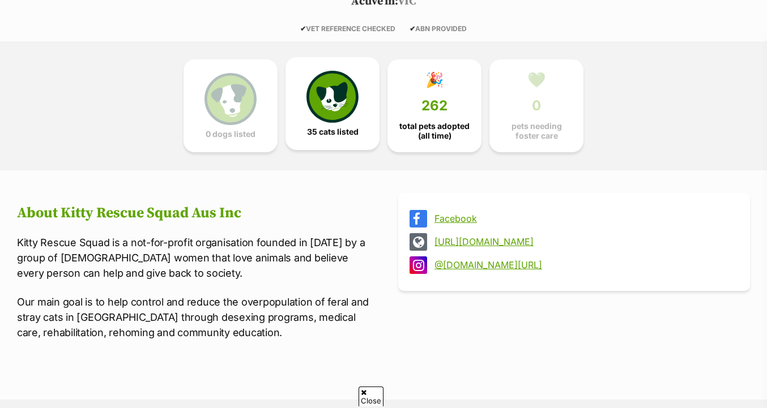
click at [299, 117] on link "35 cats listed" at bounding box center [333, 103] width 94 height 93
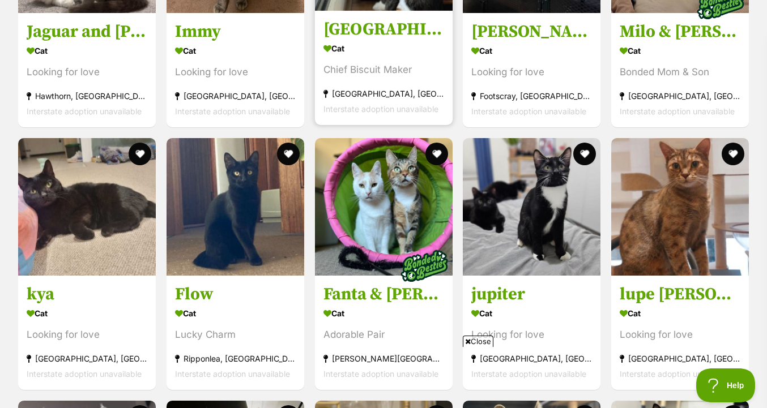
scroll to position [1287, 0]
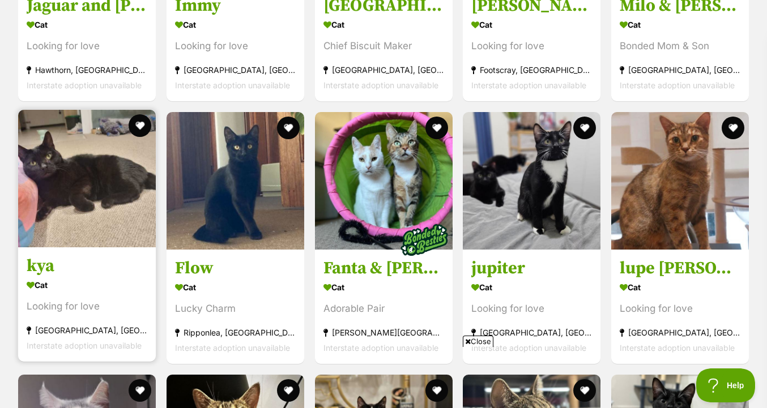
click at [107, 224] on img at bounding box center [87, 179] width 138 height 138
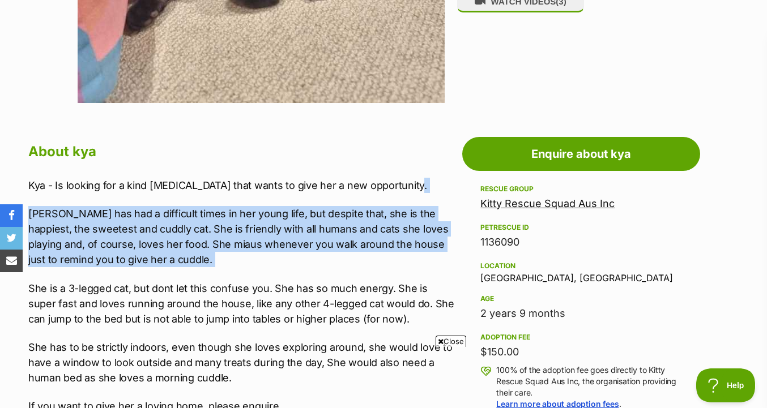
drag, startPoint x: 419, startPoint y: 178, endPoint x: 421, endPoint y: 269, distance: 90.7
click at [421, 269] on div "Kya - Is looking for a kind human heart that wants to give her a new opportunit…" at bounding box center [242, 318] width 428 height 280
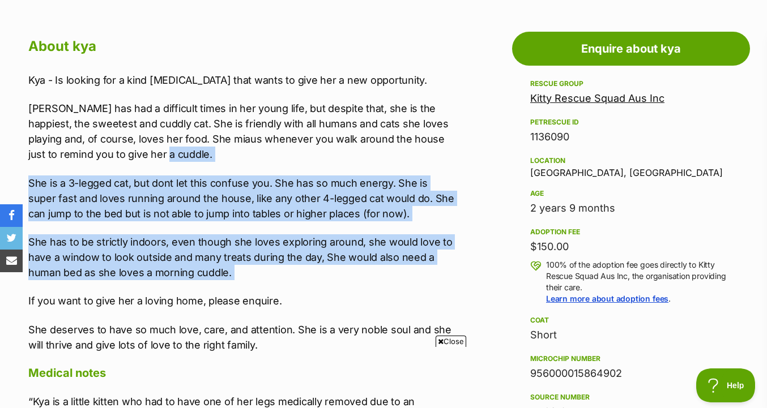
drag, startPoint x: 421, startPoint y: 274, endPoint x: 424, endPoint y: 161, distance: 112.8
click at [424, 161] on div "Kya - Is looking for a kind human heart that wants to give her a new opportunit…" at bounding box center [242, 213] width 428 height 280
click at [424, 161] on p "Kya has had a difficult times in her young life, but despite that, she is the h…" at bounding box center [242, 131] width 428 height 61
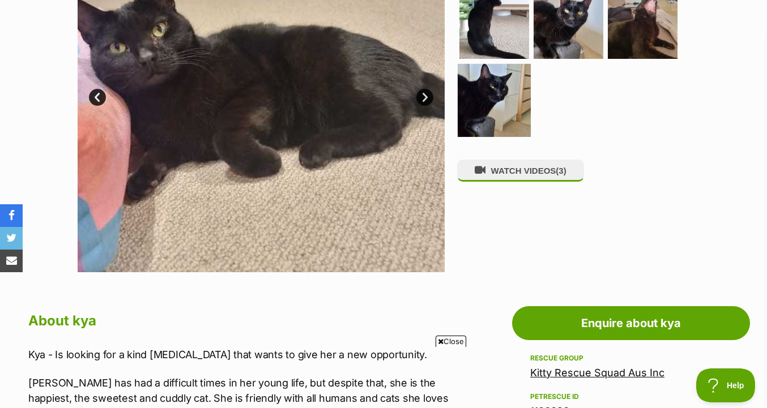
click at [480, 92] on img at bounding box center [494, 100] width 73 height 73
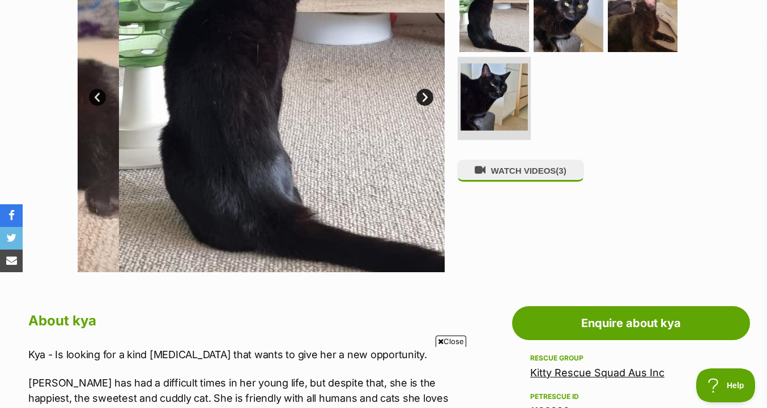
scroll to position [239, 0]
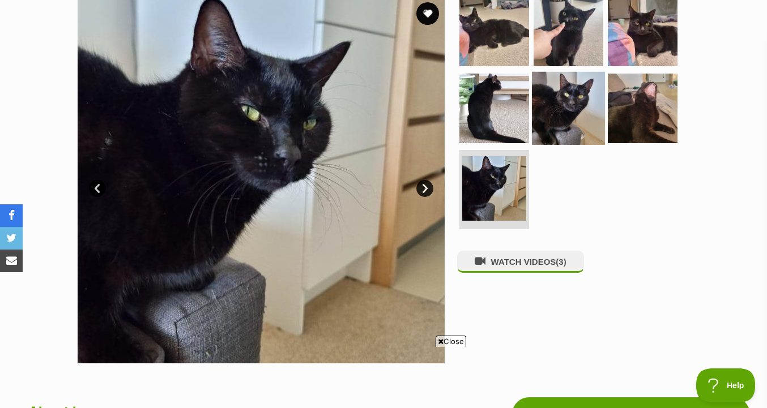
click at [549, 94] on img at bounding box center [568, 107] width 73 height 73
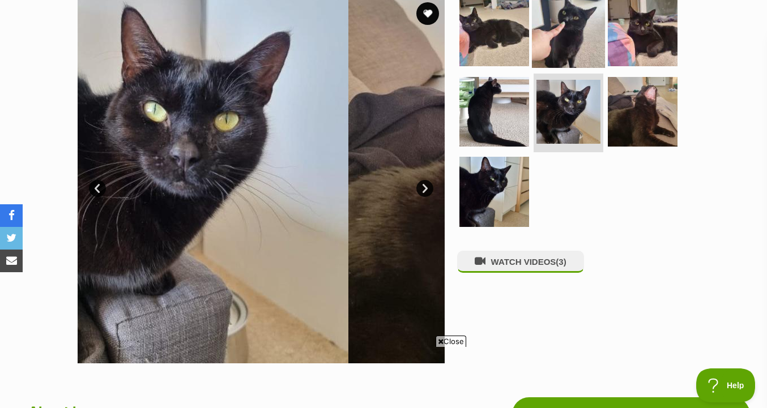
click at [550, 44] on img at bounding box center [568, 31] width 73 height 73
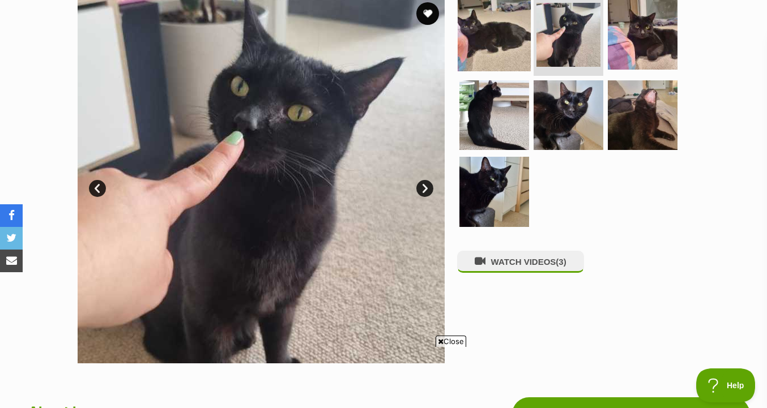
click at [515, 37] on img at bounding box center [494, 34] width 73 height 73
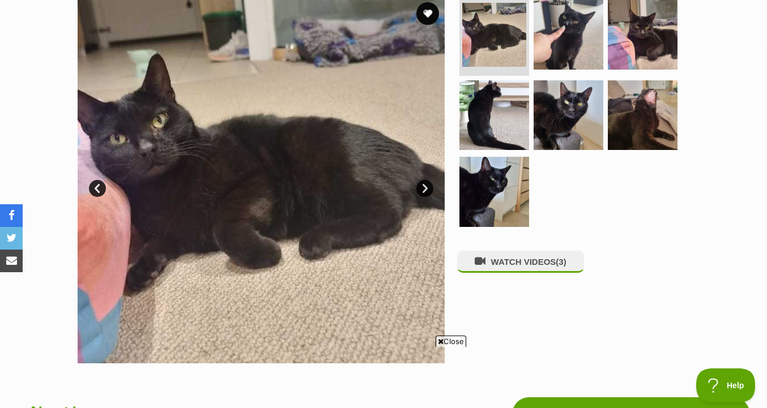
click at [512, 254] on div "WATCH VIDEOS (3)" at bounding box center [573, 180] width 232 height 367
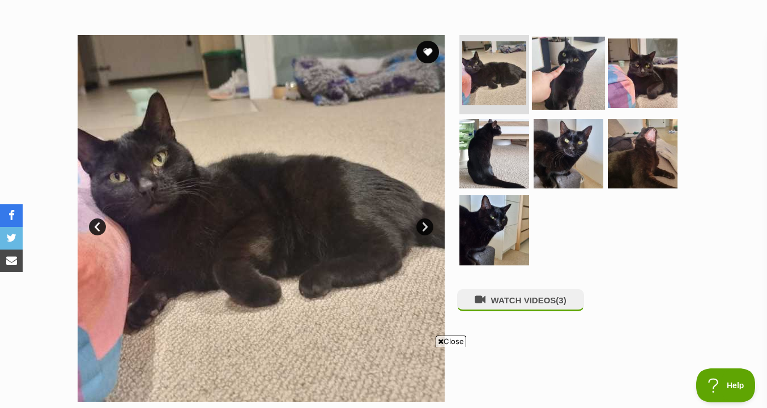
scroll to position [198, 0]
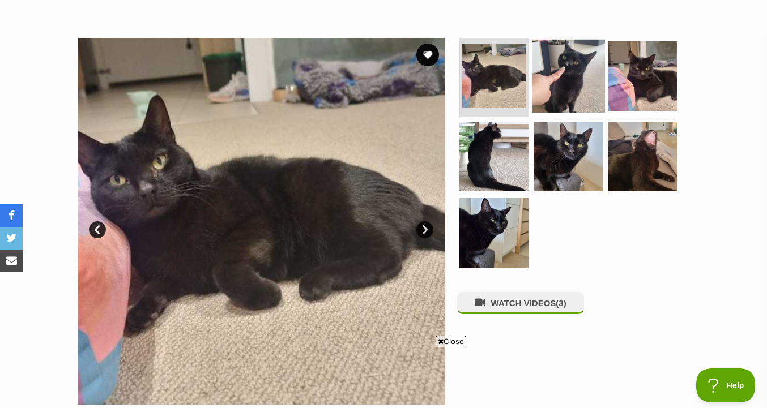
click at [553, 97] on img at bounding box center [568, 76] width 73 height 73
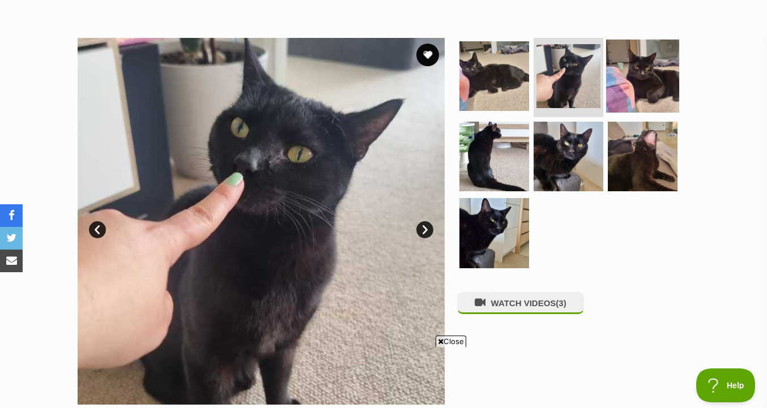
click at [616, 90] on img at bounding box center [642, 76] width 73 height 73
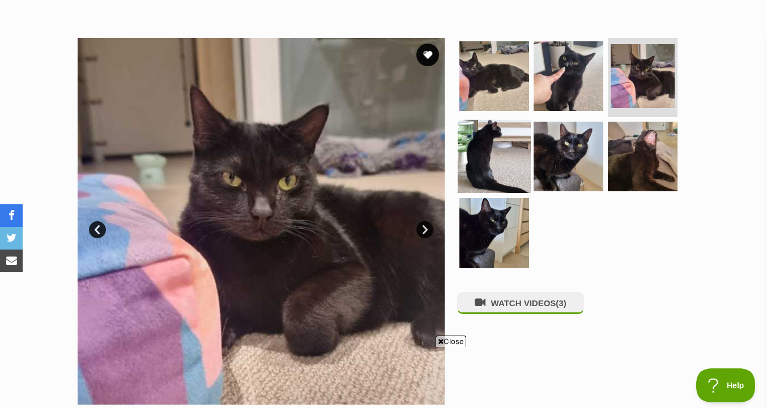
click at [522, 147] on img at bounding box center [494, 156] width 73 height 73
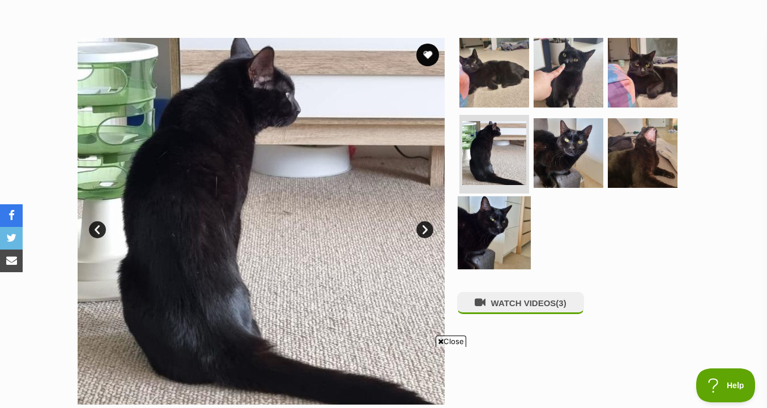
click at [508, 220] on img at bounding box center [494, 233] width 73 height 73
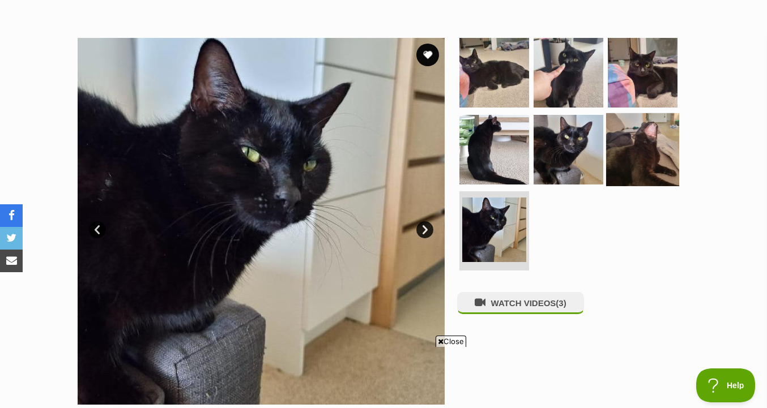
click at [622, 179] on img at bounding box center [642, 149] width 73 height 73
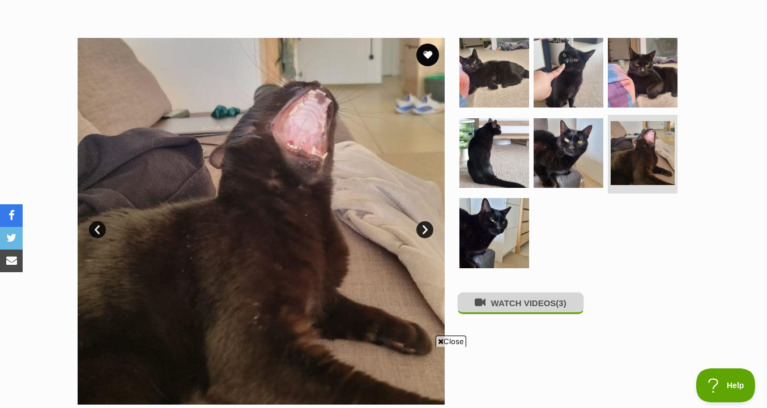
click at [530, 298] on button "WATCH VIDEOS (3)" at bounding box center [520, 303] width 127 height 22
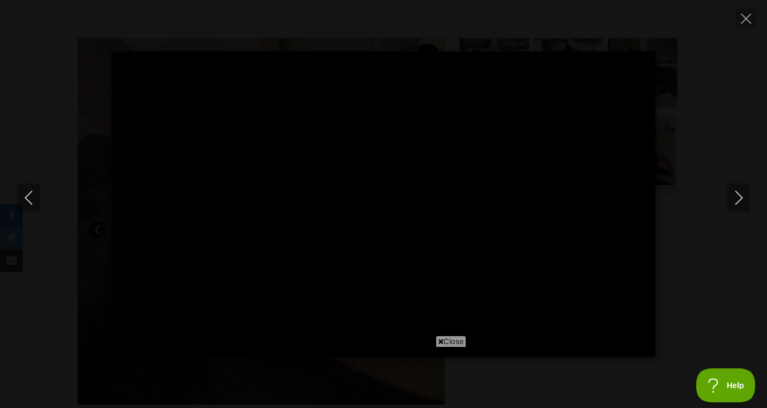
type input "100"
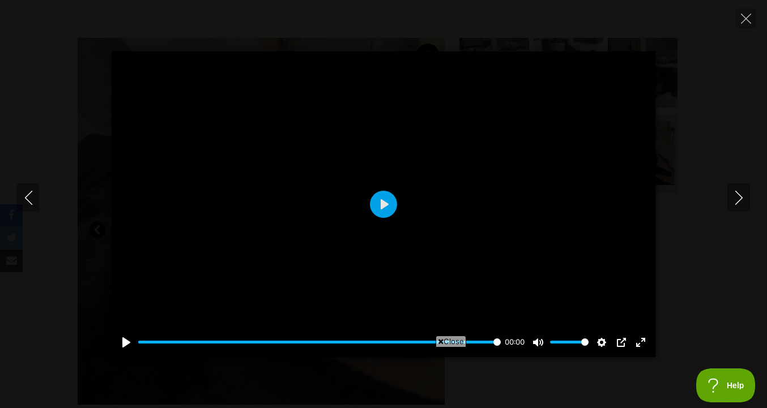
scroll to position [0, 0]
click at [747, 22] on icon "Close" at bounding box center [746, 19] width 10 height 10
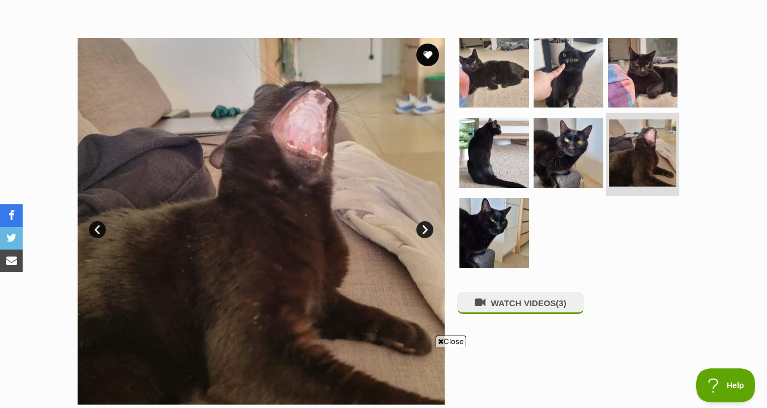
click at [609, 150] on img at bounding box center [642, 153] width 67 height 67
click at [629, 156] on img at bounding box center [642, 153] width 67 height 67
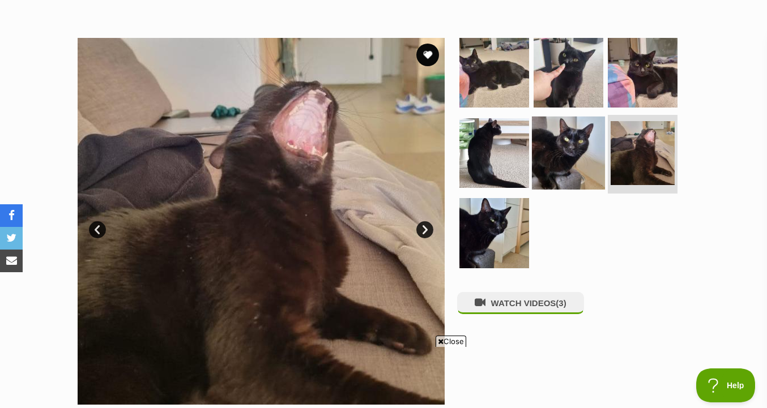
click at [534, 167] on img at bounding box center [568, 152] width 73 height 73
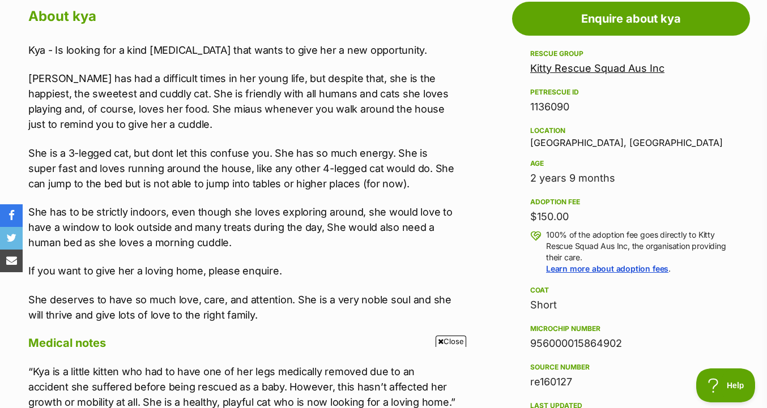
scroll to position [652, 0]
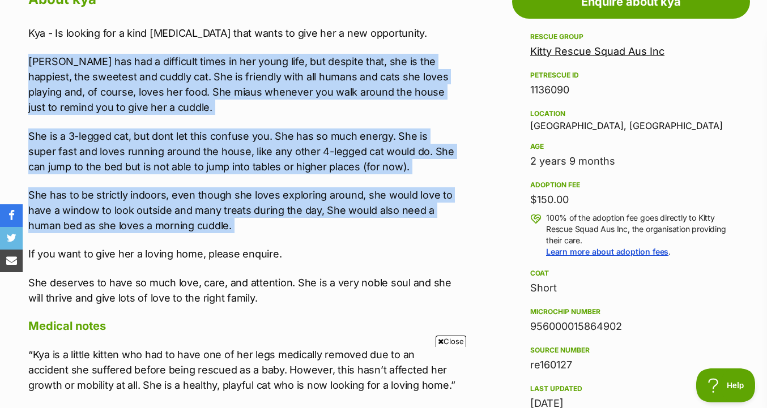
drag, startPoint x: 466, startPoint y: 47, endPoint x: 453, endPoint y: 242, distance: 195.9
click at [453, 242] on div "Kya - Is looking for a kind human heart that wants to give her a new opportunit…" at bounding box center [242, 165] width 428 height 280
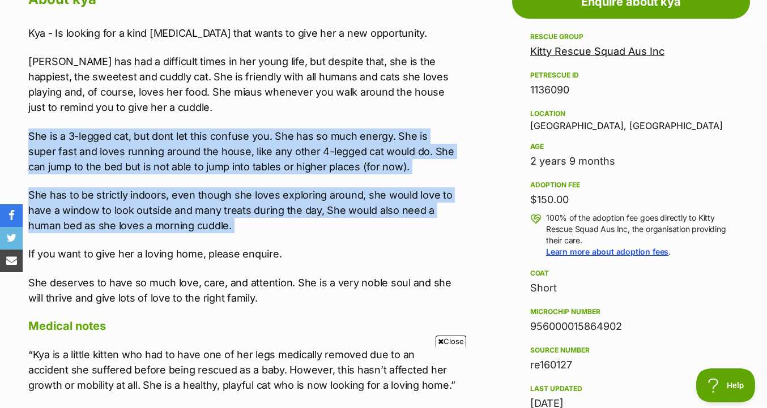
drag, startPoint x: 452, startPoint y: 241, endPoint x: 459, endPoint y: 120, distance: 122.0
drag, startPoint x: 459, startPoint y: 120, endPoint x: 450, endPoint y: 235, distance: 115.4
click at [450, 235] on div "Kya - Is looking for a kind human heart that wants to give her a new opportunit…" at bounding box center [242, 165] width 428 height 280
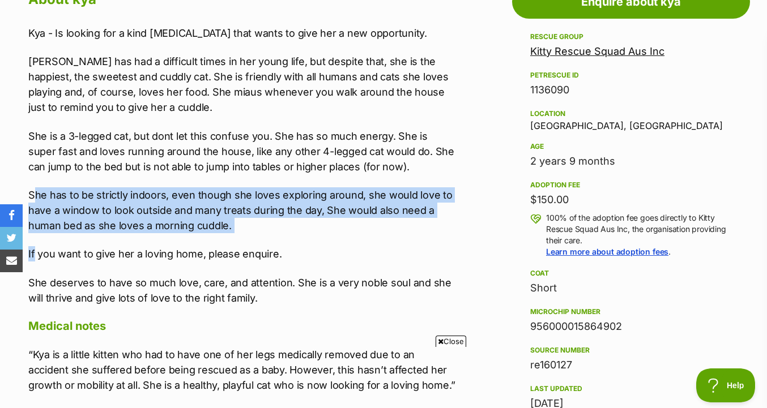
drag, startPoint x: 450, startPoint y: 235, endPoint x: 450, endPoint y: 180, distance: 55.0
click at [450, 180] on div "Kya - Is looking for a kind human heart that wants to give her a new opportunit…" at bounding box center [242, 165] width 428 height 280
drag, startPoint x: 450, startPoint y: 180, endPoint x: 449, endPoint y: 233, distance: 53.8
click at [449, 233] on div "Kya - Is looking for a kind human heart that wants to give her a new opportunit…" at bounding box center [242, 165] width 428 height 280
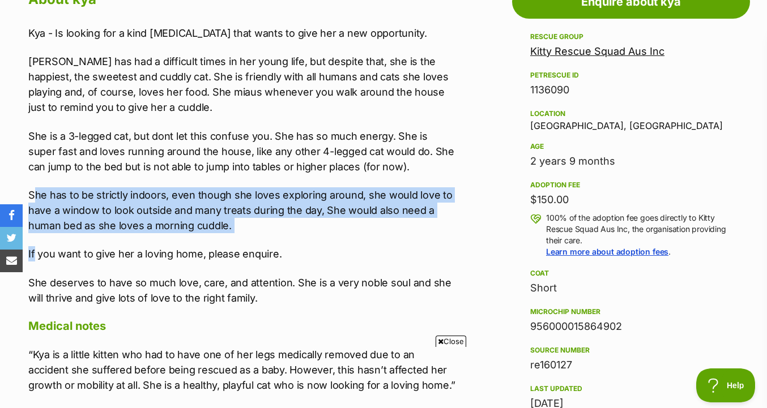
click at [449, 233] on div "Kya - Is looking for a kind human heart that wants to give her a new opportunit…" at bounding box center [242, 165] width 428 height 280
drag, startPoint x: 449, startPoint y: 233, endPoint x: 448, endPoint y: 183, distance: 50.4
click at [449, 183] on div "Kya - Is looking for a kind human heart that wants to give her a new opportunit…" at bounding box center [242, 165] width 428 height 280
click at [448, 183] on div "Kya - Is looking for a kind human heart that wants to give her a new opportunit…" at bounding box center [242, 165] width 428 height 280
drag, startPoint x: 448, startPoint y: 177, endPoint x: 448, endPoint y: 231, distance: 53.8
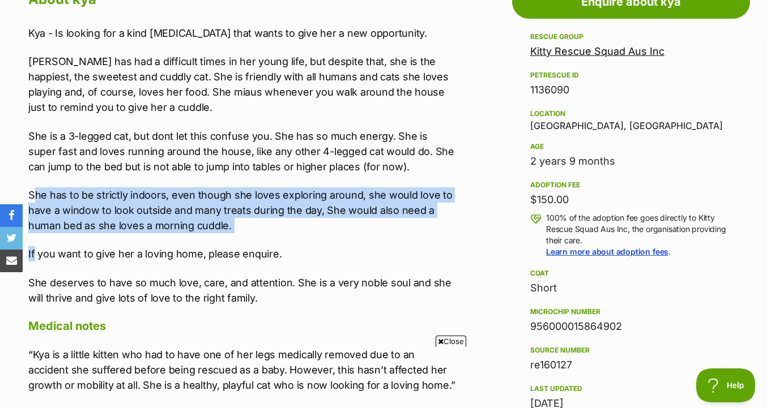
click at [448, 231] on div "Kya - Is looking for a kind human heart that wants to give her a new opportunit…" at bounding box center [242, 165] width 428 height 280
click at [448, 231] on p "She has to be strictly indoors, even though she loves exploring around, she wou…" at bounding box center [242, 211] width 428 height 46
drag, startPoint x: 448, startPoint y: 231, endPoint x: 448, endPoint y: 164, distance: 67.4
click at [448, 164] on div "Kya - Is looking for a kind human heart that wants to give her a new opportunit…" at bounding box center [242, 165] width 428 height 280
click at [448, 164] on p "She is a 3-legged cat, but dont let this confuse you. She has so much energy. S…" at bounding box center [242, 152] width 428 height 46
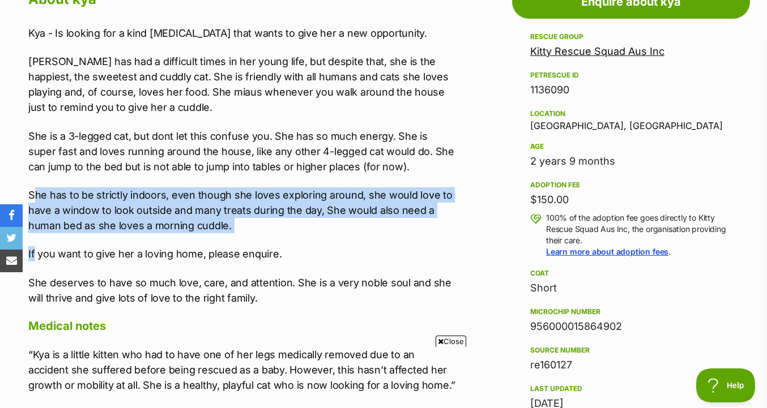
drag, startPoint x: 448, startPoint y: 164, endPoint x: 445, endPoint y: 228, distance: 64.6
click at [445, 228] on div "Kya - Is looking for a kind human heart that wants to give her a new opportunit…" at bounding box center [242, 165] width 428 height 280
click at [445, 228] on p "She has to be strictly indoors, even though she loves exploring around, she wou…" at bounding box center [242, 211] width 428 height 46
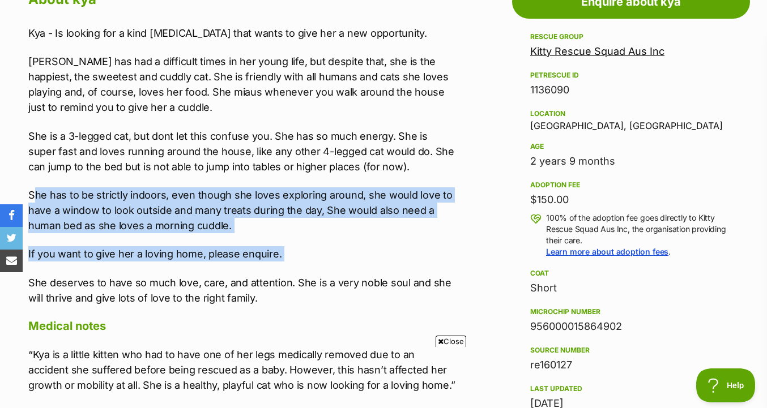
drag, startPoint x: 436, startPoint y: 272, endPoint x: 439, endPoint y: 177, distance: 95.2
click at [440, 177] on div "Kya - Is looking for a kind human heart that wants to give her a new opportunit…" at bounding box center [242, 165] width 428 height 280
click at [439, 177] on div "Kya - Is looking for a kind human heart that wants to give her a new opportunit…" at bounding box center [242, 165] width 428 height 280
drag, startPoint x: 439, startPoint y: 177, endPoint x: 436, endPoint y: 265, distance: 87.9
click at [436, 265] on div "Kya - Is looking for a kind human heart that wants to give her a new opportunit…" at bounding box center [242, 165] width 428 height 280
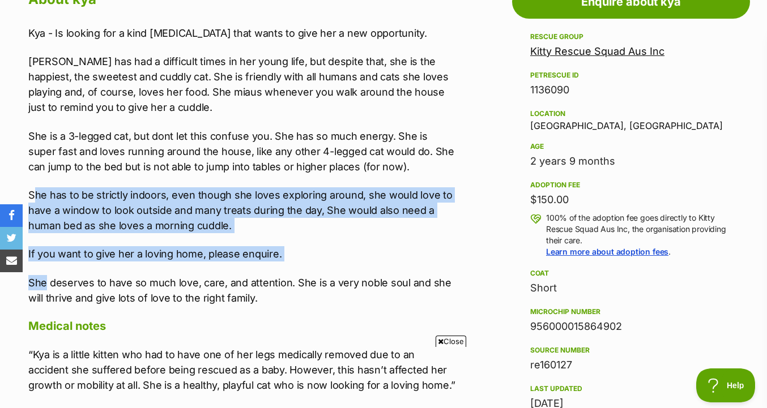
click at [436, 265] on div "Kya - Is looking for a kind human heart that wants to give her a new opportunit…" at bounding box center [242, 165] width 428 height 280
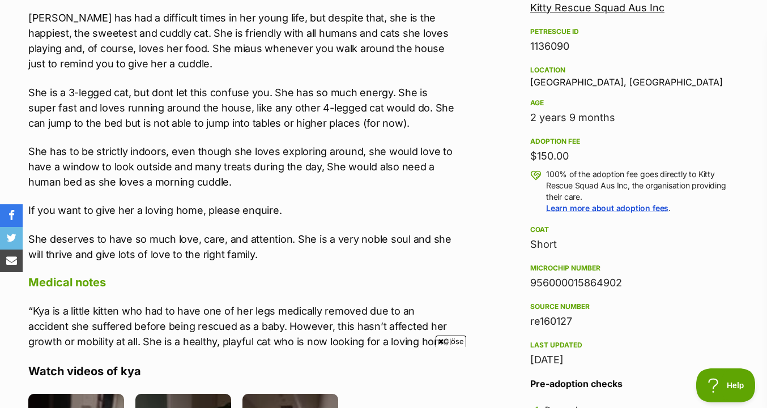
scroll to position [0, 0]
drag, startPoint x: 436, startPoint y: 268, endPoint x: 436, endPoint y: 218, distance: 50.4
click at [436, 218] on div "About kya Kya - Is looking for a kind human heart that wants to give her a new …" at bounding box center [242, 344] width 428 height 802
click at [436, 218] on p "If you want to give her a loving home, please enquire." at bounding box center [242, 210] width 428 height 15
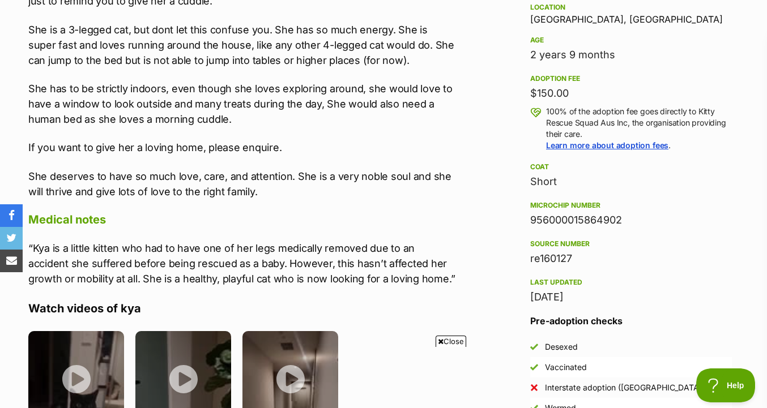
scroll to position [759, 0]
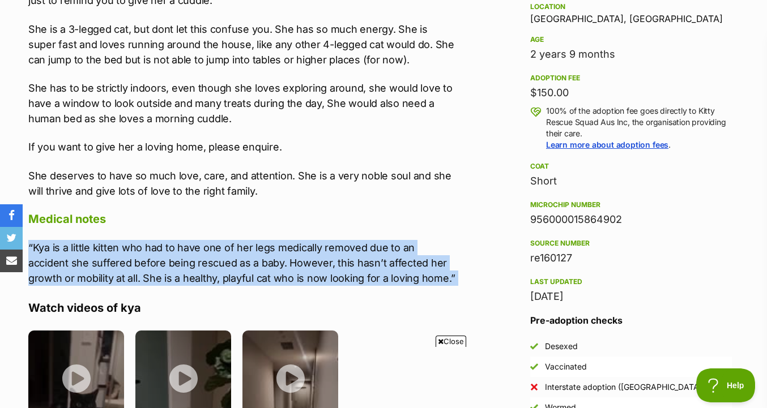
drag, startPoint x: 435, startPoint y: 232, endPoint x: 434, endPoint y: 289, distance: 57.2
click at [434, 289] on div "About kya Kya - Is looking for a kind human heart that wants to give her a new …" at bounding box center [242, 281] width 428 height 802
drag, startPoint x: 433, startPoint y: 288, endPoint x: 436, endPoint y: 224, distance: 64.6
click at [436, 224] on div "About kya Kya - Is looking for a kind human heart that wants to give her a new …" at bounding box center [242, 281] width 428 height 802
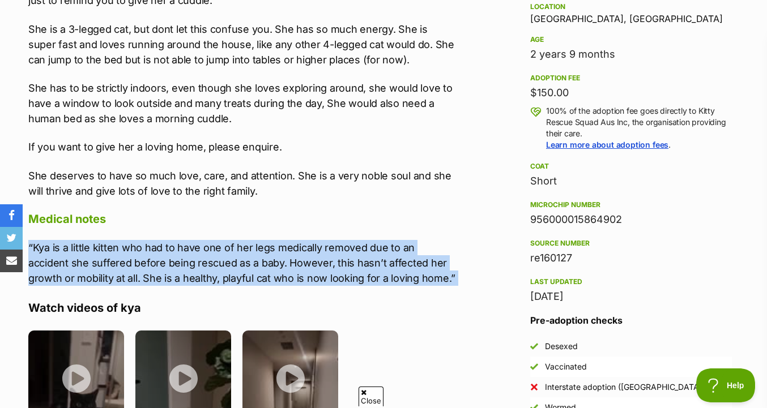
click at [436, 224] on h4 "Medical notes" at bounding box center [242, 219] width 428 height 15
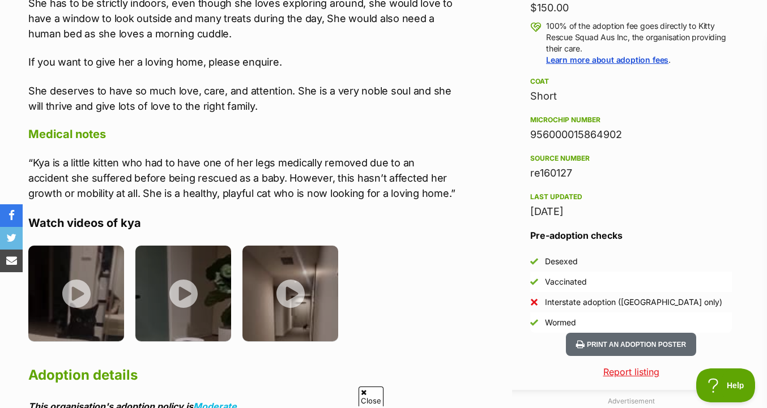
scroll to position [846, 0]
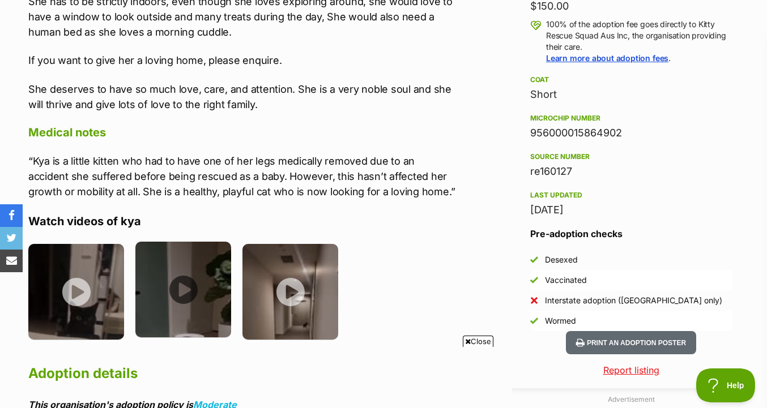
click at [193, 297] on img at bounding box center [183, 290] width 96 height 96
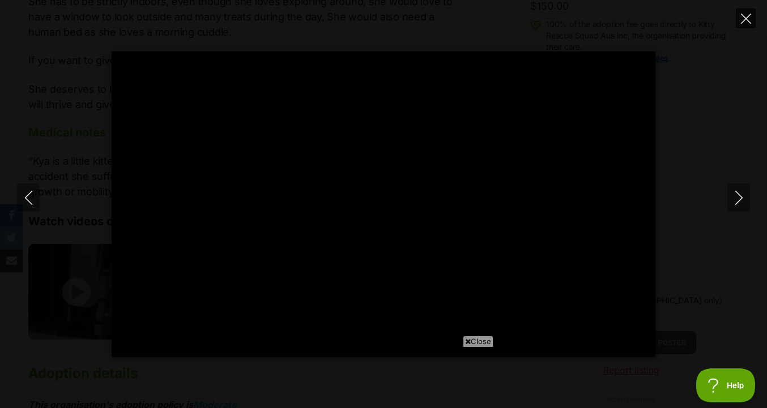
click at [748, 19] on icon "Close" at bounding box center [746, 19] width 10 height 10
type input "9.69"
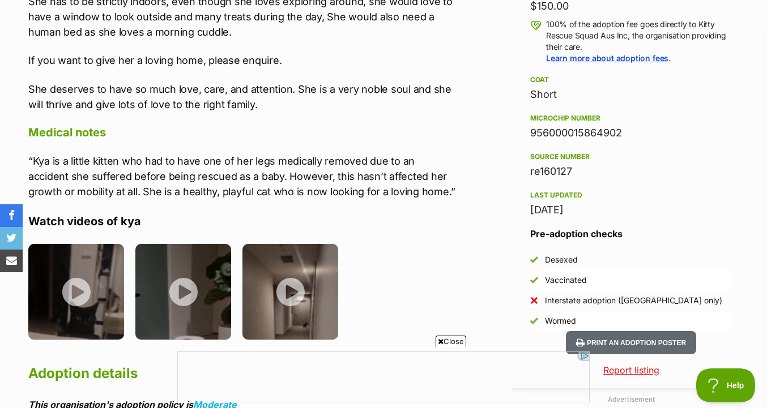
scroll to position [0, 0]
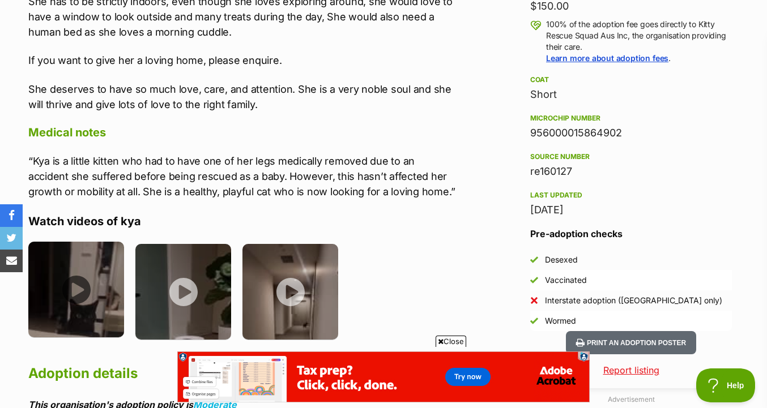
click at [87, 290] on img at bounding box center [76, 290] width 96 height 96
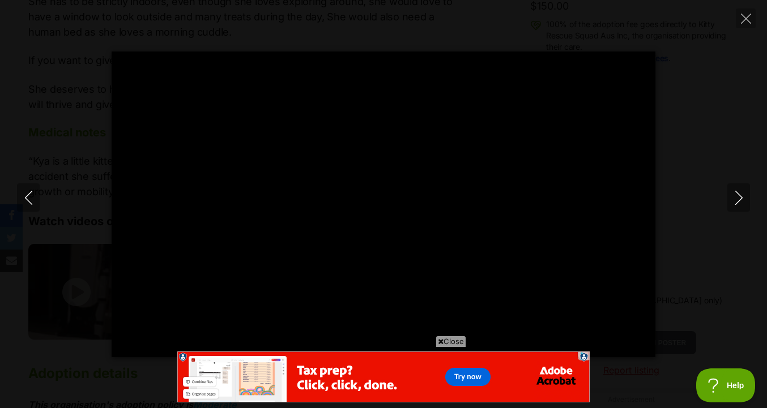
type input "100"
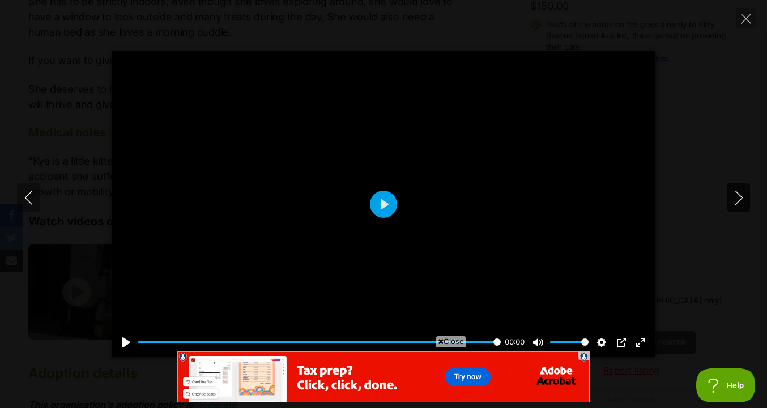
click at [730, 198] on button "Next" at bounding box center [738, 198] width 23 height 28
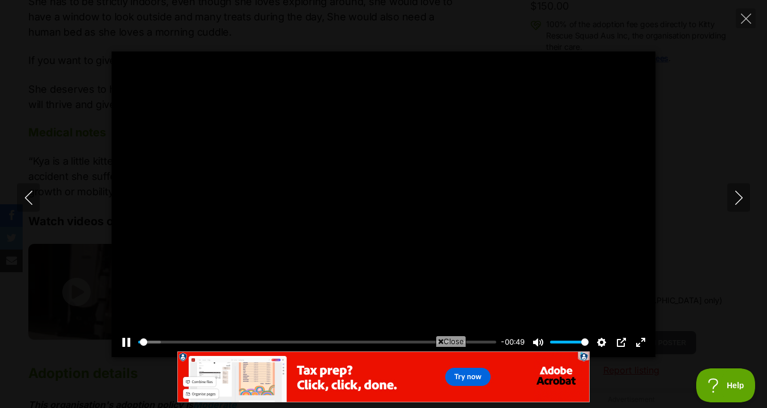
click at [408, 221] on div at bounding box center [384, 205] width 544 height 306
click at [465, 210] on div at bounding box center [384, 205] width 544 height 306
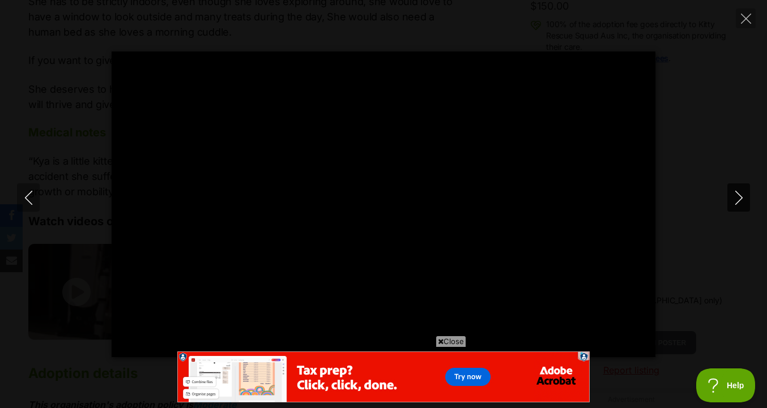
click at [741, 206] on button "Next" at bounding box center [738, 198] width 23 height 28
type input "9.85"
click at [261, 348] on div "Close" at bounding box center [383, 377] width 412 height 62
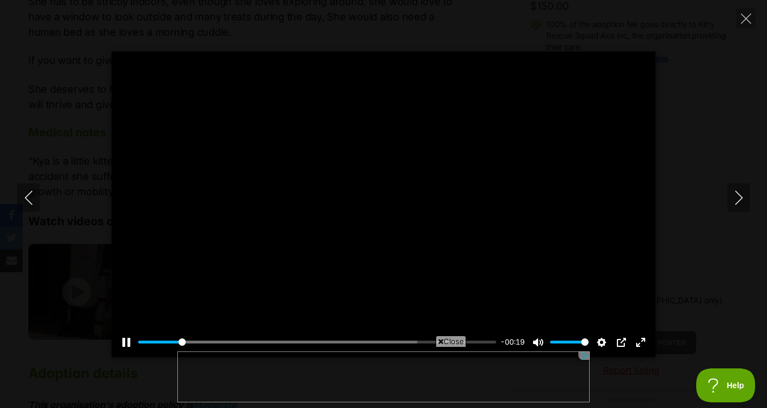
click at [278, 334] on div "Pause Play % buffered 00:09 -00:19 Unmute Mute Disable captions Enable captions…" at bounding box center [384, 336] width 544 height 44
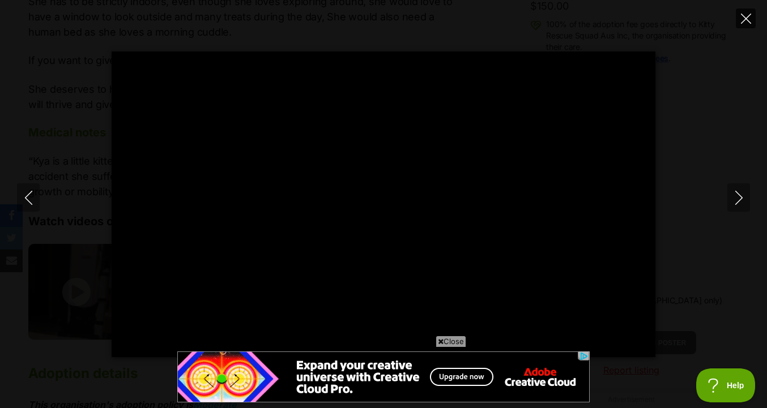
click at [752, 18] on button "Close" at bounding box center [746, 18] width 20 height 20
type input "16.35"
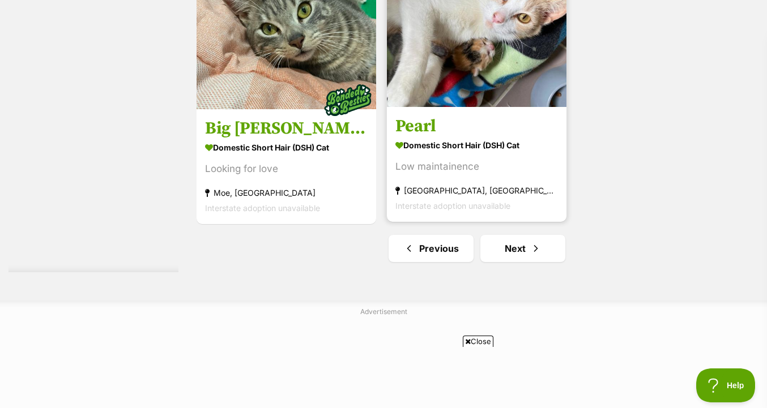
scroll to position [2722, 0]
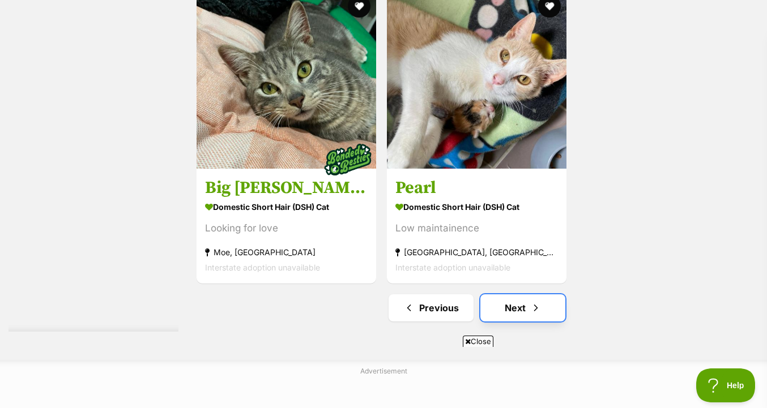
click at [496, 316] on link "Next" at bounding box center [522, 308] width 85 height 27
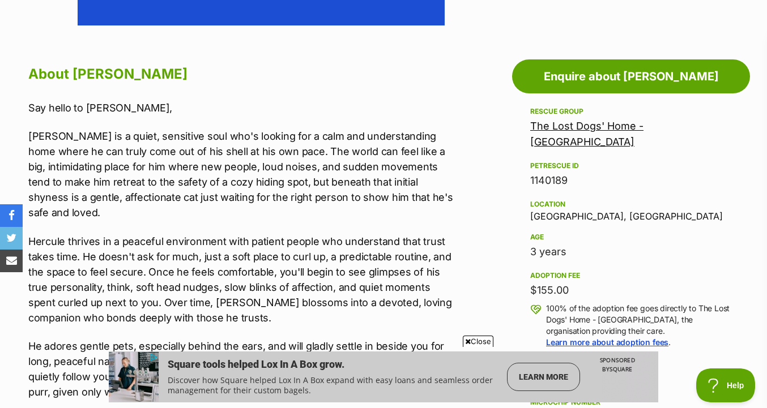
scroll to position [614, 0]
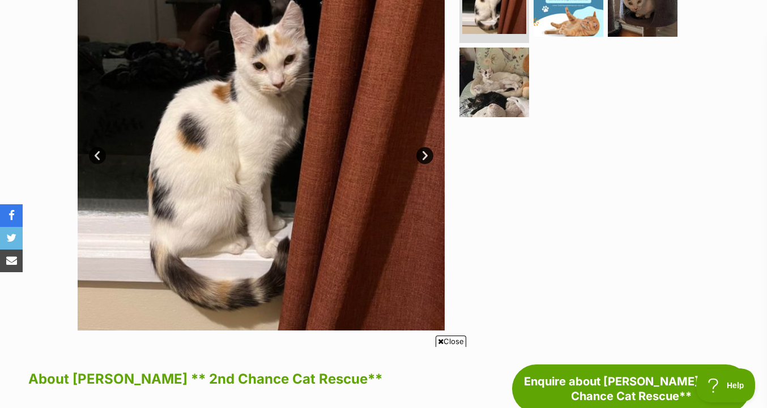
scroll to position [262, 0]
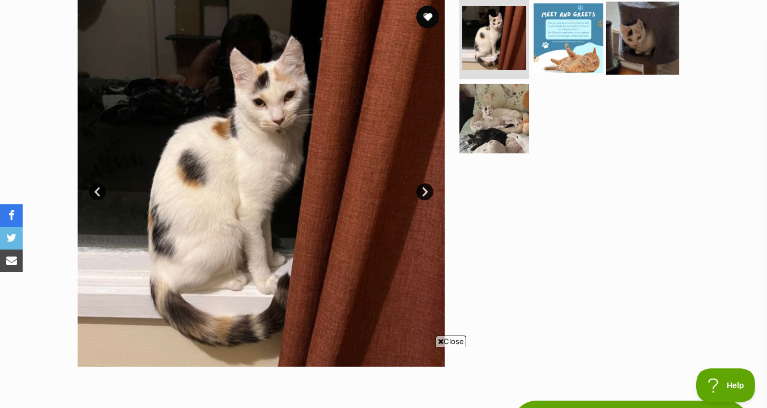
click at [622, 14] on img at bounding box center [642, 38] width 73 height 73
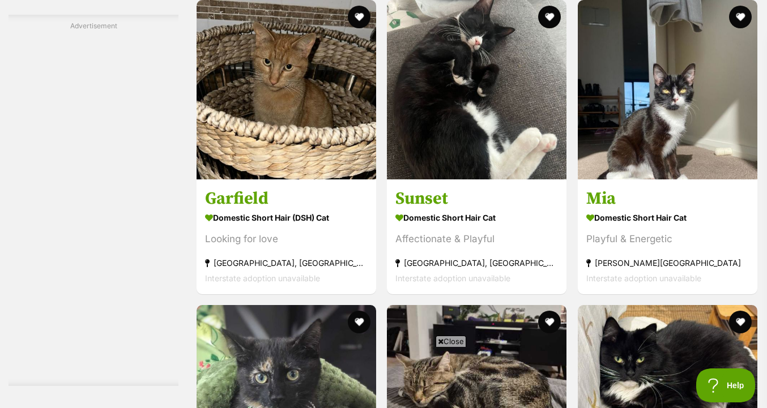
scroll to position [1972, 0]
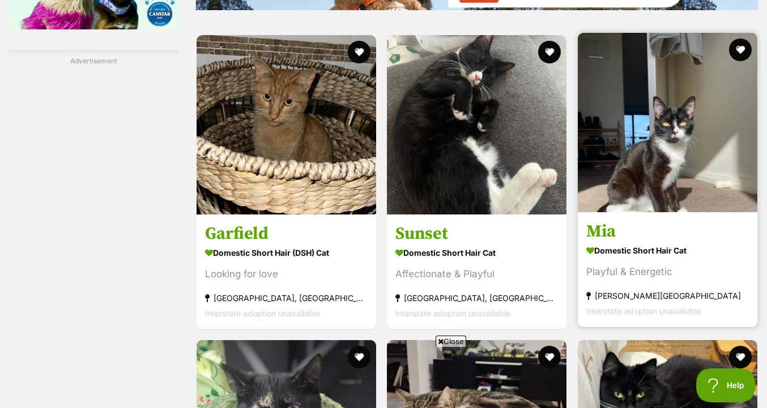
click at [647, 109] on img at bounding box center [668, 123] width 180 height 180
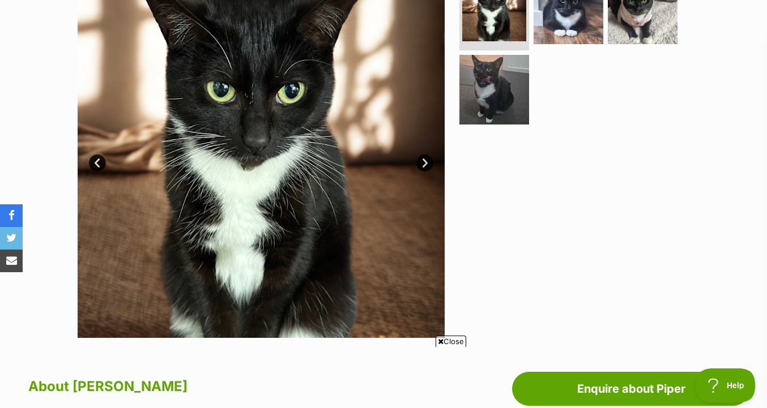
scroll to position [617, 0]
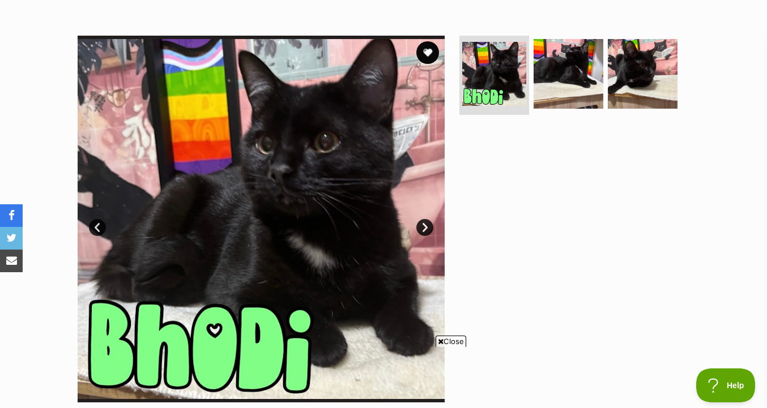
scroll to position [185, 0]
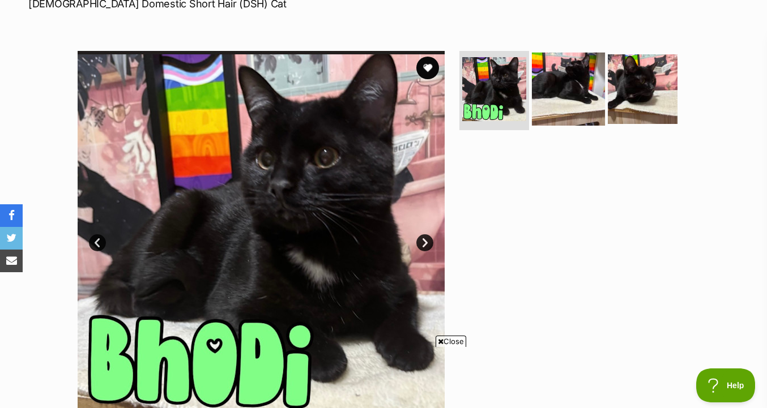
click at [556, 108] on img at bounding box center [568, 89] width 73 height 73
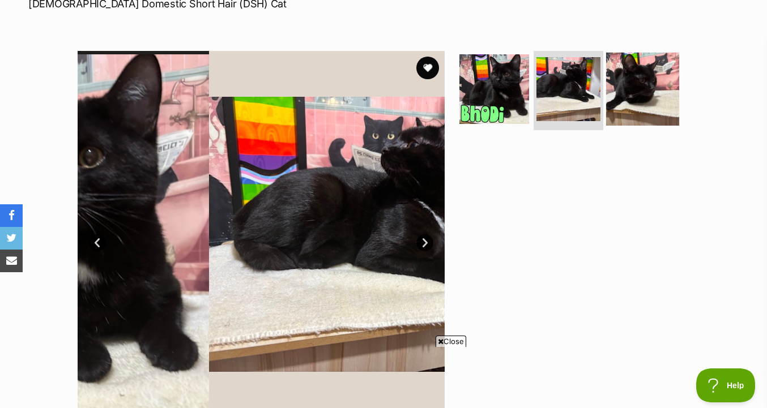
scroll to position [0, 0]
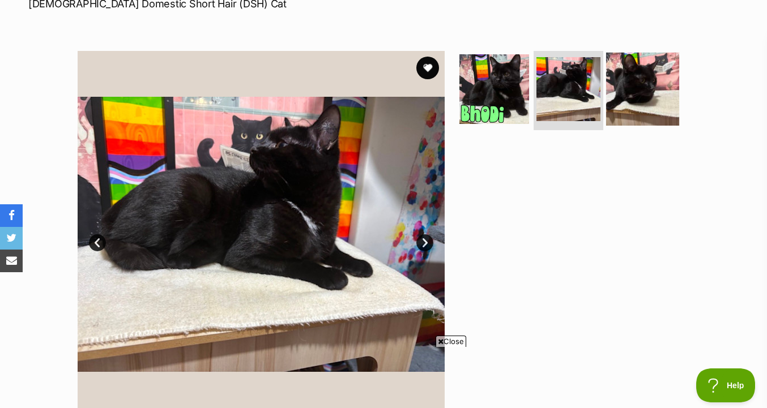
click at [618, 107] on img at bounding box center [642, 89] width 73 height 73
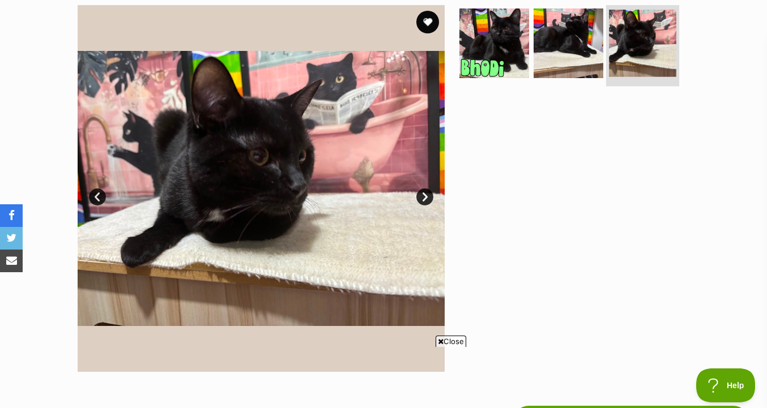
scroll to position [229, 0]
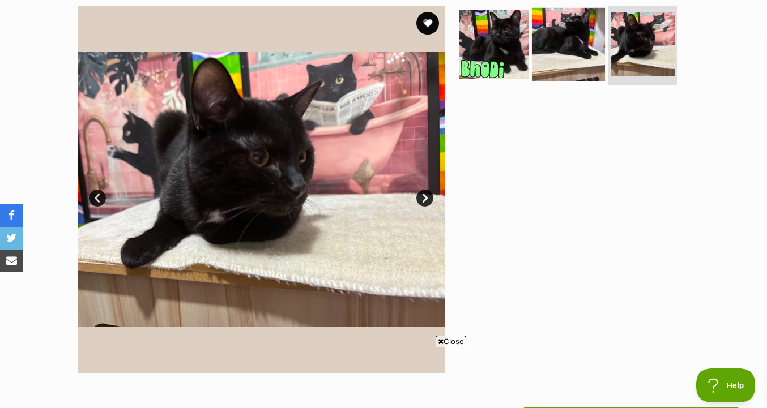
click at [543, 45] on img at bounding box center [568, 44] width 73 height 73
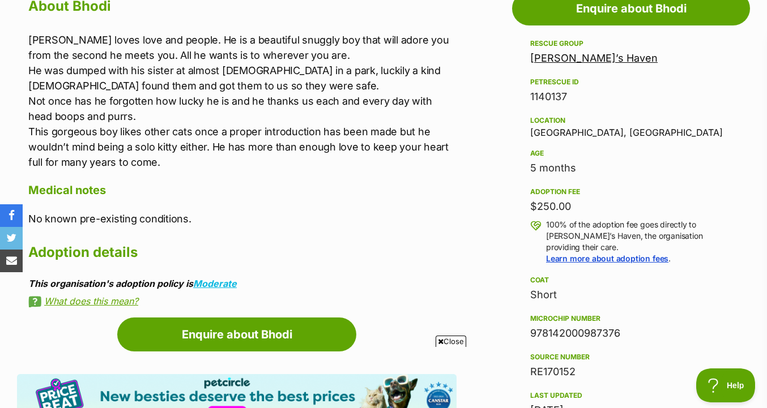
scroll to position [648, 0]
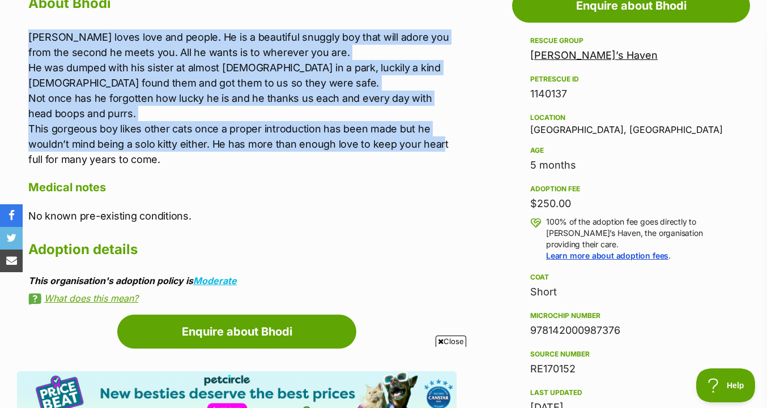
drag, startPoint x: 445, startPoint y: 19, endPoint x: 438, endPoint y: 150, distance: 131.6
click at [438, 150] on div "About Bhodi Bhodi loves love and people. He is a beautiful snuggly boy that wil…" at bounding box center [242, 147] width 428 height 313
click at [438, 150] on p "Bhodi loves love and people. He is a beautiful snuggly boy that will adore you …" at bounding box center [242, 98] width 428 height 138
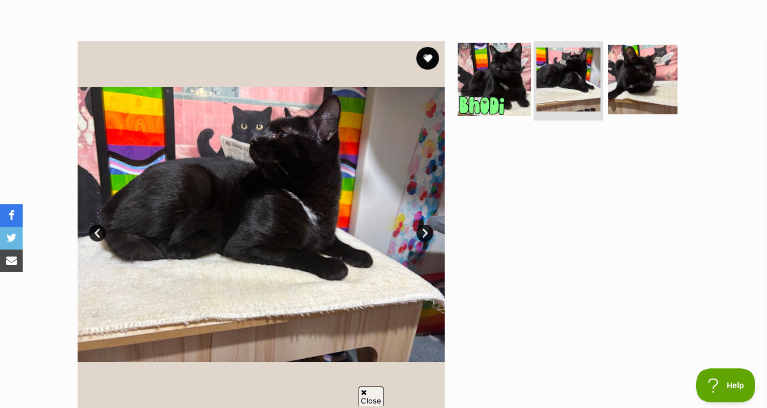
scroll to position [185, 0]
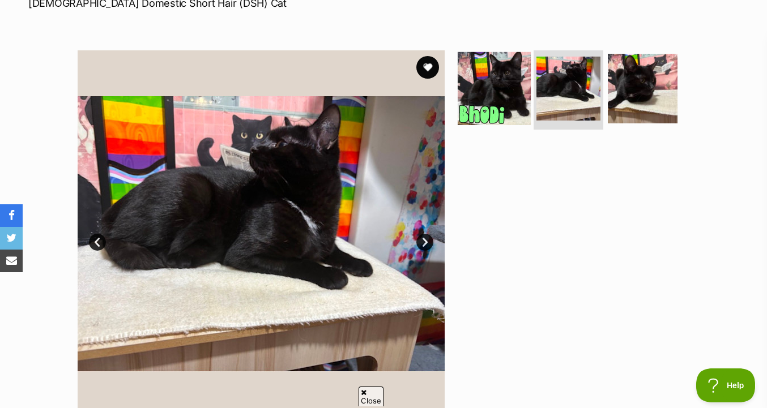
click at [528, 98] on img at bounding box center [494, 88] width 73 height 73
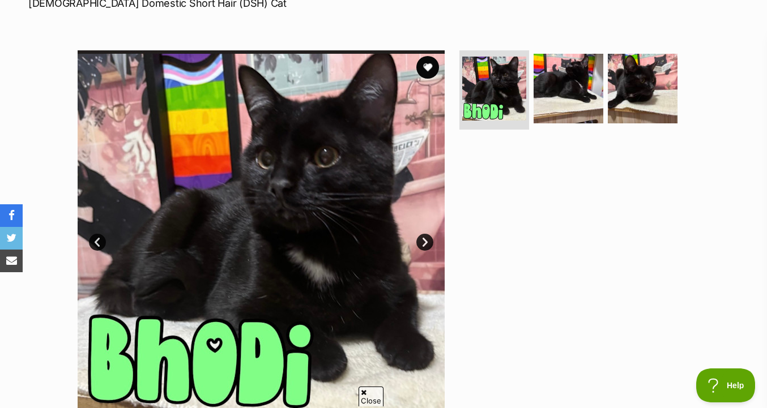
scroll to position [0, 0]
click at [635, 88] on img at bounding box center [642, 88] width 73 height 73
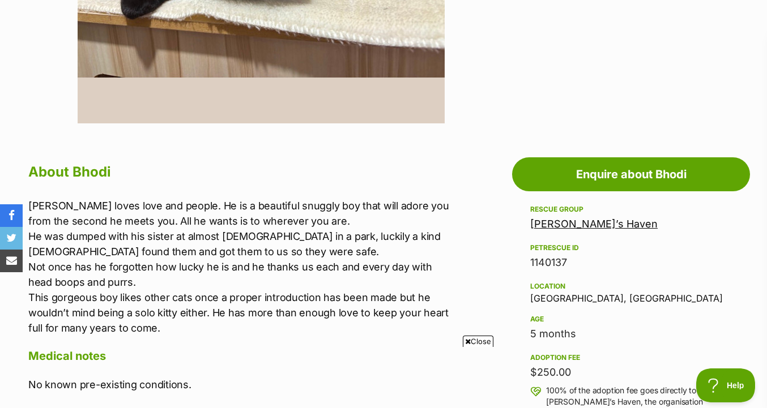
scroll to position [533, 0]
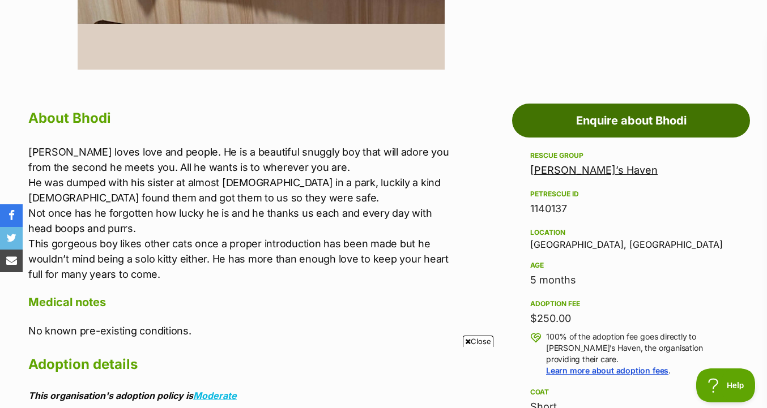
click at [603, 119] on link "Enquire about Bhodi" at bounding box center [631, 121] width 238 height 34
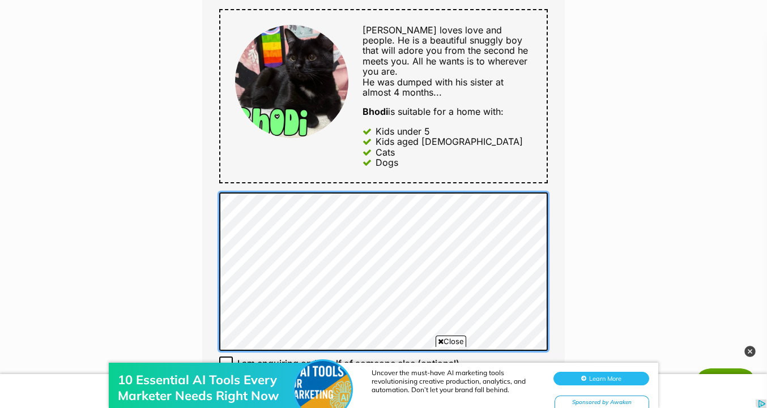
click at [194, 184] on div "Enquire about Bhodi Want to increase your chances of a successful enquiry? Upda…" at bounding box center [383, 235] width 397 height 1480
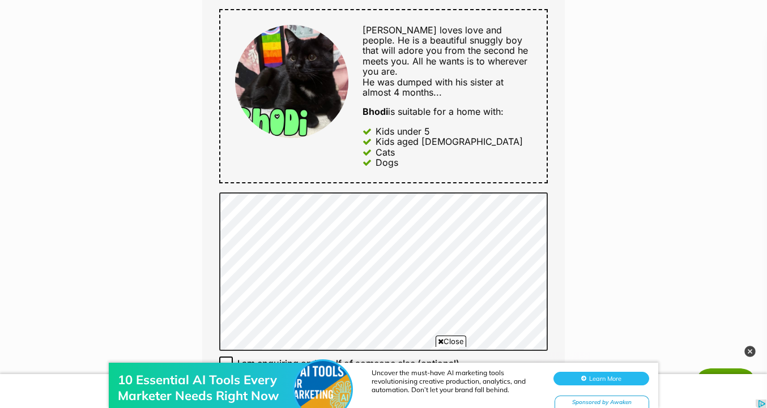
click at [194, 184] on div "Enquire about Bhodi Want to increase your chances of a successful enquiry? Upda…" at bounding box center [383, 235] width 397 height 1480
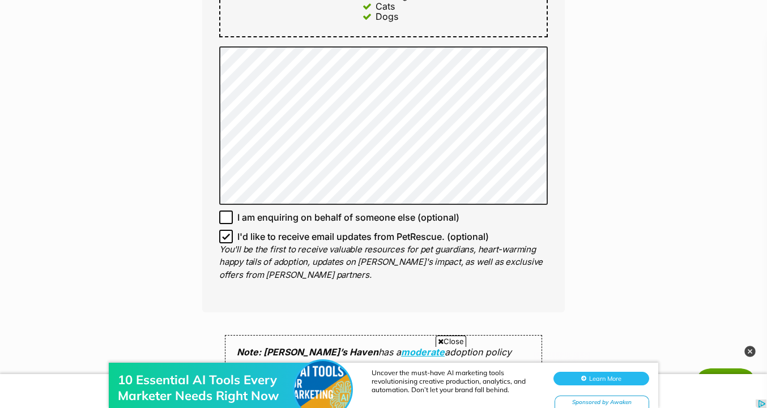
scroll to position [769, 0]
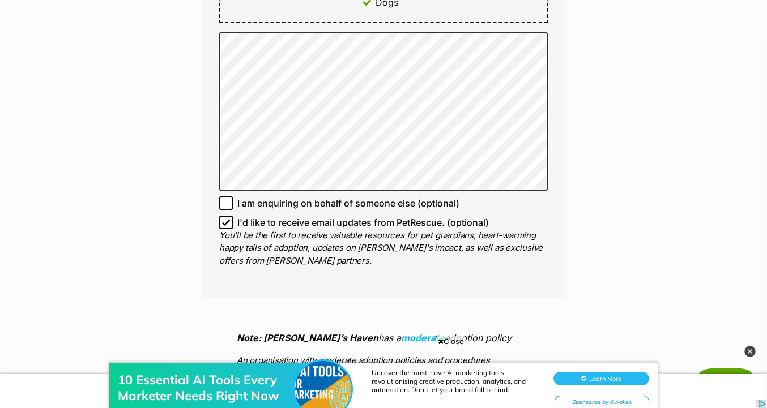
click at [320, 229] on p "You'll be the first to receive valuable resources for pet guardians, heart-warm…" at bounding box center [383, 248] width 329 height 39
click at [320, 216] on span "I'd like to receive email updates from PetRescue. (optional)" at bounding box center [363, 223] width 252 height 14
click at [233, 216] on input "I'd like to receive email updates from PetRescue. (optional)" at bounding box center [226, 223] width 14 height 14
checkbox input "false"
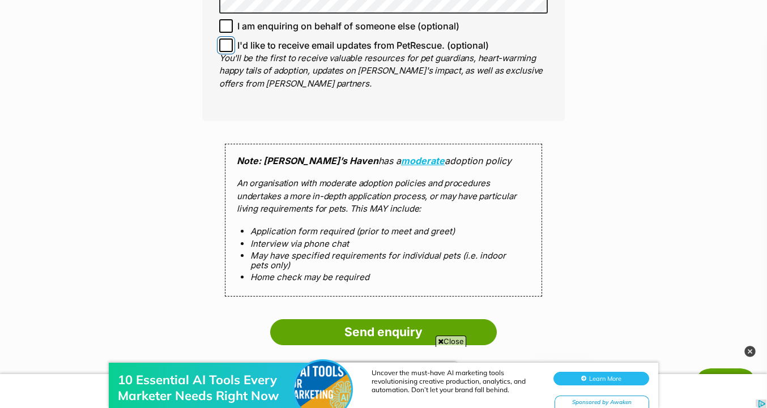
scroll to position [970, 0]
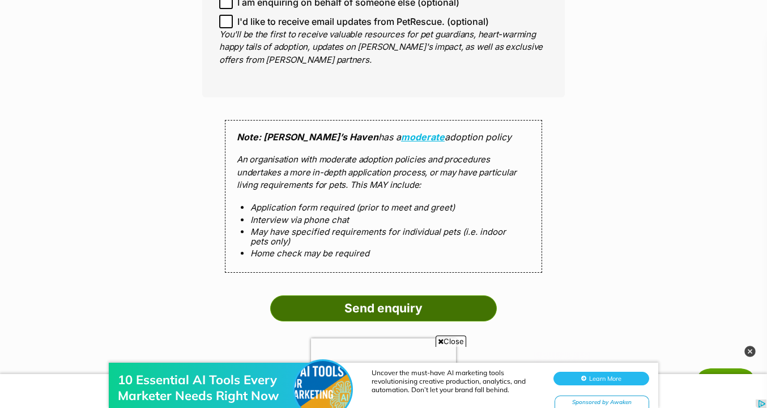
click at [370, 303] on input "Send enquiry" at bounding box center [383, 309] width 227 height 26
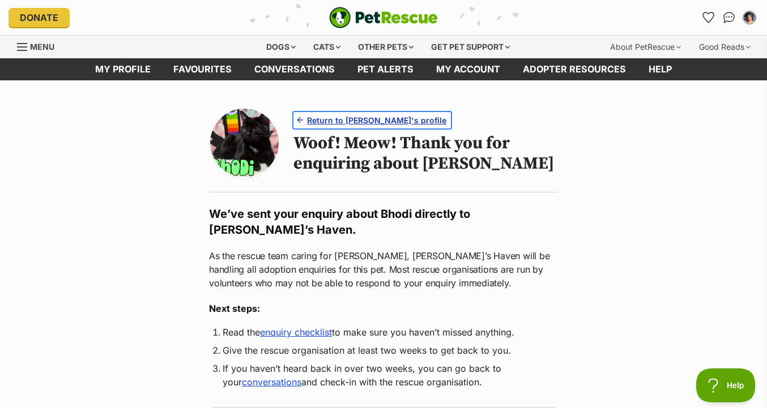
click at [388, 126] on link "Return to Bhodi's profile" at bounding box center [371, 120] width 157 height 16
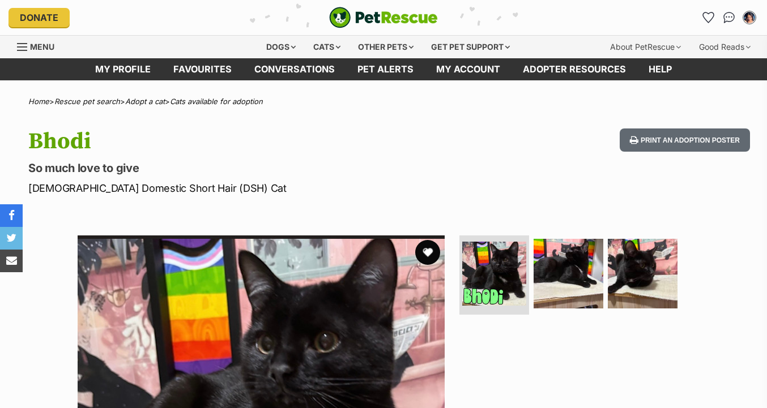
click at [428, 252] on button "favourite" at bounding box center [427, 252] width 25 height 25
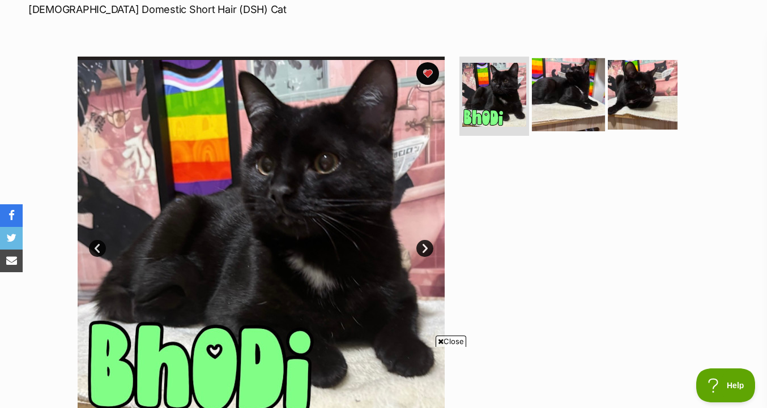
click at [563, 86] on img at bounding box center [568, 94] width 73 height 73
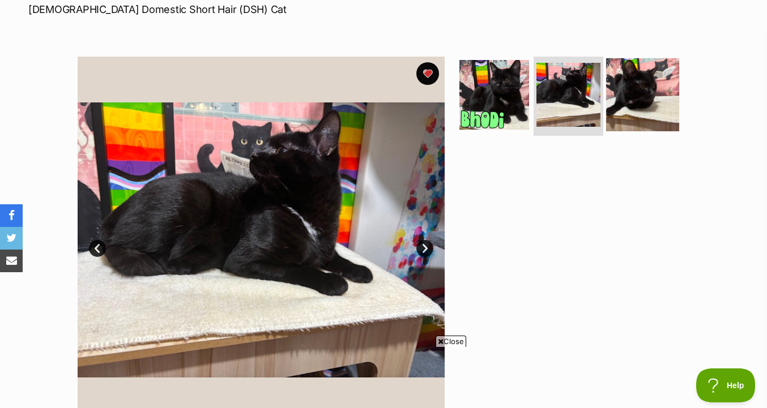
click at [642, 101] on img at bounding box center [642, 94] width 73 height 73
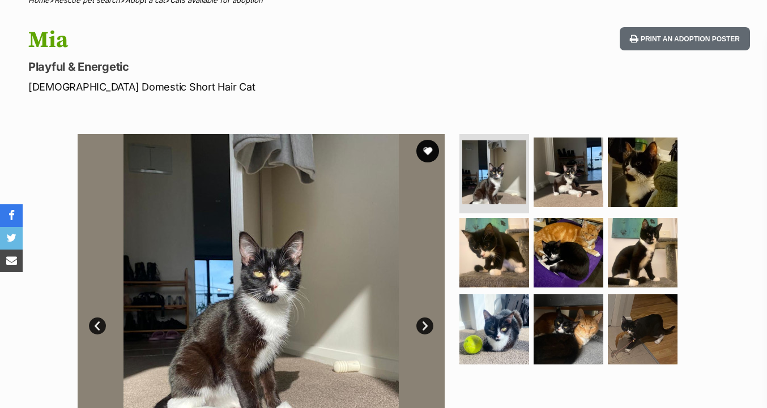
scroll to position [116, 0]
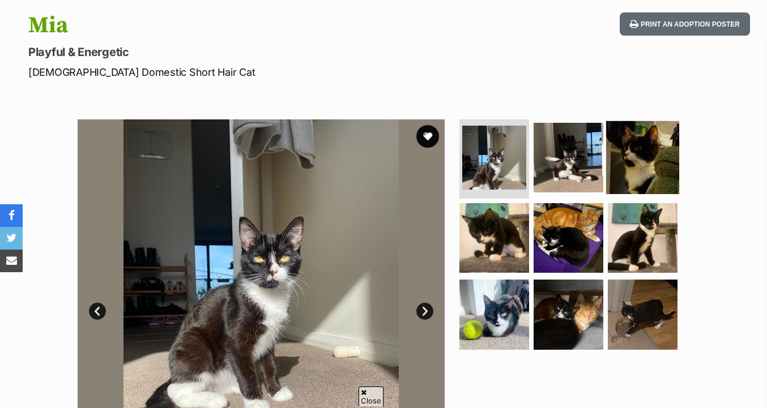
click at [624, 174] on img at bounding box center [642, 157] width 73 height 73
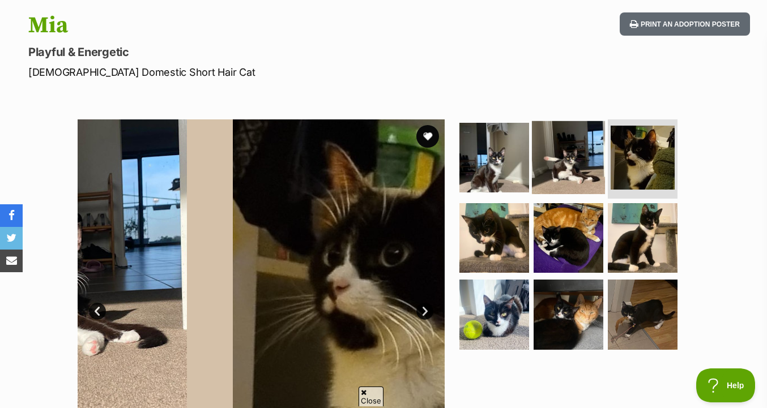
scroll to position [0, 0]
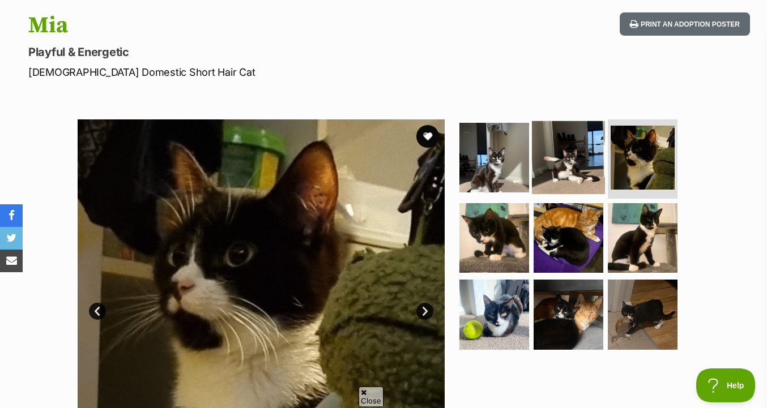
click at [560, 172] on img at bounding box center [568, 157] width 73 height 73
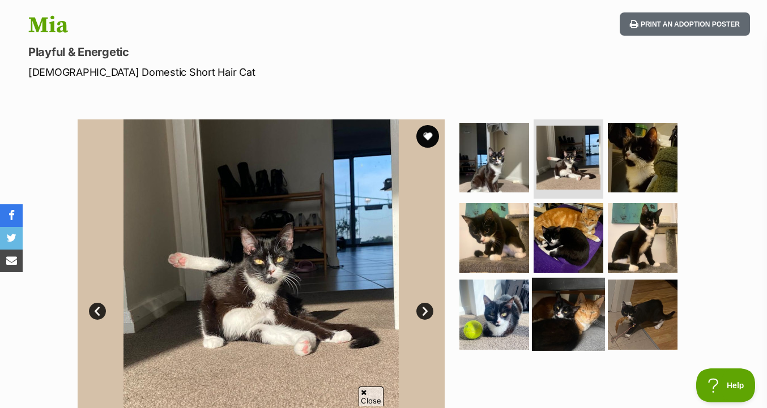
click at [539, 289] on img at bounding box center [568, 314] width 73 height 73
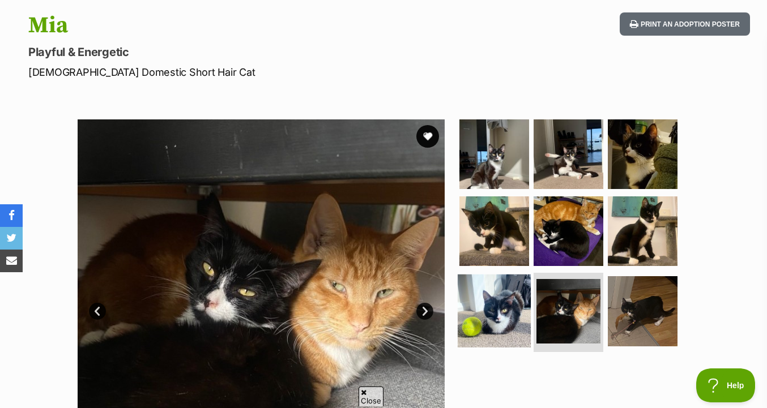
click at [481, 302] on img at bounding box center [494, 311] width 73 height 73
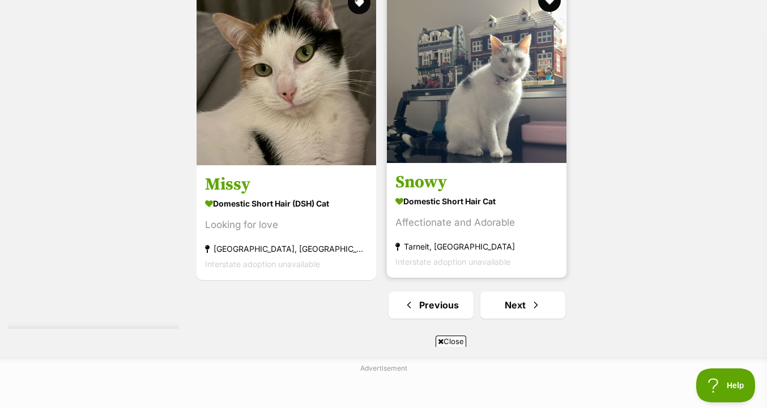
scroll to position [2853, 0]
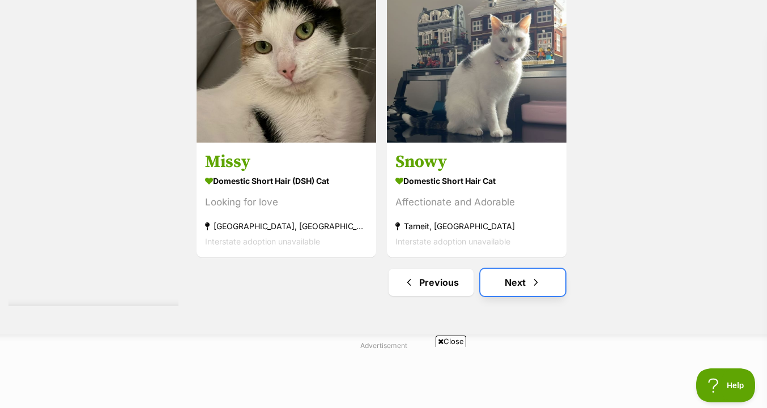
click at [519, 269] on link "Next" at bounding box center [522, 282] width 85 height 27
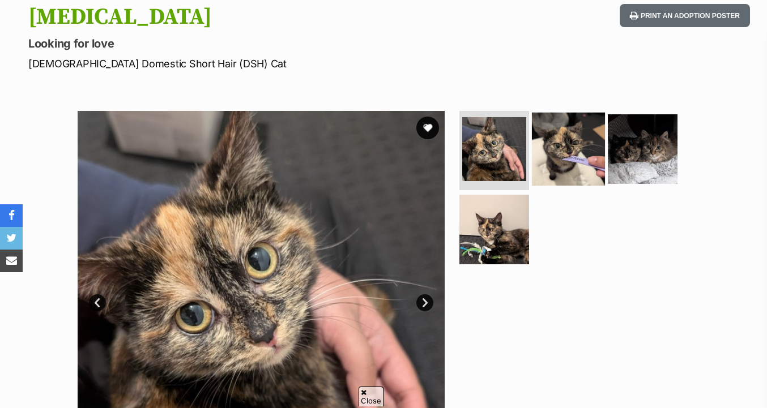
click at [580, 155] on img at bounding box center [568, 149] width 73 height 73
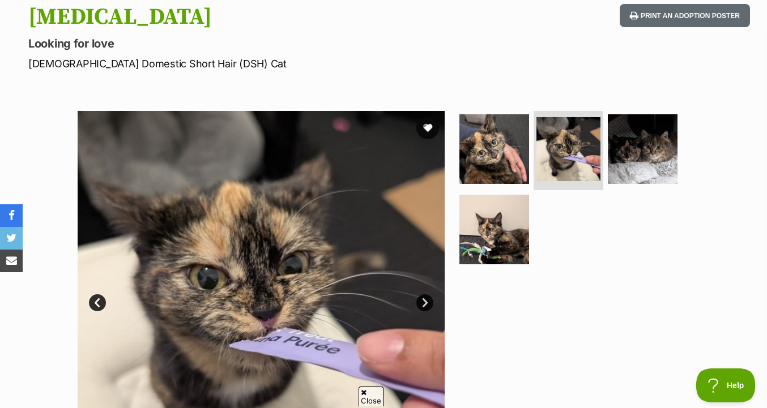
scroll to position [150, 0]
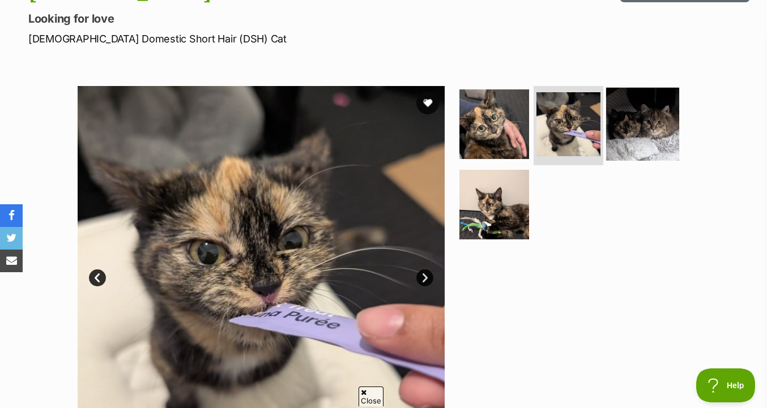
click at [624, 149] on img at bounding box center [642, 124] width 73 height 73
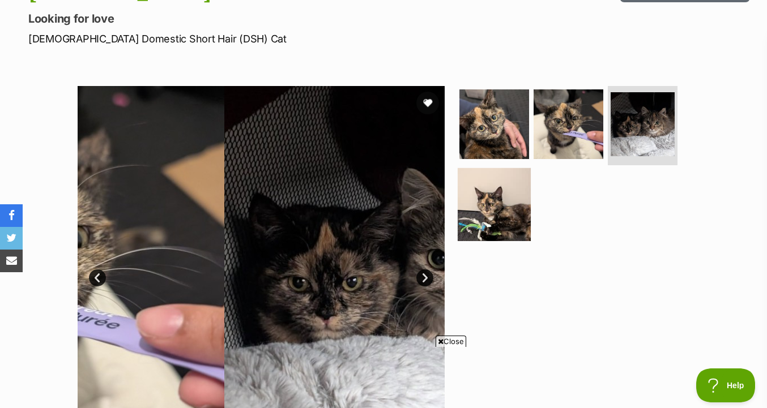
scroll to position [0, 0]
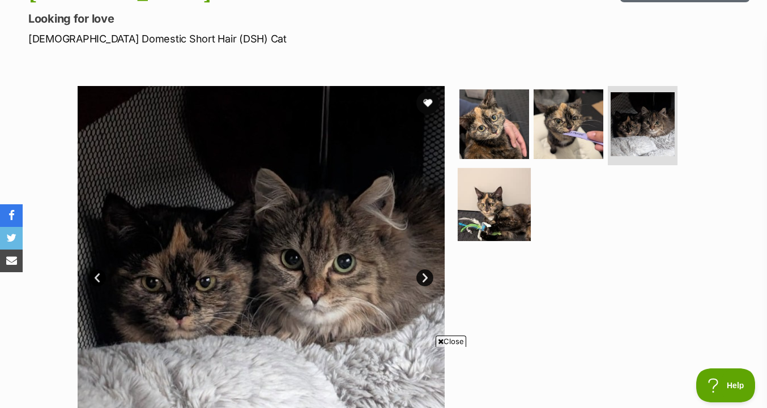
click at [508, 198] on img at bounding box center [494, 204] width 73 height 73
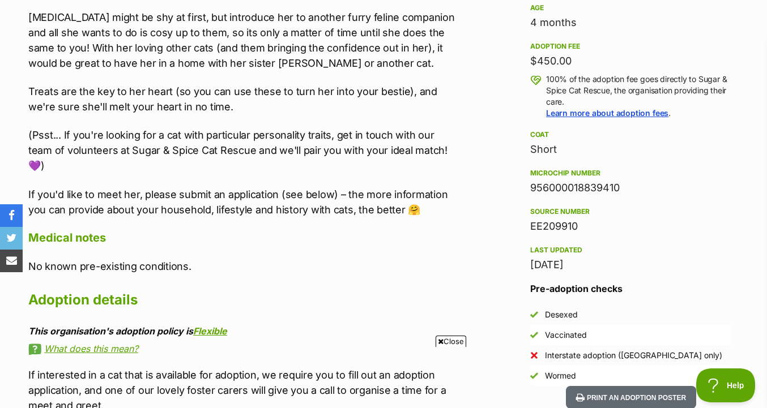
scroll to position [808, 0]
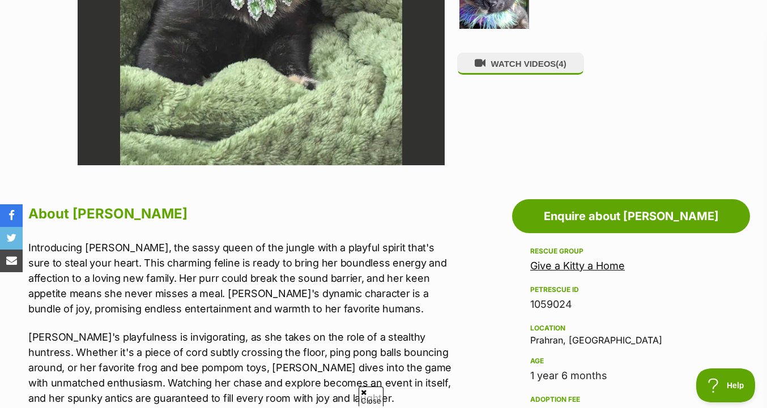
scroll to position [301, 0]
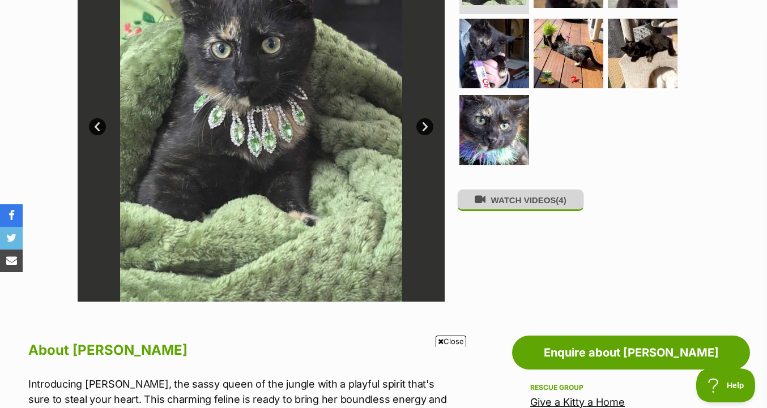
click at [550, 199] on button "WATCH VIDEOS (4)" at bounding box center [520, 200] width 127 height 22
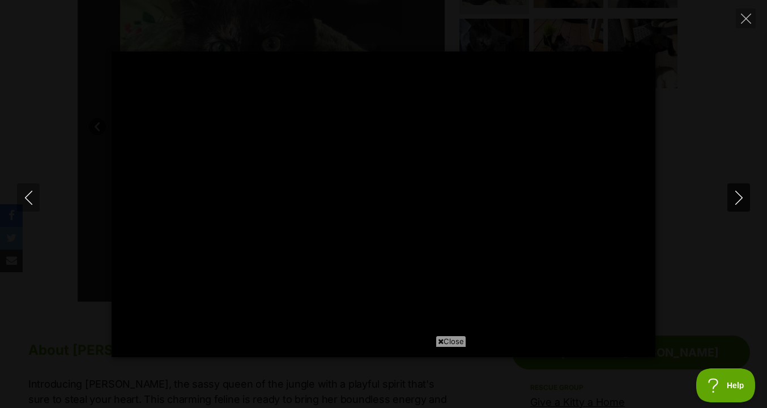
click at [730, 192] on button "Next" at bounding box center [738, 198] width 23 height 28
type input "10.71"
click at [730, 192] on button "Next" at bounding box center [738, 198] width 23 height 28
type input "0.7"
type input "3.43"
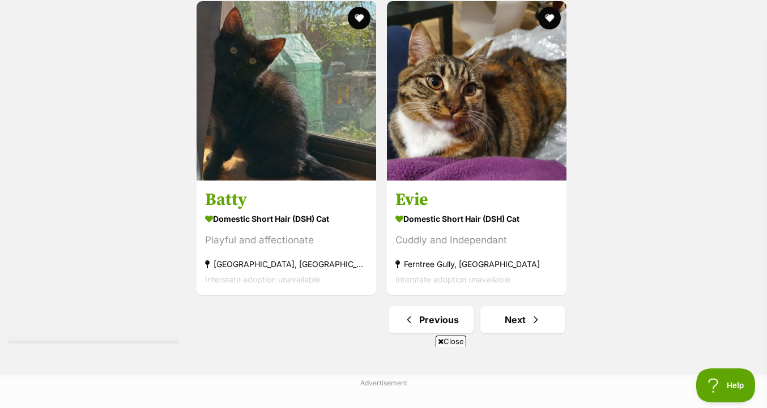
scroll to position [2711, 0]
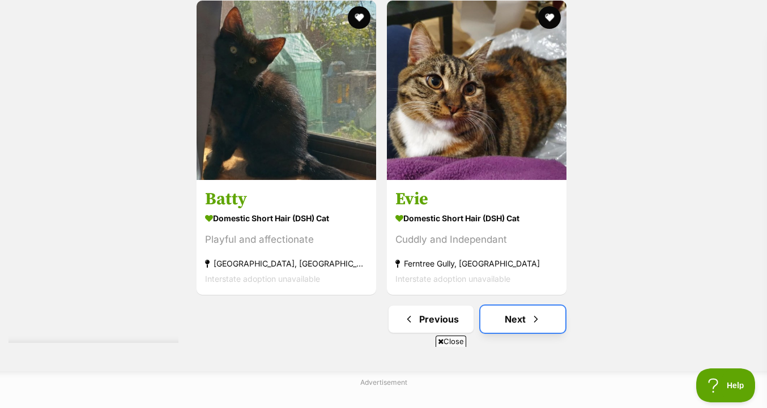
click at [541, 312] on link "Next" at bounding box center [522, 319] width 85 height 27
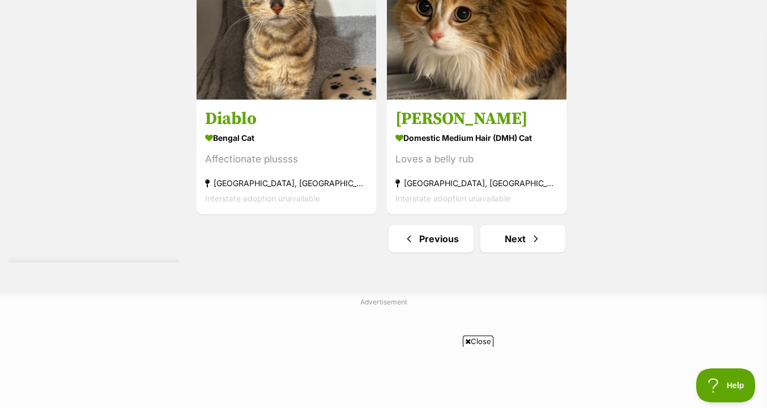
scroll to position [2793, 0]
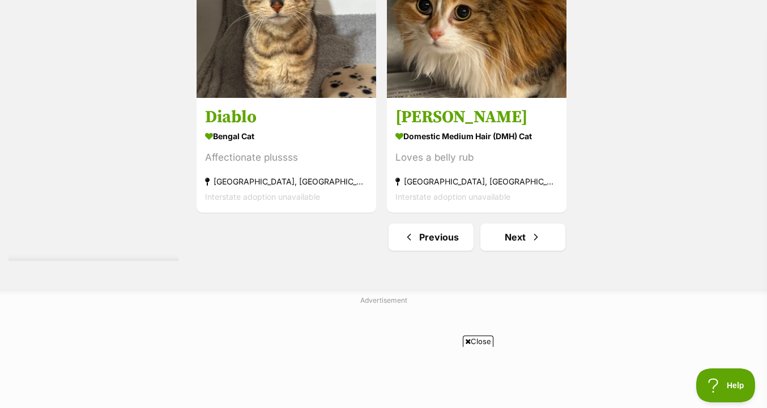
click at [542, 240] on link "Next" at bounding box center [522, 237] width 85 height 27
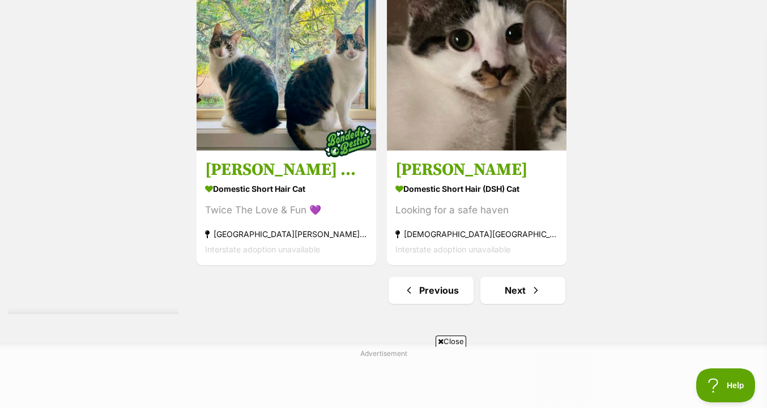
scroll to position [2846, 0]
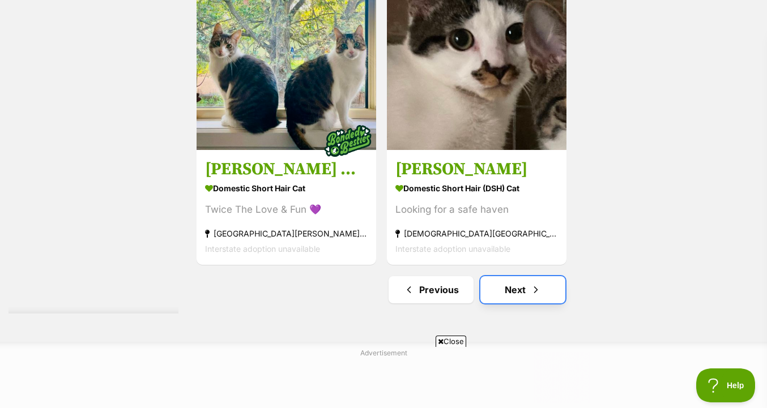
click at [534, 283] on span "Next page" at bounding box center [535, 290] width 11 height 14
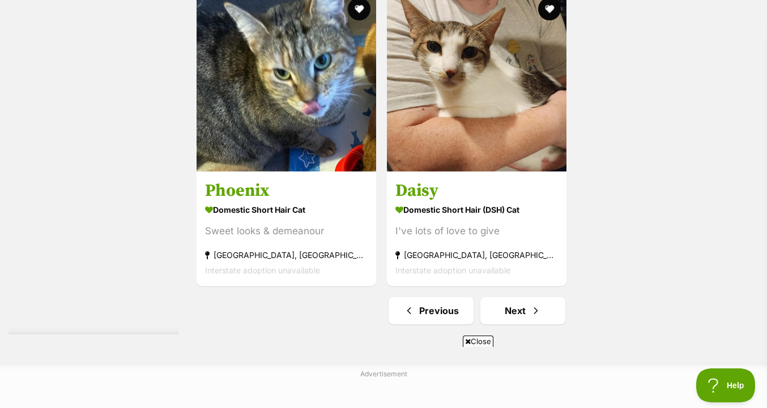
scroll to position [2720, 0]
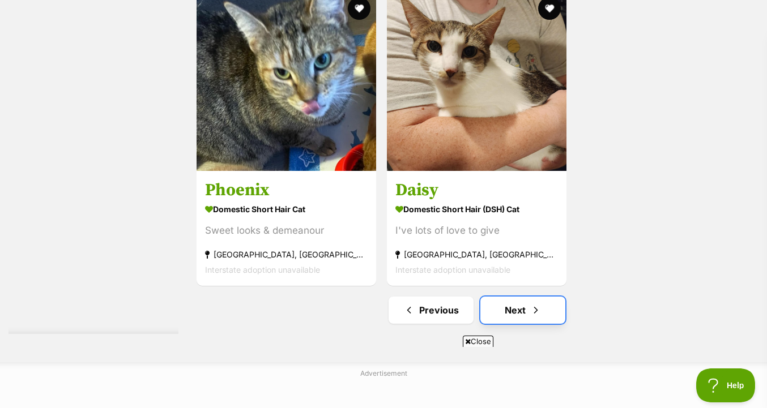
click at [547, 318] on link "Next" at bounding box center [522, 310] width 85 height 27
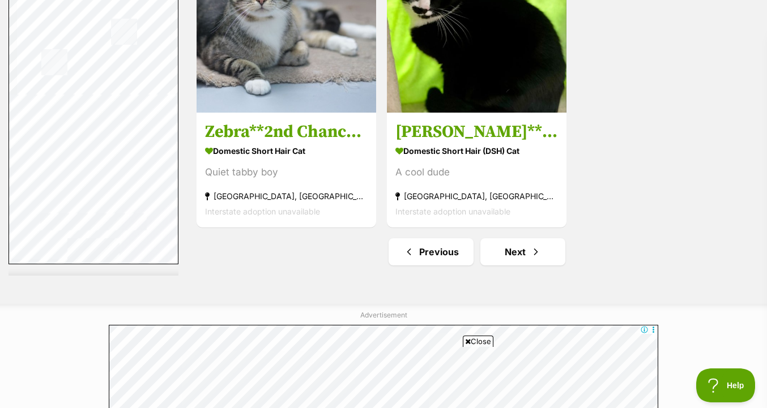
scroll to position [2750, 0]
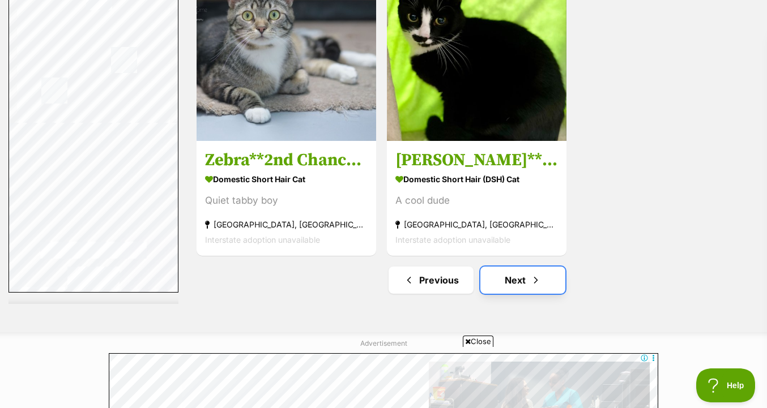
click at [516, 291] on link "Next" at bounding box center [522, 280] width 85 height 27
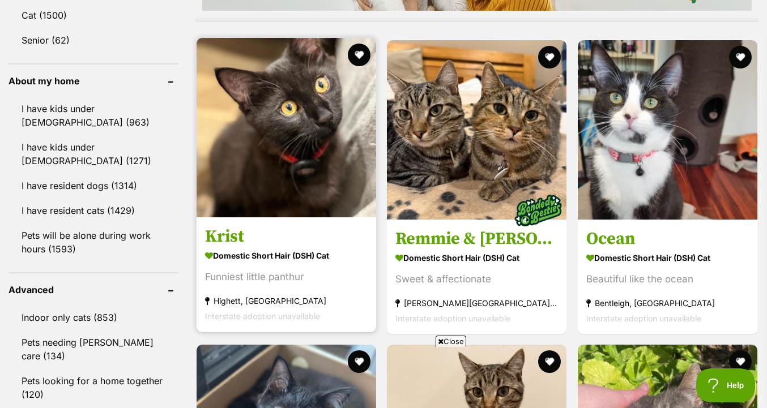
scroll to position [1232, 0]
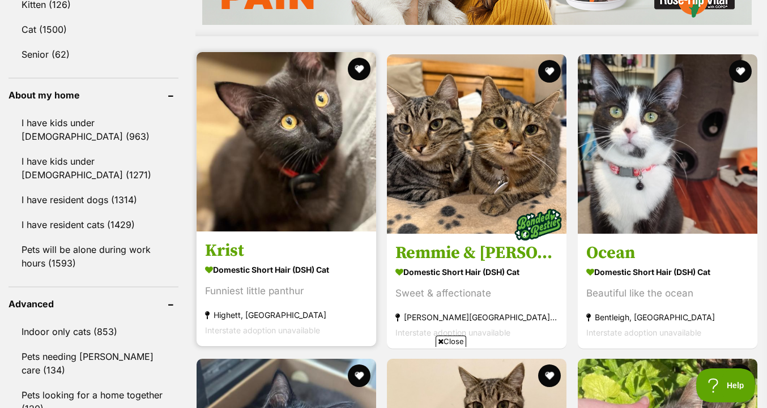
click at [327, 135] on img at bounding box center [287, 142] width 180 height 180
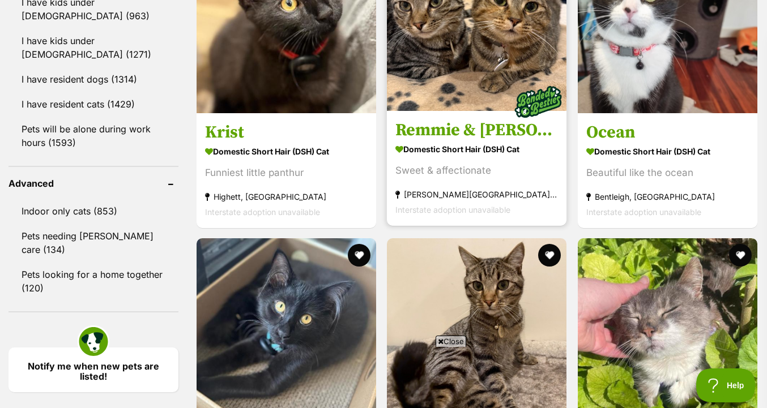
scroll to position [1375, 0]
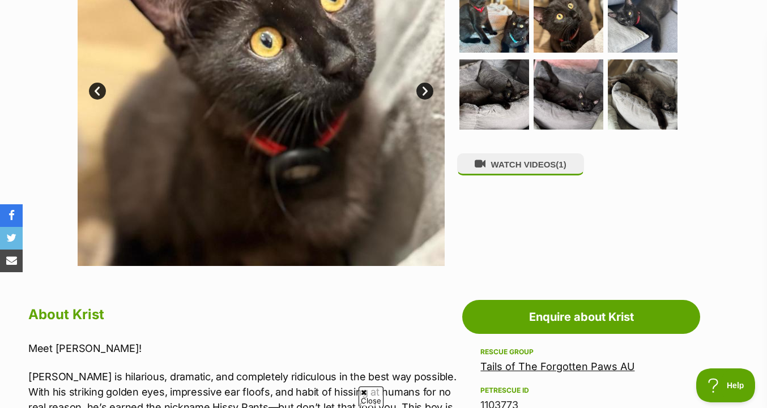
scroll to position [220, 0]
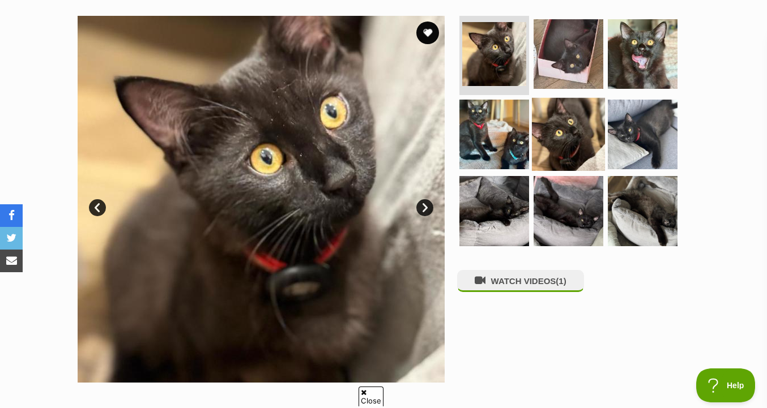
click at [576, 151] on img at bounding box center [568, 133] width 73 height 73
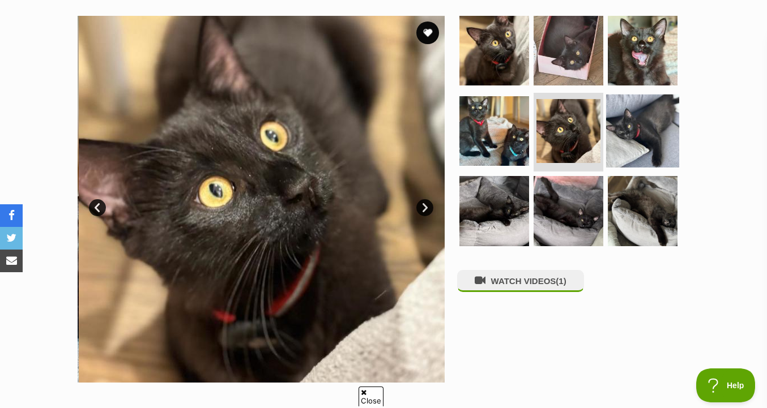
click at [646, 144] on img at bounding box center [642, 130] width 73 height 73
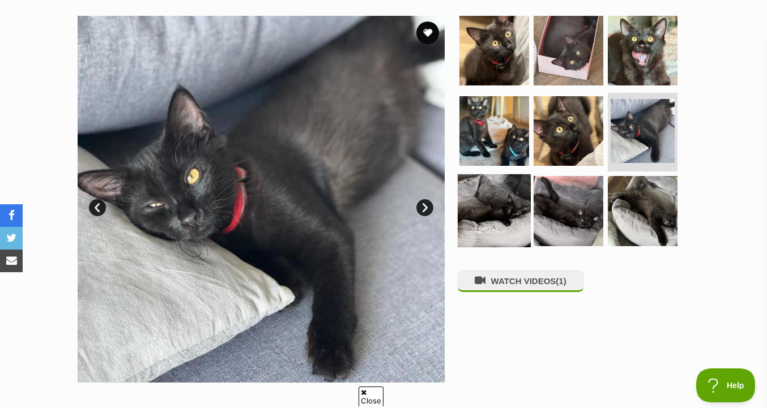
scroll to position [0, 0]
click at [517, 207] on img at bounding box center [494, 210] width 73 height 73
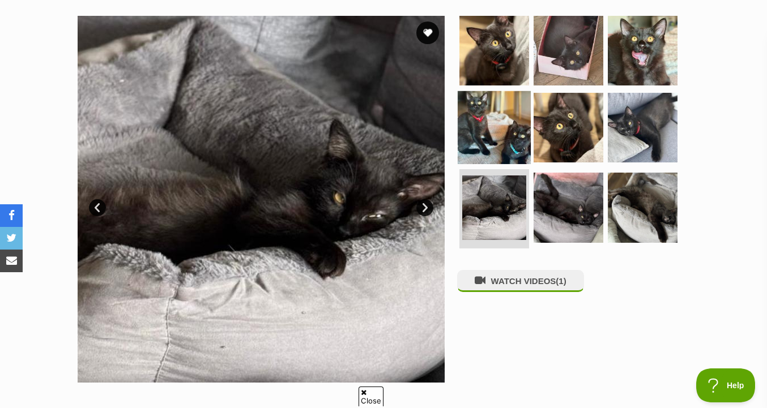
click at [497, 129] on img at bounding box center [494, 127] width 73 height 73
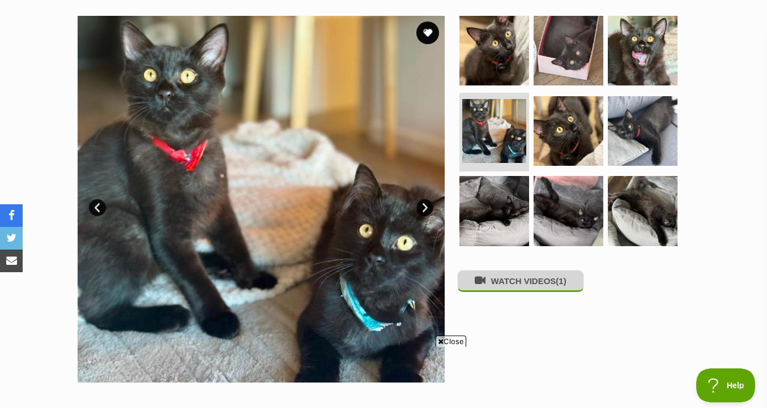
click at [531, 286] on button "WATCH VIDEOS (1)" at bounding box center [520, 281] width 127 height 22
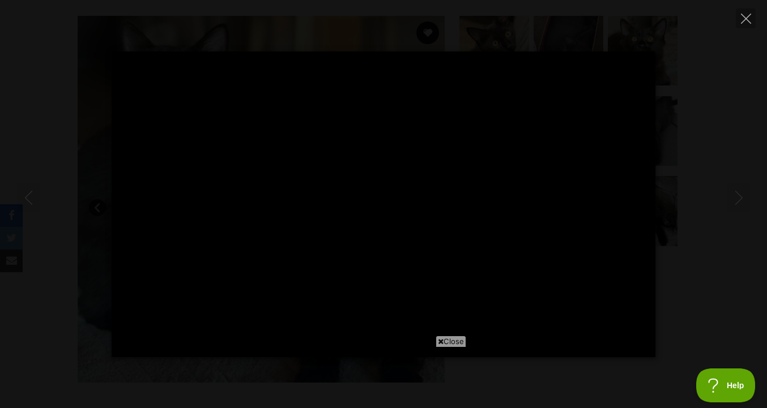
type input "3.47"
